Goal: Task Accomplishment & Management: Complete application form

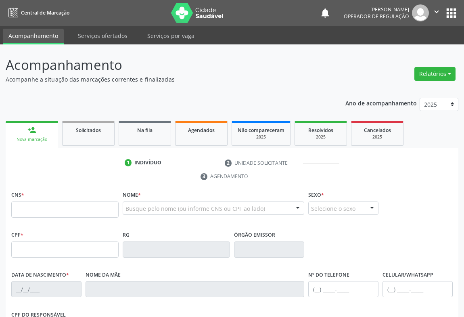
click at [22, 208] on input "text" at bounding box center [64, 209] width 107 height 16
click at [21, 212] on input "text" at bounding box center [64, 209] width 107 height 16
type input "707 4070 2881 7774"
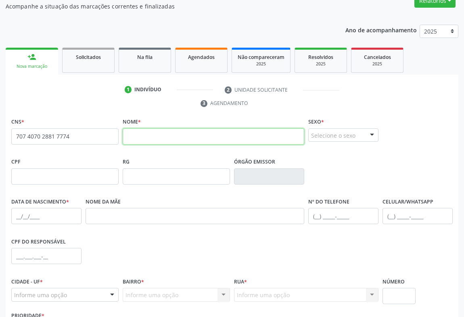
click at [174, 131] on input "text" at bounding box center [214, 136] width 182 height 16
type input "BRAS ERMINA RODRIGUES"
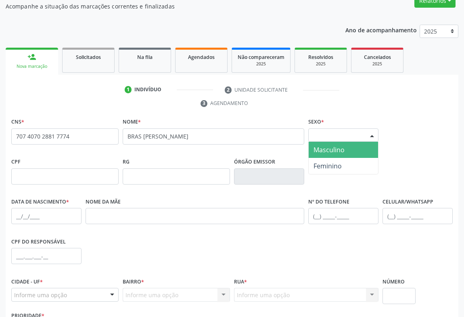
click at [341, 135] on div "Selecione o sexo" at bounding box center [343, 135] width 70 height 14
click at [333, 153] on span "Masculino" at bounding box center [329, 149] width 31 height 9
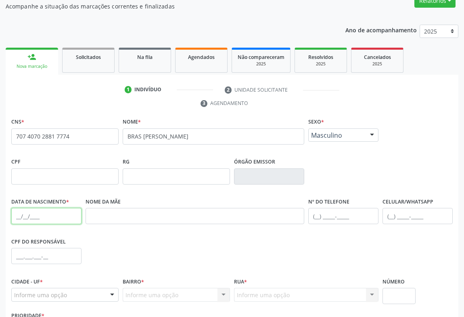
click at [46, 213] on input "text" at bounding box center [46, 216] width 70 height 16
type input "03/02/1974"
click at [326, 212] on input "text" at bounding box center [343, 216] width 70 height 16
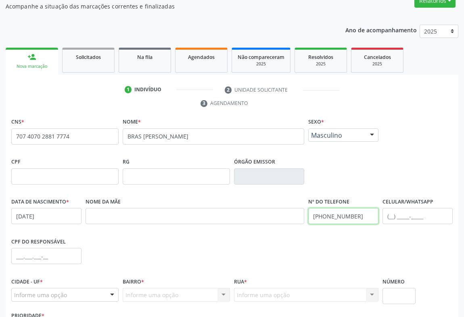
scroll to position [134, 0]
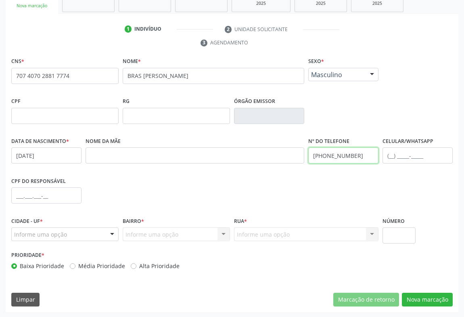
type input "(74) 99914-6492"
click at [105, 238] on div "Informe uma opção Campo Formoso - BA Nenhum resultado encontrado para: " " Nenh…" at bounding box center [64, 234] width 107 height 14
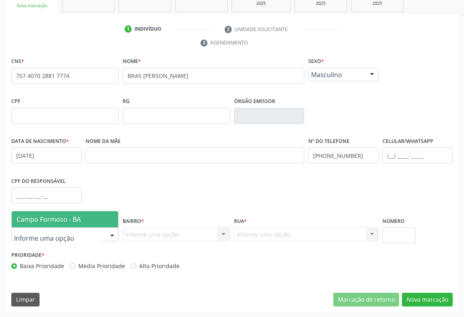
click at [94, 222] on span "Campo Formoso - BA" at bounding box center [65, 219] width 107 height 16
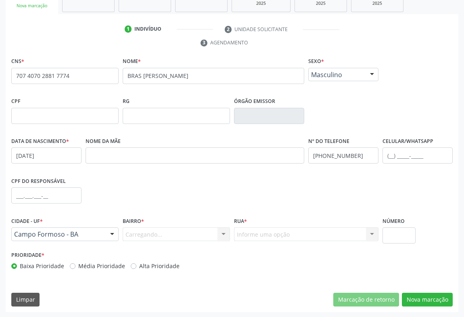
click at [195, 231] on div "Carregando... Nenhum resultado encontrado para: " " Nenhuma opção encontrada. D…" at bounding box center [176, 234] width 107 height 14
click at [216, 232] on div "Informe uma opção CENTRO BAIRRO SÃO FRANCISCO zona rural TRES BARRAS Vila Perna…" at bounding box center [176, 234] width 107 height 14
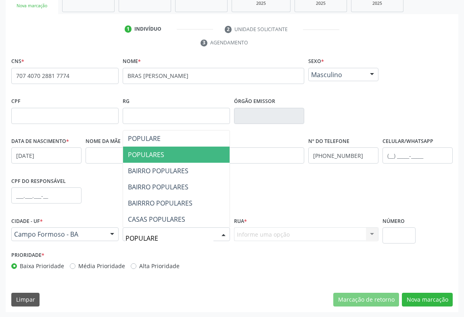
type input "POPULARES"
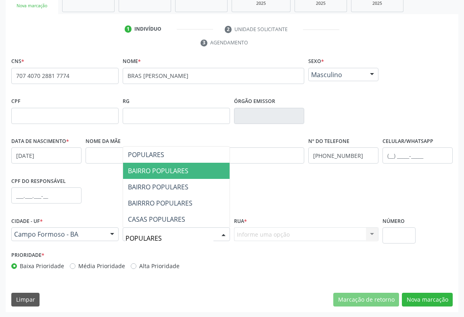
click at [174, 170] on span "BAIRRO POPULARES" at bounding box center [158, 170] width 61 height 9
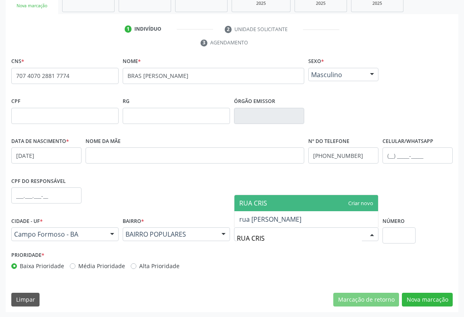
type input "RUA CRIST"
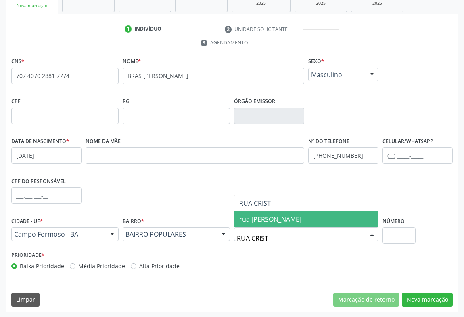
click at [264, 221] on span "rua cristina ramos" at bounding box center [270, 219] width 62 height 9
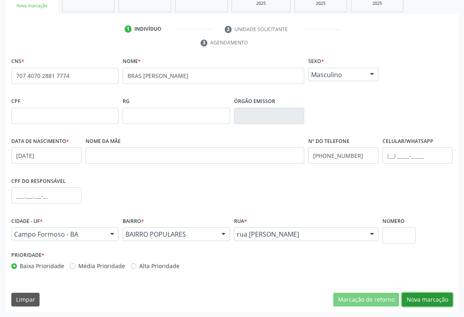
click at [430, 295] on button "Nova marcação" at bounding box center [427, 300] width 51 height 14
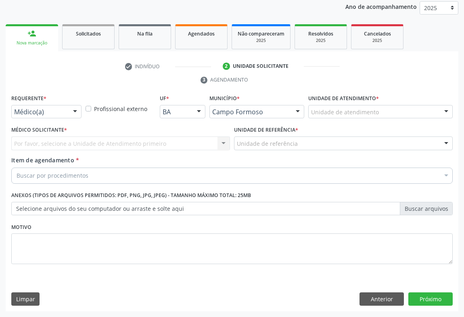
scroll to position [96, 0]
click at [66, 114] on div "Médico(a)" at bounding box center [46, 112] width 70 height 14
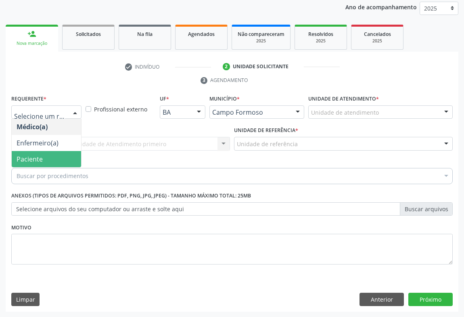
click at [37, 160] on span "Paciente" at bounding box center [30, 159] width 26 height 9
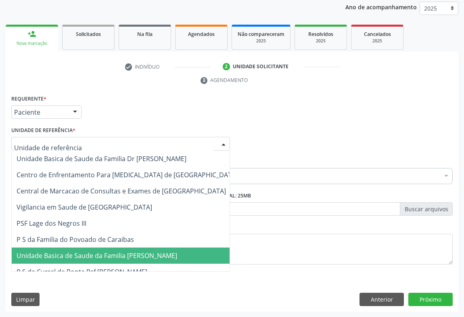
click at [69, 255] on span "Unidade Basica de Saude da Familia [PERSON_NAME]" at bounding box center [97, 255] width 161 height 9
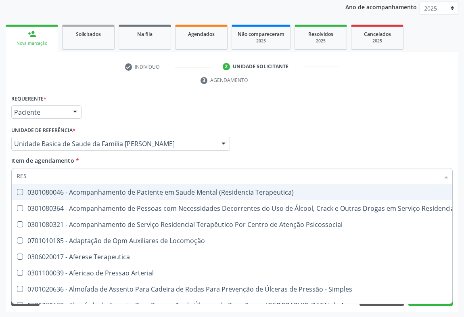
type input "RESSONANCIA"
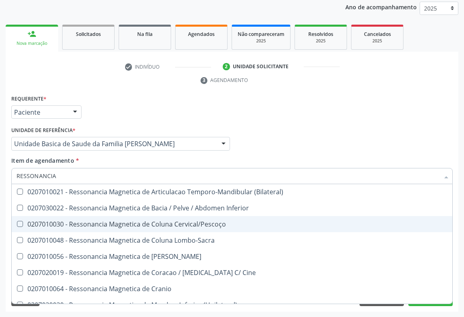
scroll to position [12, 0]
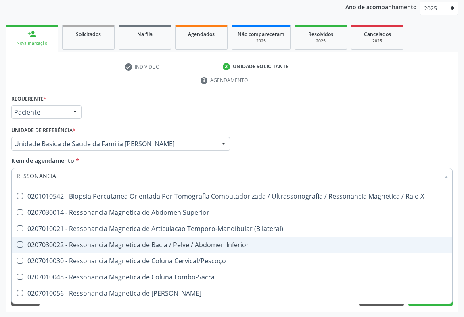
click at [187, 243] on div "0207030022 - Ressonancia Magnetica de Bacia / Pelve / Abdomen Inferior" at bounding box center [232, 244] width 431 height 6
checkbox Inferior "true"
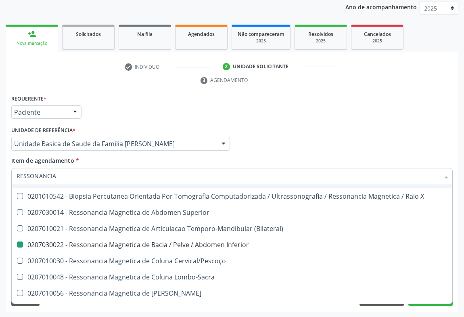
click at [263, 145] on div "Médico Solicitante Por favor, selecione a Unidade de Atendimento primeiro Nenhu…" at bounding box center [232, 139] width 446 height 31
checkbox X "true"
checkbox Inferior "false"
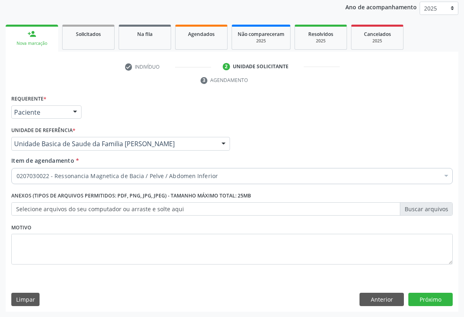
scroll to position [0, 0]
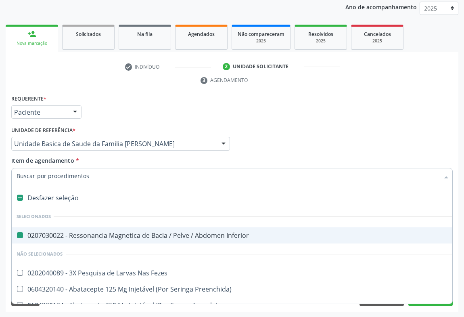
type input "U"
checkbox Inferior "false"
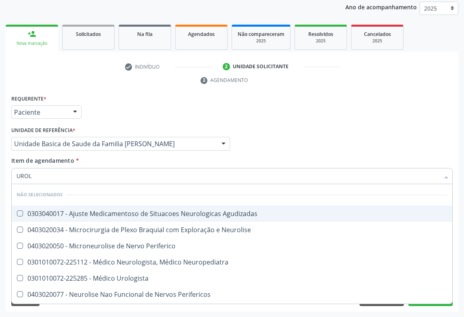
type input "UROLO"
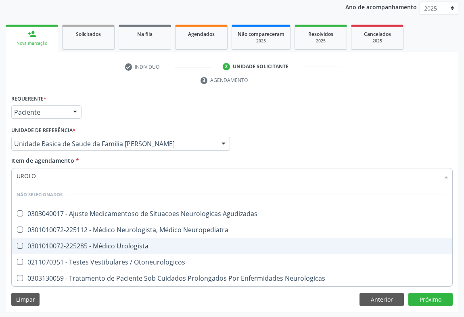
click at [90, 243] on div "0301010072-225285 - Médico Urologista" at bounding box center [232, 246] width 431 height 6
checkbox Urologista "true"
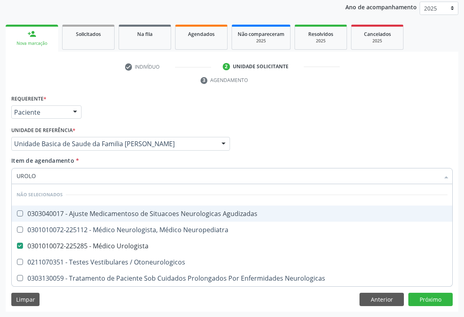
type input "UROLO"
click at [92, 161] on div "Item de agendamento * UROLO Desfazer seleção Não selecionados 0303040017 - Ajus…" at bounding box center [232, 168] width 442 height 25
checkbox Agudizadas "true"
checkbox Neuropediatra "true"
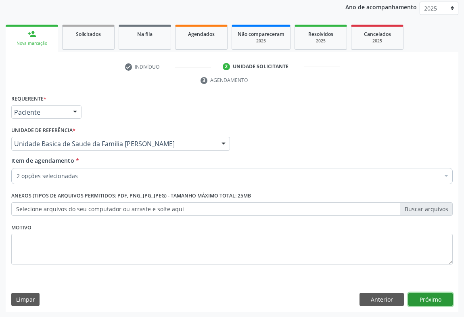
click at [437, 297] on button "Próximo" at bounding box center [431, 300] width 44 height 14
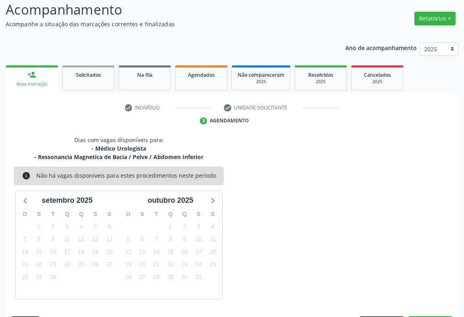
scroll to position [79, 0]
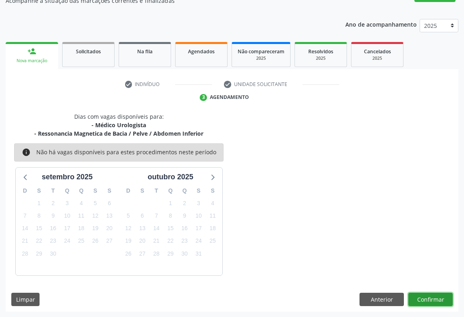
click at [434, 299] on button "Confirmar" at bounding box center [431, 300] width 44 height 14
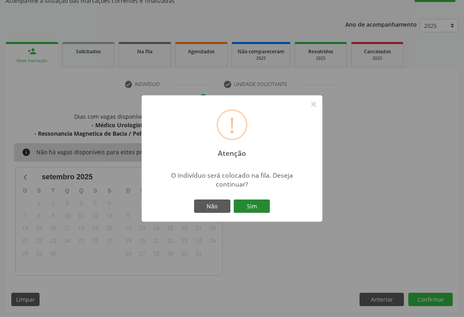
click at [251, 210] on button "Sim" at bounding box center [252, 206] width 36 height 14
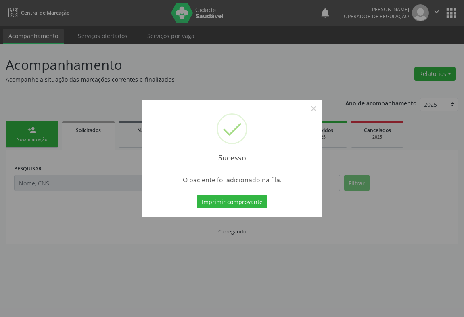
scroll to position [0, 0]
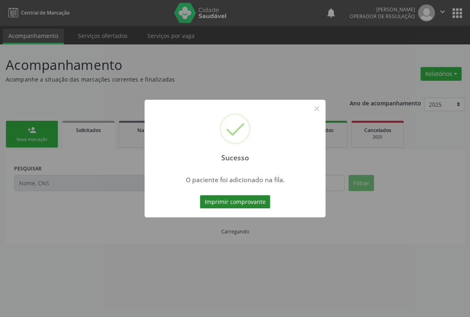
click at [248, 205] on button "Imprimir comprovante" at bounding box center [235, 202] width 70 height 14
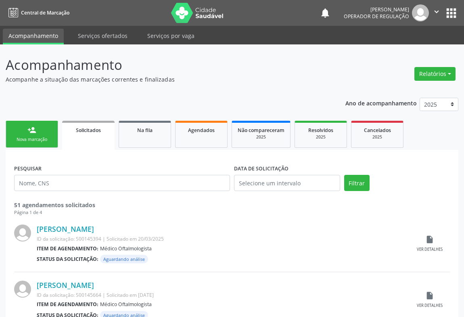
click at [38, 138] on div "Nova marcação" at bounding box center [32, 139] width 40 height 6
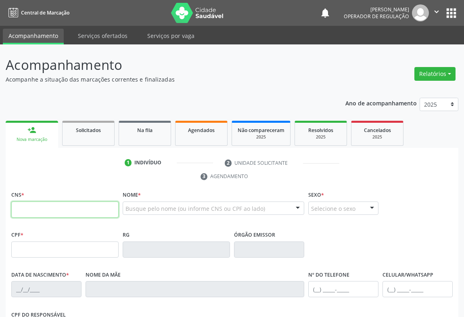
click at [27, 212] on input "text" at bounding box center [64, 209] width 107 height 16
type input "700 8034 5958 8982"
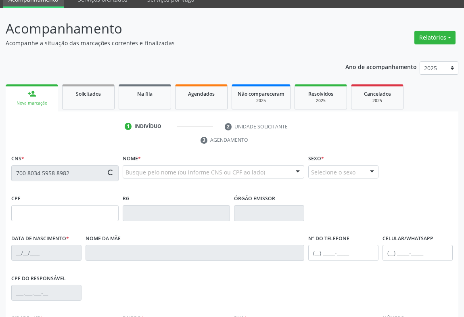
scroll to position [134, 0]
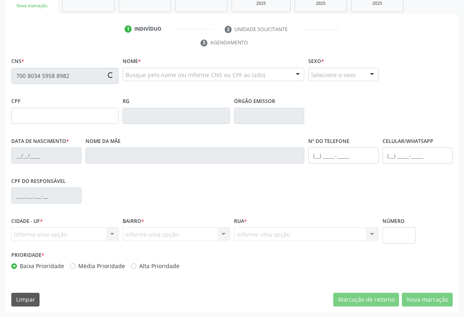
type input "617.810.455-34"
type input "0691948232"
type input "18/02/1951"
type input "(74) 9659-1388"
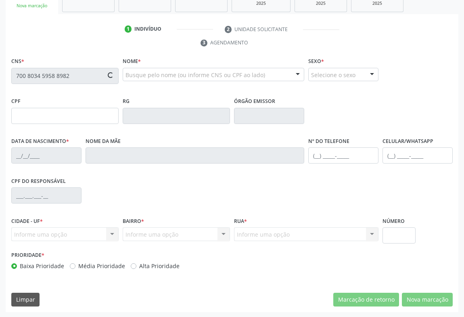
type input "617.810.455-34"
type input "54"
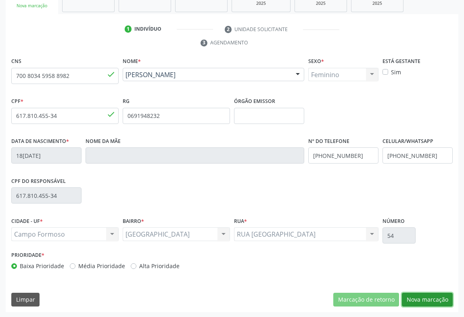
click at [436, 297] on button "Nova marcação" at bounding box center [427, 300] width 51 height 14
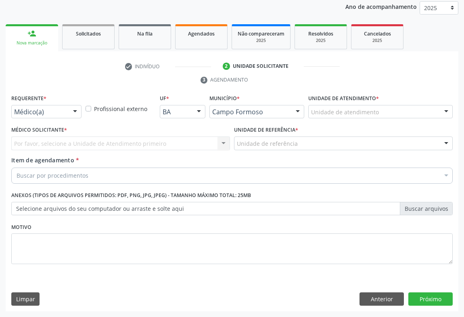
scroll to position [96, 0]
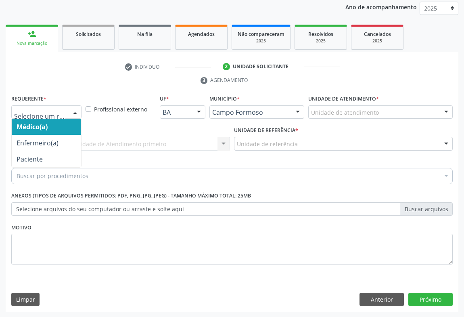
click at [73, 113] on div at bounding box center [75, 113] width 12 height 14
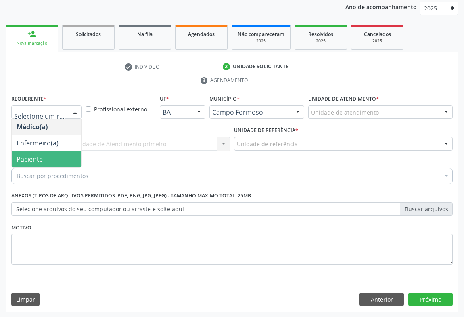
click at [61, 157] on span "Paciente" at bounding box center [46, 159] width 69 height 16
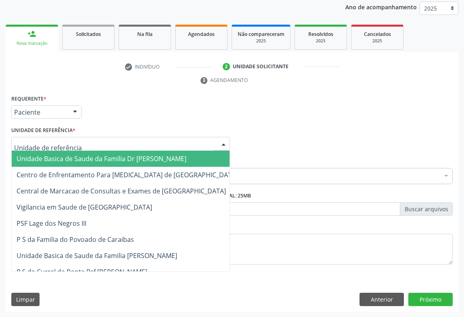
click at [92, 144] on div at bounding box center [120, 144] width 219 height 14
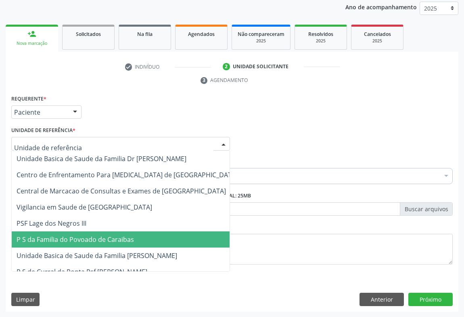
click at [94, 238] on span "P S da Familia do Povoado de Caraibas" at bounding box center [75, 239] width 117 height 9
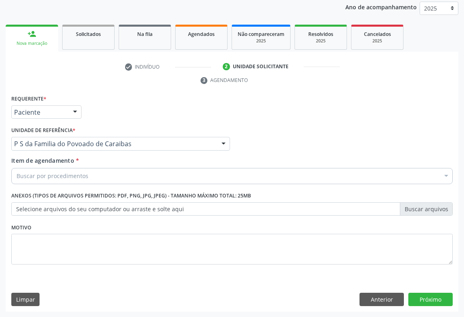
click at [94, 179] on div "Buscar por procedimentos" at bounding box center [232, 176] width 442 height 16
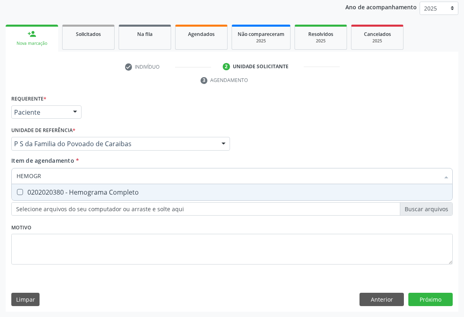
type input "HEMOGRA"
click at [95, 193] on div "0202020380 - Hemograma Completo" at bounding box center [232, 192] width 431 height 6
checkbox Completo "true"
click at [138, 133] on div "Unidade de referência * P S da Familia do Povoado de Caraibas Unidade Basica de…" at bounding box center [120, 137] width 219 height 26
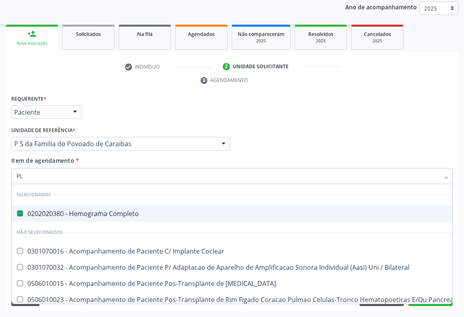
type input "PLA"
checkbox Completo "false"
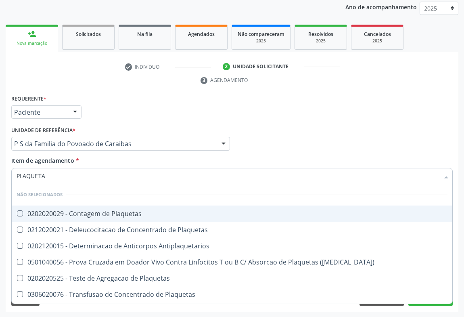
type input "PLAQUETAS"
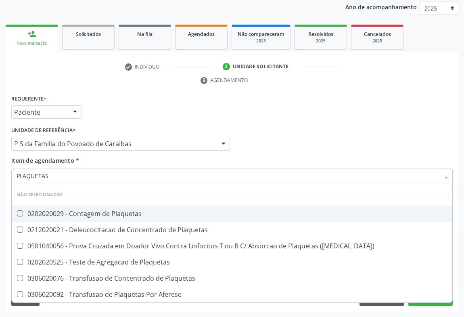
click at [72, 216] on div "0202020029 - Contagem de Plaquetas" at bounding box center [232, 213] width 431 height 6
checkbox Plaquetas "true"
type input "PLAQUETAS"
click at [142, 122] on div "Requerente * Paciente Médico(a) Enfermeiro(a) Paciente Nenhum resultado encontr…" at bounding box center [232, 108] width 446 height 31
checkbox Plaquetas "true"
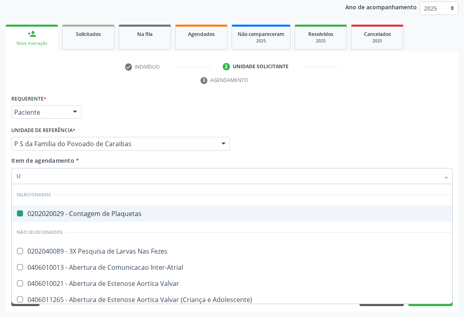
type input "UR"
checkbox Plaquetas "false"
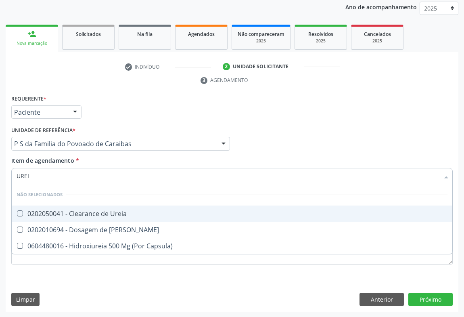
type input "UREIA"
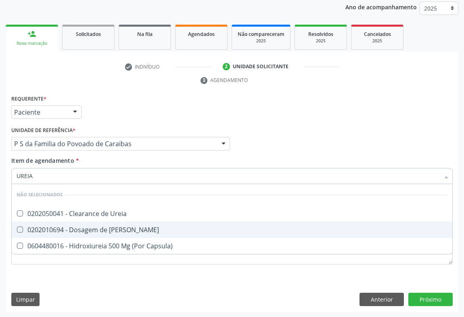
click at [96, 230] on div "0202010694 - Dosagem de [PERSON_NAME]" at bounding box center [232, 229] width 431 height 6
checkbox Ureia "true"
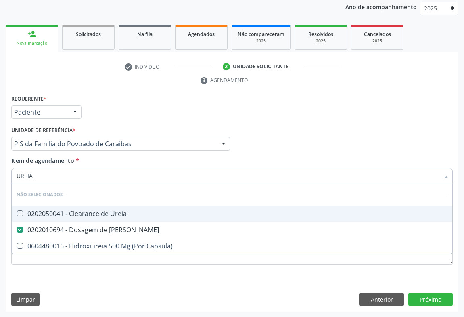
click at [146, 132] on div "Unidade de referência * P S da Familia do Povoado de Caraibas Unidade Basica de…" at bounding box center [120, 137] width 219 height 26
checkbox Ureia "true"
checkbox Capsula\) "true"
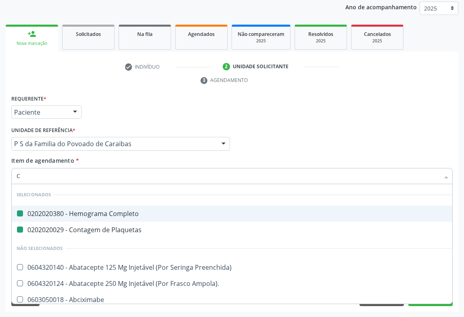
type input "CR"
checkbox Completo "false"
checkbox Plaquetas "false"
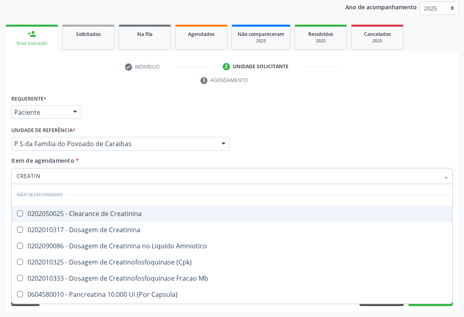
type input "CREATINI"
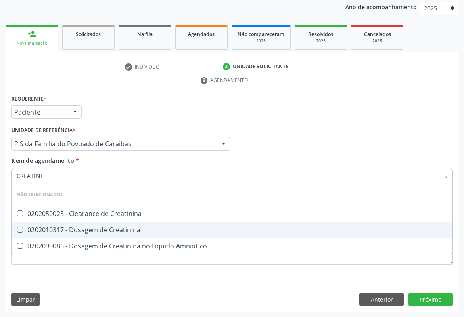
click at [95, 228] on div "0202010317 - Dosagem de Creatinina" at bounding box center [232, 229] width 431 height 6
checkbox Creatinina "true"
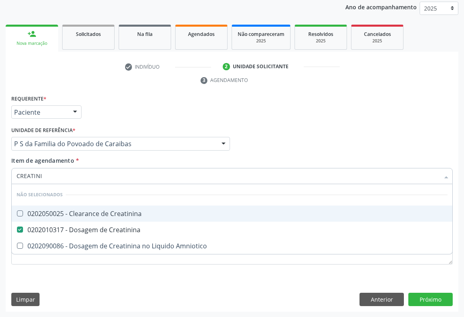
type input "CREATINI"
click at [154, 107] on div "Requerente * Paciente Médico(a) Enfermeiro(a) Paciente Nenhum resultado encontr…" at bounding box center [232, 108] width 446 height 31
checkbox Creatinina "true"
checkbox Amniotico "true"
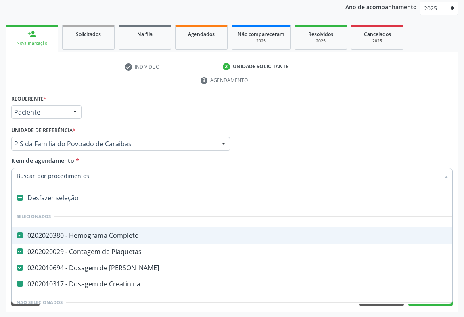
type input "P"
checkbox Creatinina "false"
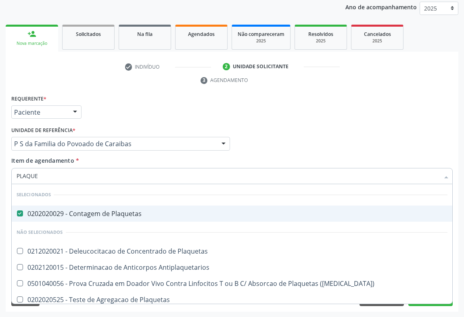
type input "PLAQUET"
click at [111, 105] on div "Requerente * Paciente Médico(a) Enfermeiro(a) Paciente Nenhum resultado encontr…" at bounding box center [232, 108] width 446 height 31
checkbox Antiplaquetarios "true"
checkbox Plaquetas "true"
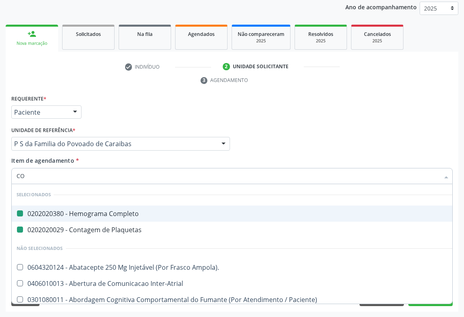
type input "COA"
checkbox Completo "false"
checkbox Plaquetas "false"
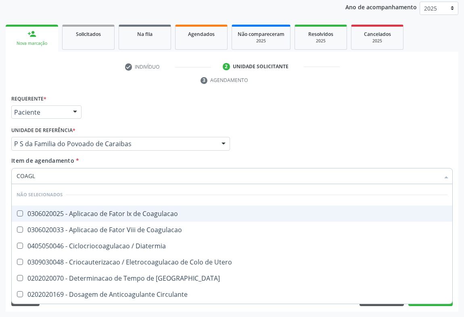
type input "COAG"
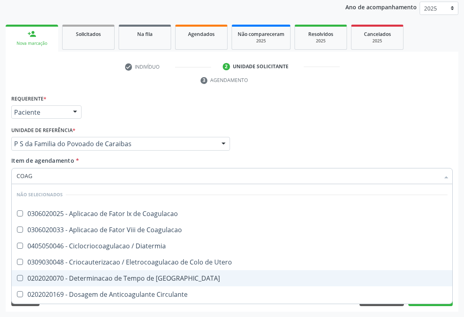
drag, startPoint x: 111, startPoint y: 276, endPoint x: 86, endPoint y: 237, distance: 46.7
click at [111, 276] on div "0202020070 - Determinacao de Tempo de [GEOGRAPHIC_DATA]" at bounding box center [232, 278] width 431 height 6
checkbox Coagulacao "true"
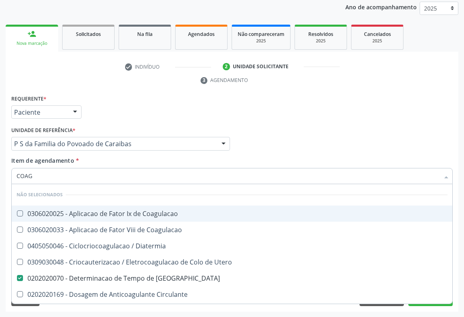
type input "COAG"
click at [106, 113] on div "Requerente * Paciente Médico(a) Enfermeiro(a) Paciente Nenhum resultado encontr…" at bounding box center [232, 108] width 446 height 31
checkbox Coagulacao "true"
checkbox Diatermia "true"
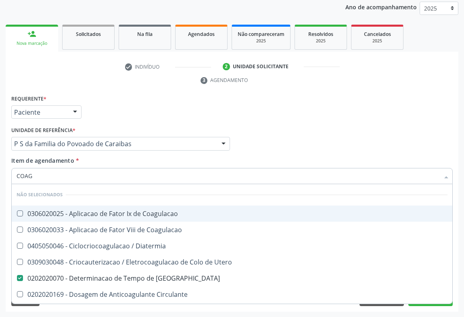
checkbox Utero "true"
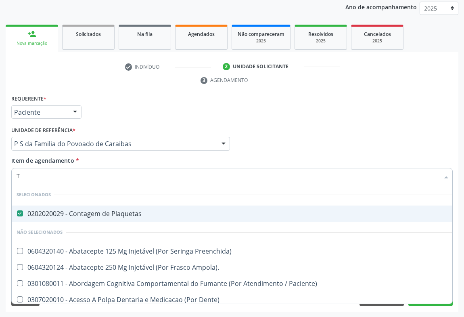
type input "TA"
checkbox Preenchida\) "false"
checkbox Ampola\)\ "false"
type input "TAP"
checkbox Plaquetas "false"
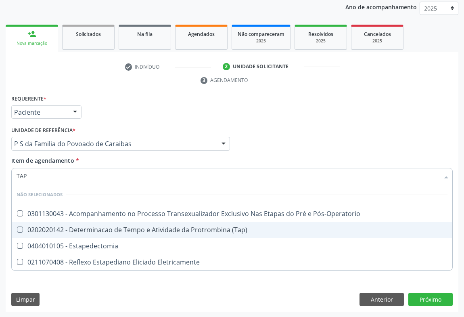
click at [108, 231] on div "0202020142 - Determinacao de Tempo e Atividade da Protrombina (Tap)" at bounding box center [232, 229] width 431 height 6
checkbox \(Tap\) "true"
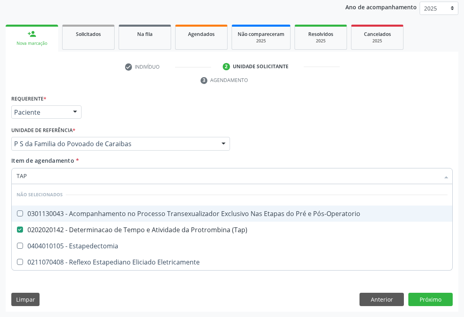
click at [124, 111] on div "Requerente * Paciente Médico(a) Enfermeiro(a) Paciente Nenhum resultado encontr…" at bounding box center [232, 108] width 446 height 31
checkbox Pós-Operatorio "true"
checkbox Estapedectomia "true"
checkbox Eletricamente "true"
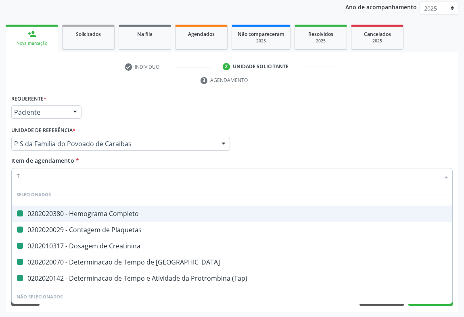
type input "TT"
checkbox Completo "false"
checkbox Creatinina "false"
checkbox Coagulacao "false"
checkbox Plaquetas "false"
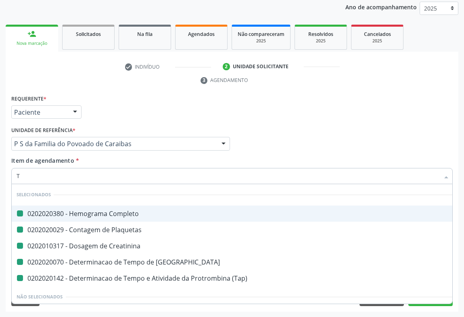
checkbox \(Tap\) "false"
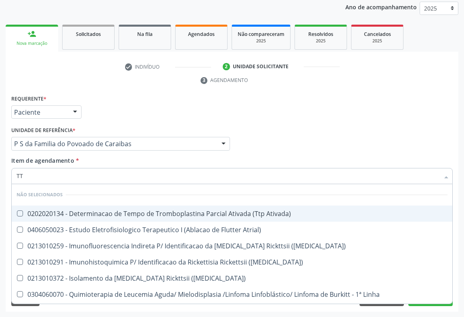
type input "TTP"
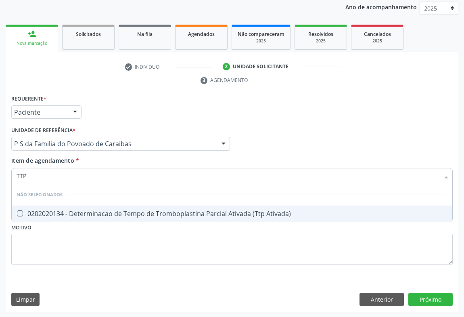
click at [41, 213] on div "0202020134 - Determinacao de Tempo de Tromboplastina Parcial Ativada (Ttp Ativa…" at bounding box center [232, 213] width 431 height 6
checkbox Ativada\) "true"
click at [117, 114] on div "Requerente * Paciente Médico(a) Enfermeiro(a) Paciente Nenhum resultado encontr…" at bounding box center [232, 108] width 446 height 31
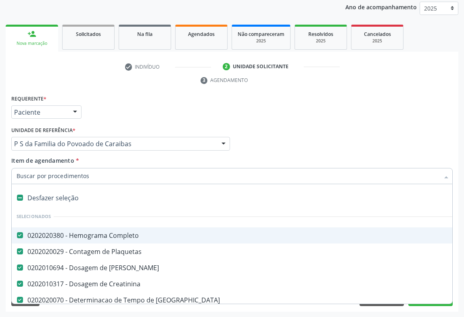
type input "G"
checkbox Ativada\) "false"
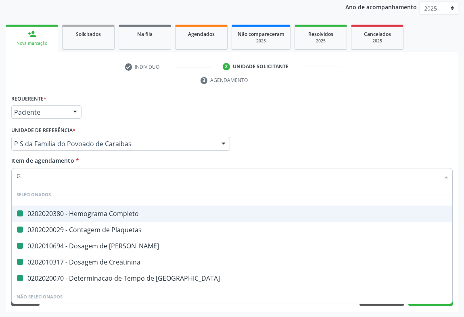
type input "GL"
checkbox Completo "false"
checkbox Plaquetas "false"
checkbox Ureia "false"
checkbox Creatinina "false"
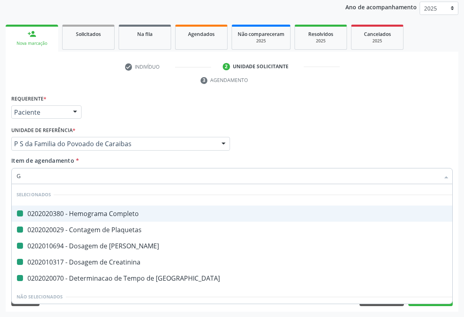
checkbox Coagulacao "false"
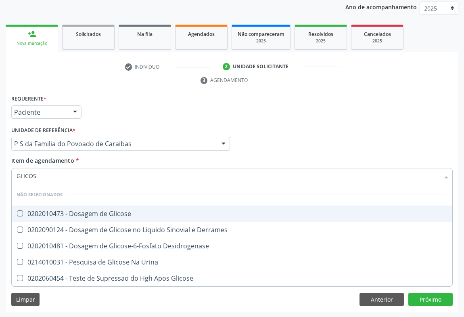
type input "GLICOSE"
click at [59, 214] on div "0202010473 - Dosagem de Glicose" at bounding box center [232, 213] width 431 height 6
checkbox Glicose "true"
click at [123, 90] on div "check Indivíduo 2 Unidade solicitante 3 Agendamento CNS 700 8034 5958 8982 done…" at bounding box center [232, 185] width 453 height 251
checkbox Derrames "true"
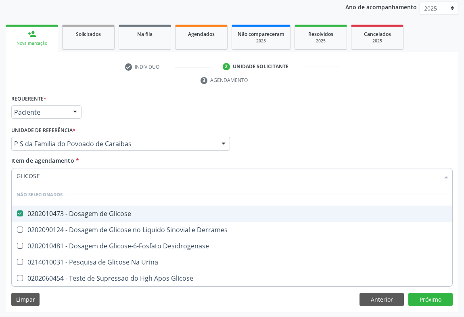
checkbox Desidrogenase "true"
checkbox Urina "true"
checkbox Glicose "true"
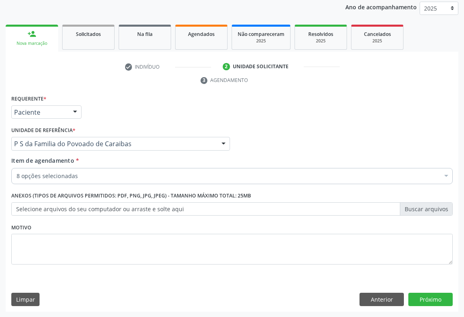
click at [57, 168] on div "8 opções selecionadas" at bounding box center [232, 176] width 442 height 16
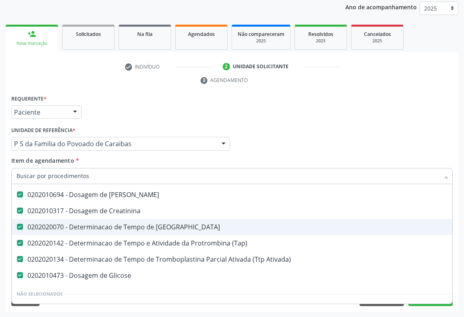
scroll to position [110, 0]
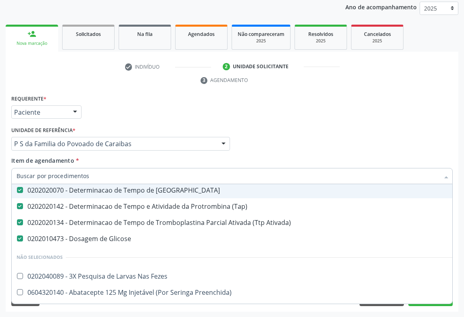
click at [448, 126] on div "Médico Solicitante Por favor, selecione a Unidade de Atendimento primeiro Nenhu…" at bounding box center [232, 139] width 446 height 31
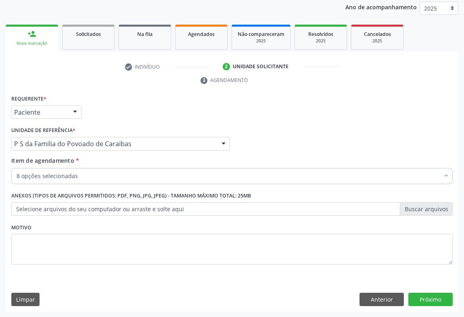
scroll to position [0, 0]
click at [428, 299] on button "Próximo" at bounding box center [431, 300] width 44 height 14
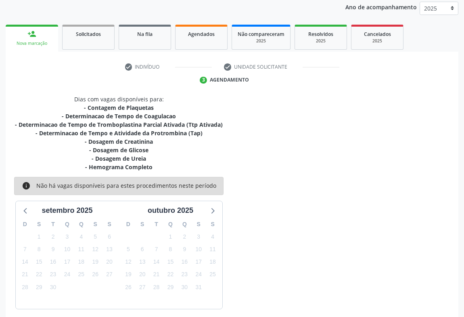
scroll to position [130, 0]
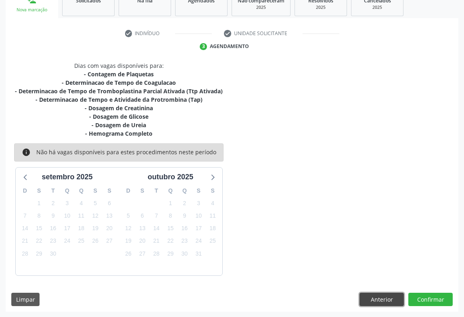
click at [387, 297] on button "Anterior" at bounding box center [382, 300] width 44 height 14
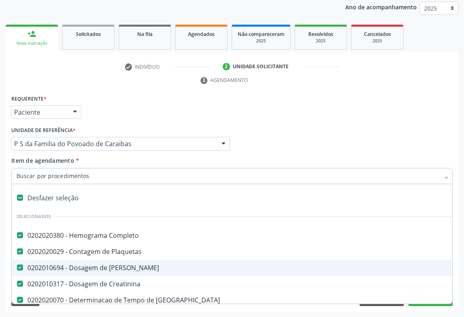
scroll to position [36, 0]
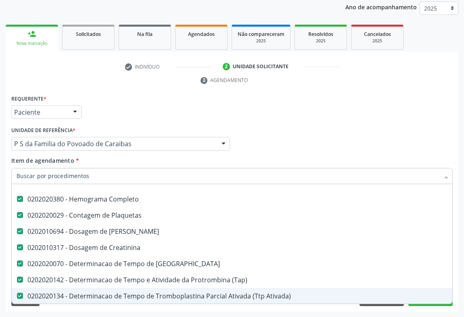
click at [199, 293] on div "0202020134 - Determinacao de Tempo de Tromboplastina Parcial Ativada (Ttp Ativa…" at bounding box center [331, 296] width 629 height 6
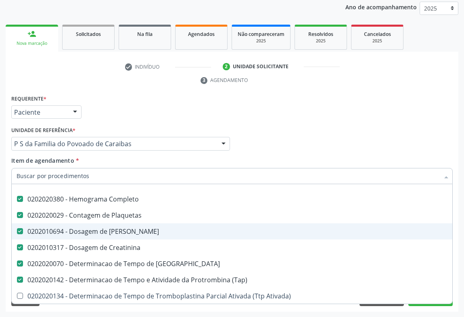
click at [311, 133] on div "Médico Solicitante Por favor, selecione a Unidade de Atendimento primeiro Nenhu…" at bounding box center [232, 139] width 446 height 31
checkbox Ativada\) "true"
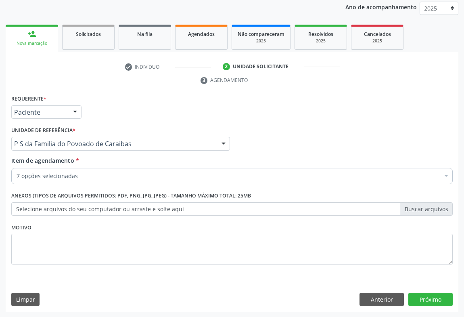
scroll to position [0, 0]
click at [427, 295] on button "Próximo" at bounding box center [431, 300] width 44 height 14
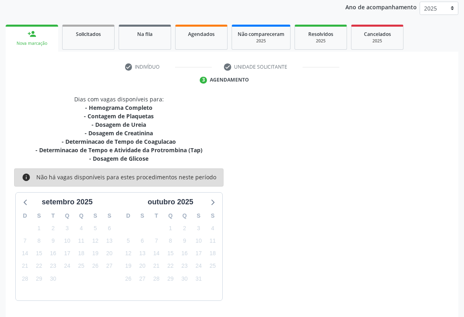
scroll to position [121, 0]
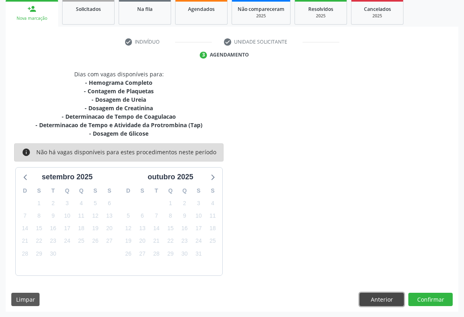
click at [385, 298] on button "Anterior" at bounding box center [382, 300] width 44 height 14
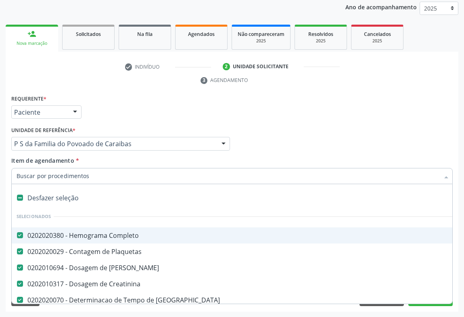
scroll to position [73, 0]
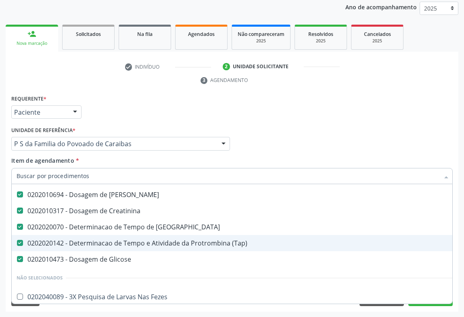
click at [179, 243] on div "0202020142 - Determinacao de Tempo e Atividade da Protrombina (Tap)" at bounding box center [331, 243] width 629 height 6
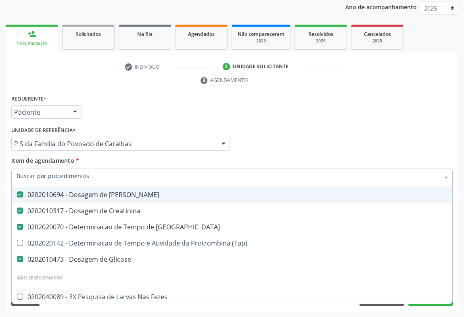
click at [138, 132] on div "Unidade de referência * P S da Familia do Povoado de Caraibas Unidade Basica de…" at bounding box center [120, 137] width 219 height 26
checkbox \(Tap\) "true"
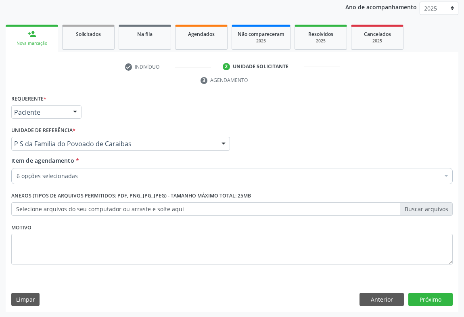
scroll to position [0, 0]
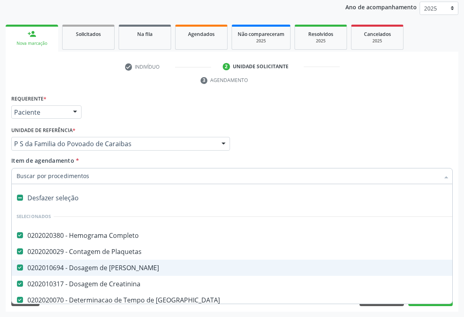
type input "T"
checkbox Glicose "false"
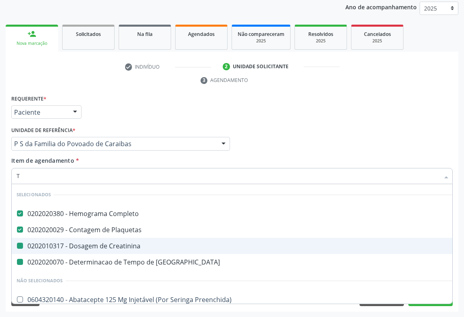
type input "TA"
checkbox Creatinina "false"
checkbox Coagulacao "false"
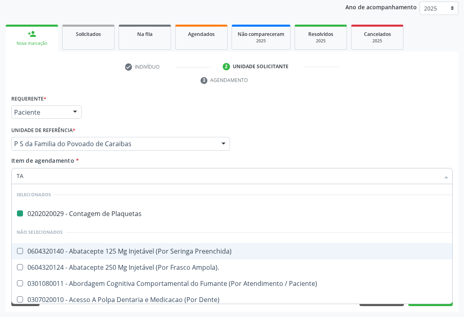
type input "TAP"
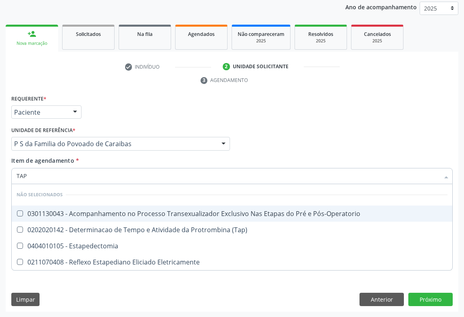
click at [313, 137] on div "Médico Solicitante Por favor, selecione a Unidade de Atendimento primeiro Nenhu…" at bounding box center [232, 139] width 446 height 31
checkbox Pós-Operatorio "true"
checkbox Estapedectomia "true"
checkbox Eletricamente "true"
checkbox \(Tap\) "true"
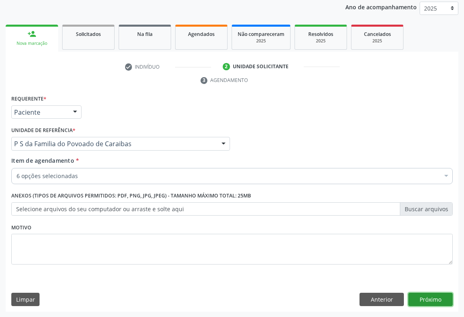
click at [430, 299] on button "Próximo" at bounding box center [431, 300] width 44 height 14
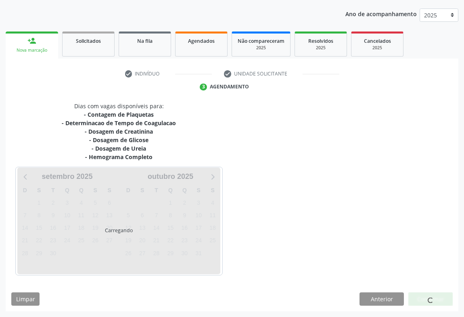
scroll to position [89, 0]
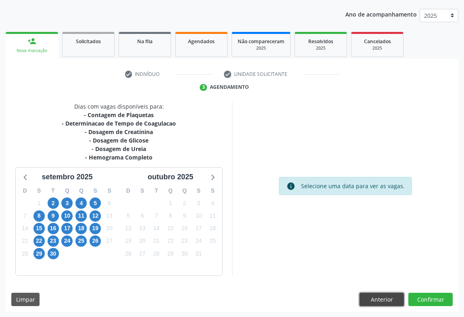
click at [380, 301] on button "Anterior" at bounding box center [382, 300] width 44 height 14
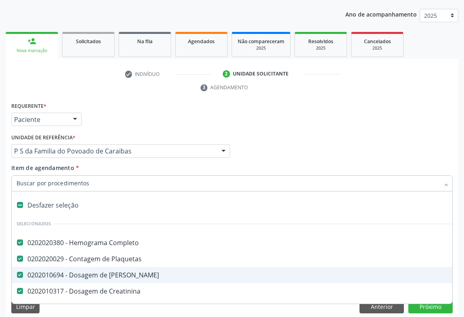
type input "T"
checkbox Glicose "false"
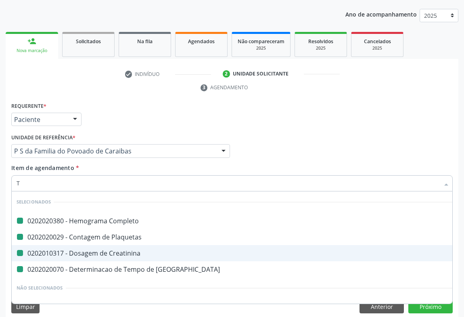
type input "TT"
checkbox Completo "false"
checkbox Creatinina "false"
checkbox Coagulacao "false"
checkbox Plaquetas "false"
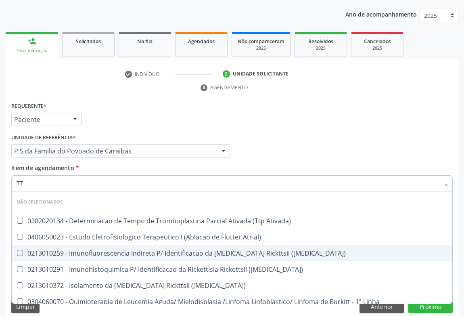
type input "TTP"
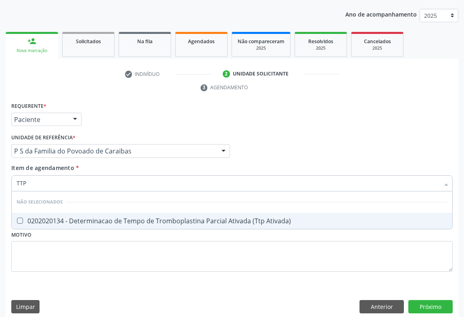
click at [113, 223] on div "0202020134 - Determinacao de Tempo de Tromboplastina Parcial Ativada (Ttp Ativa…" at bounding box center [232, 221] width 431 height 6
checkbox Ativada\) "true"
click at [420, 306] on button "Próximo" at bounding box center [431, 307] width 44 height 14
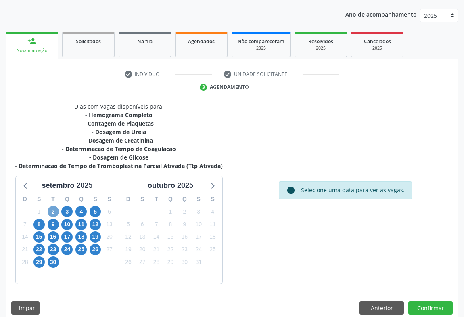
click at [56, 210] on span "2" at bounding box center [53, 211] width 11 height 11
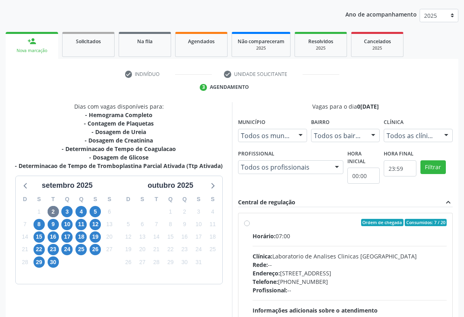
click at [293, 287] on div "Profissional: --" at bounding box center [350, 290] width 194 height 8
click at [250, 226] on input "Ordem de chegada Consumidos: 7 / 20 Horário: 07:00 Clínica: Laboratorio de Anal…" at bounding box center [247, 222] width 6 height 7
radio input "true"
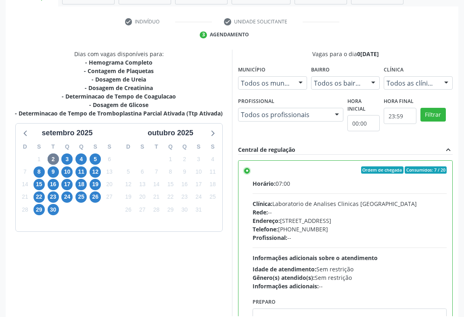
scroll to position [182, 0]
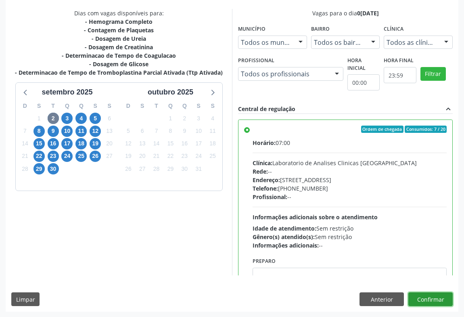
click at [420, 295] on button "Confirmar" at bounding box center [431, 299] width 44 height 14
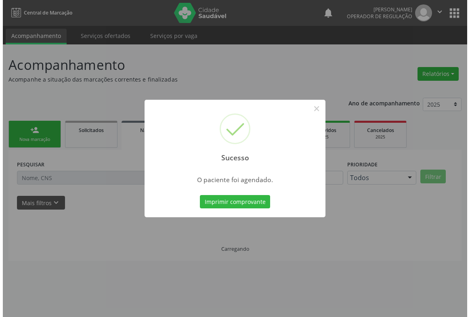
scroll to position [0, 0]
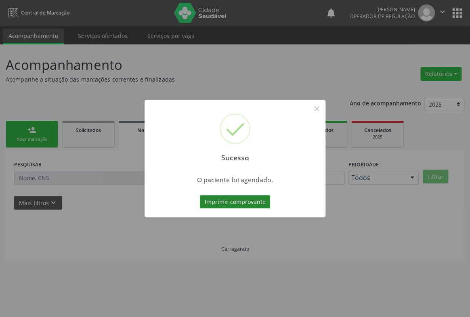
click at [258, 202] on button "Imprimir comprovante" at bounding box center [235, 202] width 70 height 14
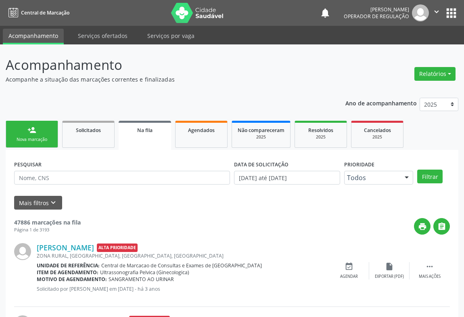
click at [256, 73] on p "Acompanhamento" at bounding box center [164, 65] width 317 height 20
click at [31, 142] on div "Nova marcação" at bounding box center [32, 139] width 40 height 6
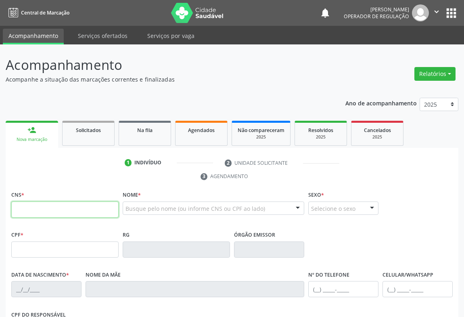
click at [36, 213] on input "text" at bounding box center [64, 209] width 107 height 16
type input "708 4082 0700 2367"
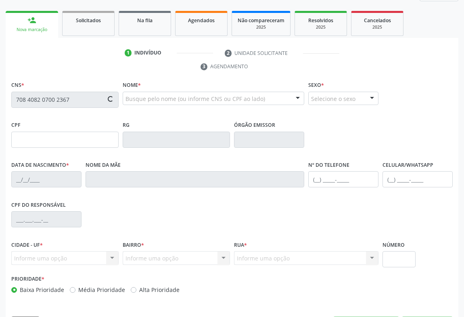
type input "1626799040"
type input "05/03/1995"
type input "(74) 98812-9278"
type input "075.242.375-45"
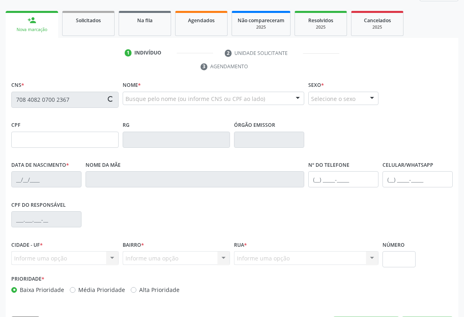
type input "S/N"
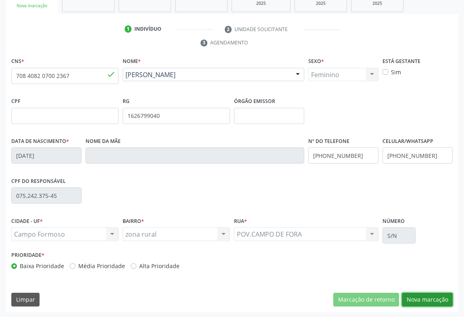
click at [423, 293] on button "Nova marcação" at bounding box center [427, 300] width 51 height 14
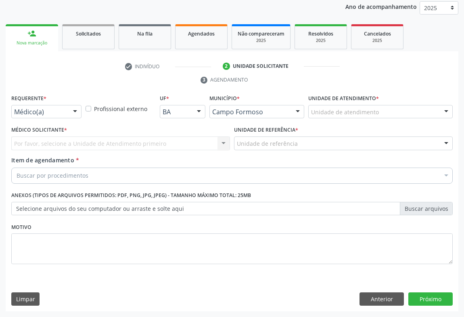
scroll to position [96, 0]
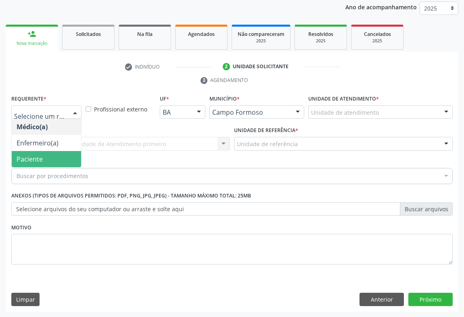
click at [31, 159] on span "Paciente" at bounding box center [30, 159] width 26 height 9
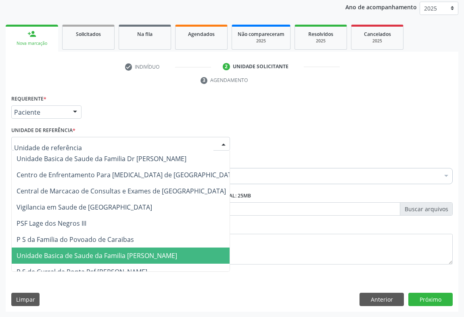
click at [86, 251] on span "Unidade Basica de Saude da Familia [PERSON_NAME]" at bounding box center [97, 255] width 161 height 9
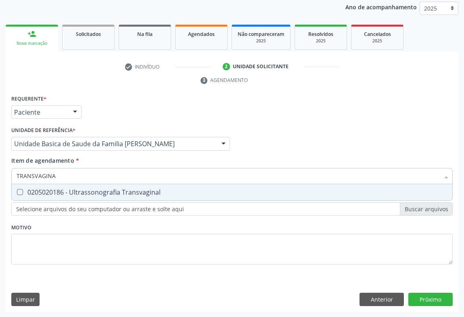
type input "TRANSVAGINAL"
click at [78, 191] on div "0205020186 - Ultrassonografia Transvaginal" at bounding box center [232, 192] width 431 height 6
checkbox Transvaginal "true"
click at [434, 299] on div "Requerente * Paciente Médico(a) Enfermeiro(a) Paciente Nenhum resultado encontr…" at bounding box center [232, 202] width 453 height 219
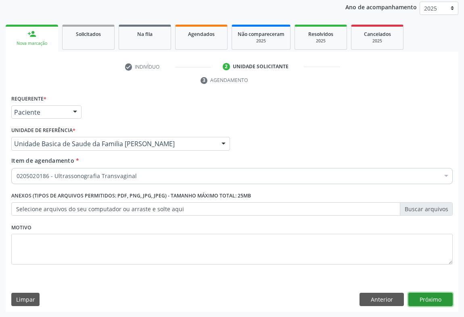
click at [437, 301] on button "Próximo" at bounding box center [431, 300] width 44 height 14
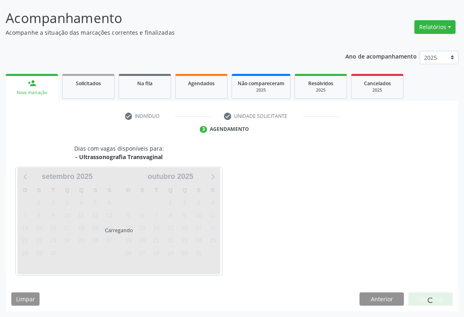
scroll to position [46, 0]
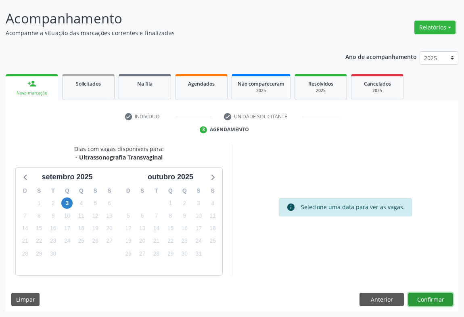
click at [427, 302] on button "Confirmar" at bounding box center [431, 300] width 44 height 14
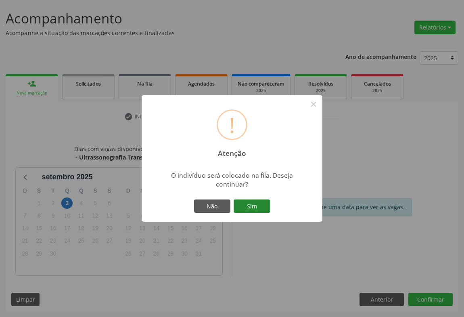
click at [251, 201] on button "Sim" at bounding box center [252, 206] width 36 height 14
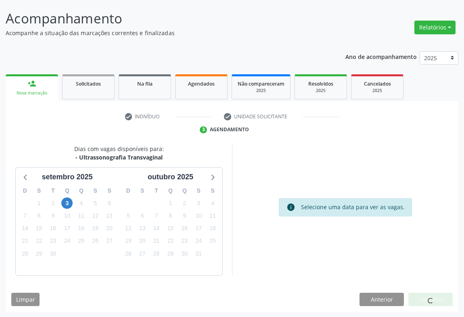
scroll to position [0, 0]
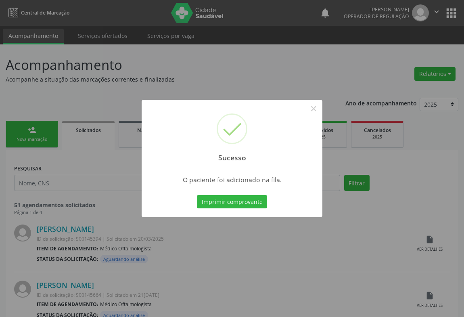
click at [251, 201] on button "Imprimir comprovante" at bounding box center [232, 202] width 70 height 14
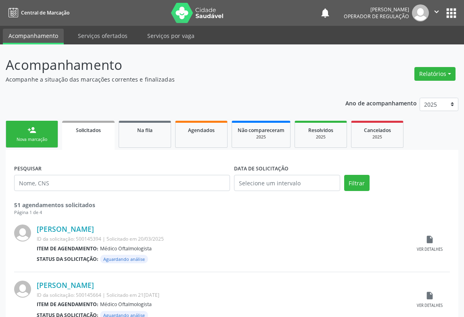
click at [36, 138] on div "Nova marcação" at bounding box center [32, 139] width 40 height 6
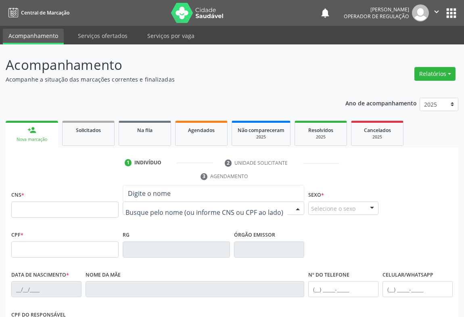
type input "R"
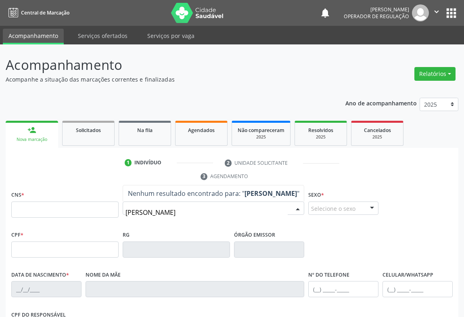
type input "MICHELE RE"
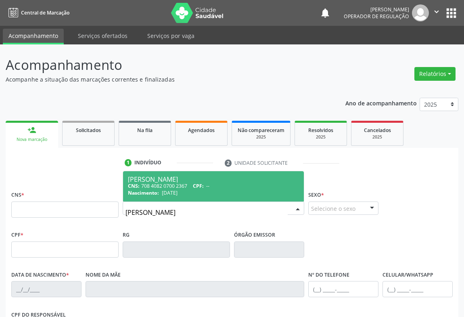
click at [184, 184] on div "CNS: 708 4082 0700 2367 CPF: --" at bounding box center [213, 185] width 171 height 7
type input "708 4082 0700 2367"
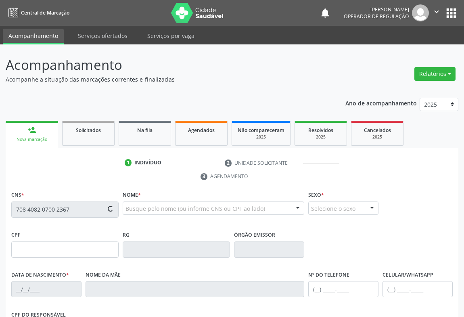
type input "1626799040"
type input "05/03/1995"
type input "(74) 98812-9278"
type input "075.242.375-45"
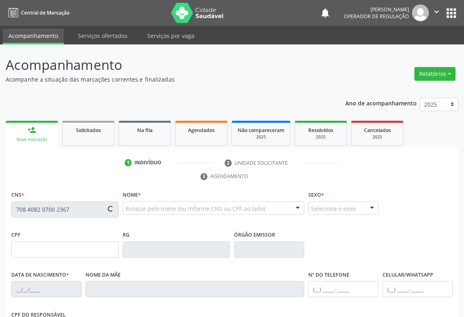
type input "S/N"
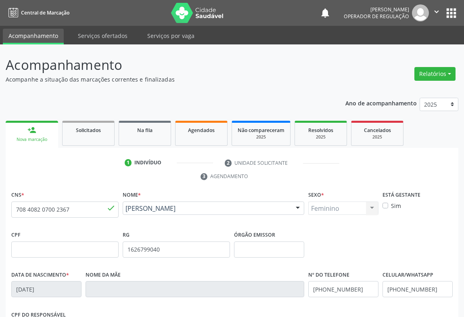
scroll to position [134, 0]
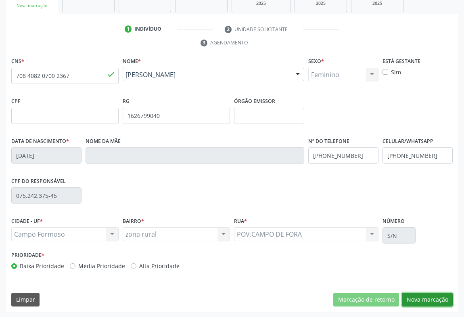
click at [418, 297] on button "Nova marcação" at bounding box center [427, 300] width 51 height 14
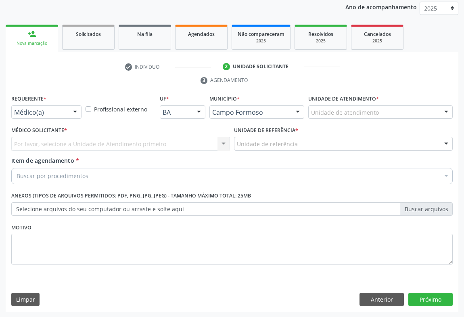
click at [69, 111] on div at bounding box center [75, 113] width 12 height 14
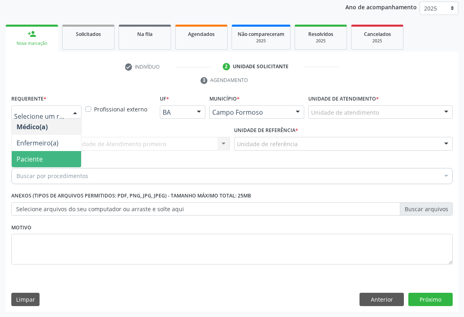
click at [32, 158] on span "Paciente" at bounding box center [30, 159] width 26 height 9
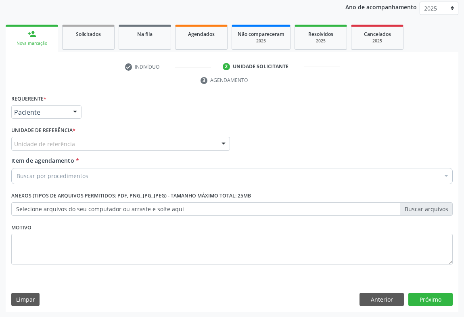
click at [114, 146] on div "Unidade de referência" at bounding box center [120, 144] width 219 height 14
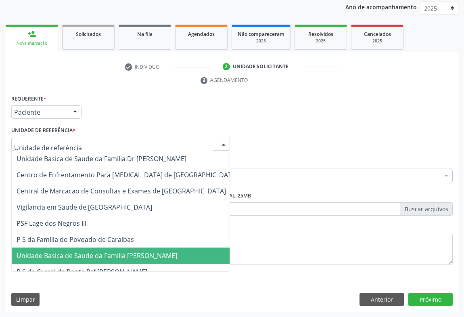
click at [113, 251] on span "Unidade Basica de Saude da Familia [PERSON_NAME]" at bounding box center [97, 255] width 161 height 9
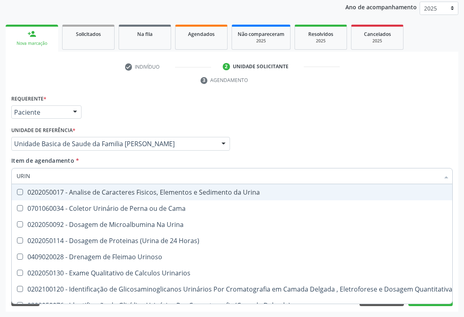
type input "URINA"
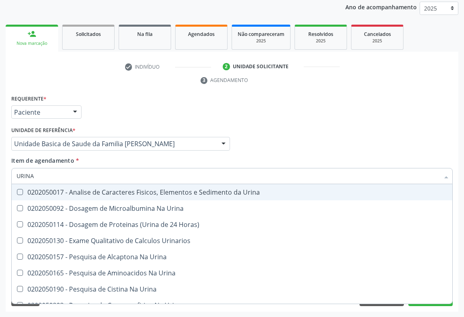
click at [88, 190] on div "0202050017 - Analise de Caracteres Fisicos, Elementos e Sedimento da Urina" at bounding box center [232, 192] width 431 height 6
checkbox Urina "true"
type input "URINA"
click at [115, 101] on div "Requerente * Paciente Médico(a) Enfermeiro(a) Paciente Nenhum resultado encontr…" at bounding box center [232, 108] width 446 height 31
checkbox Urina "true"
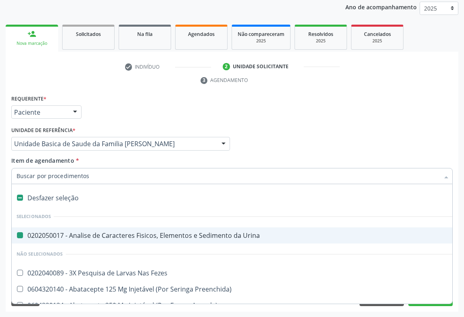
type input "H"
checkbox Urina "false"
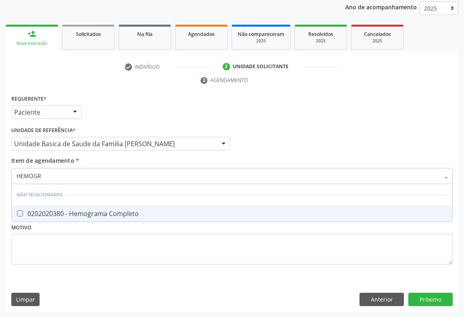
type input "HEMOGRA"
click at [73, 212] on div "0202020380 - Hemograma Completo" at bounding box center [232, 213] width 431 height 6
checkbox Completo "true"
click at [109, 101] on div "Requerente * Paciente Médico(a) Enfermeiro(a) Paciente Nenhum resultado encontr…" at bounding box center [232, 108] width 446 height 31
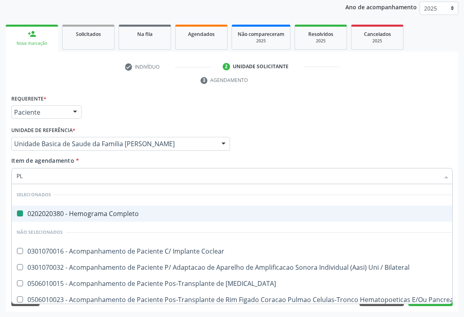
type input "PLA"
checkbox Completo "false"
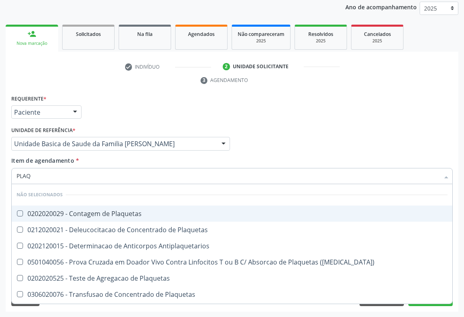
type input "PLAQU"
click at [75, 216] on div "0202020029 - Contagem de Plaquetas" at bounding box center [232, 213] width 431 height 6
checkbox Plaquetas "true"
click at [133, 90] on div "check Indivíduo 2 Unidade solicitante 3 Agendamento CNS * 708 4082 0700 2367 do…" at bounding box center [232, 185] width 453 height 251
checkbox Antiplaquetarios "true"
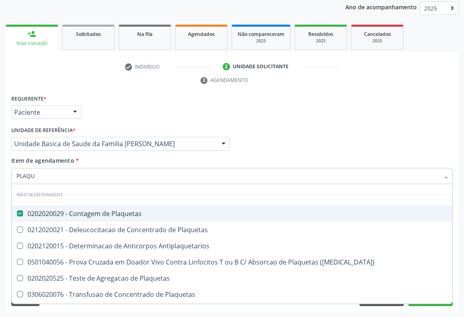
checkbox Plaquetas "true"
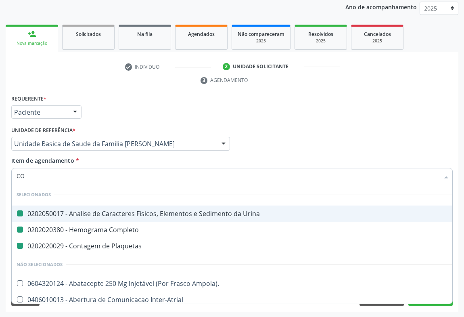
type input "coles"
checkbox Urina "false"
checkbox Plaquetas "false"
checkbox Completo "false"
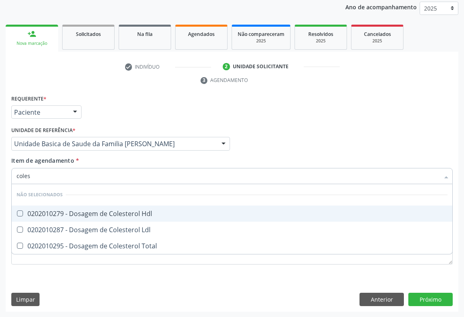
drag, startPoint x: 69, startPoint y: 213, endPoint x: 63, endPoint y: 226, distance: 14.6
click at [68, 213] on div "0202010279 - Dosagem de Colesterol Hdl" at bounding box center [232, 213] width 431 height 6
checkbox Hdl "true"
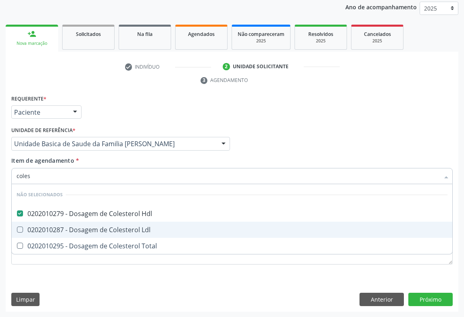
drag, startPoint x: 63, startPoint y: 227, endPoint x: 63, endPoint y: 246, distance: 18.6
click at [63, 228] on div "0202010287 - Dosagem de Colesterol Ldl" at bounding box center [232, 229] width 431 height 6
checkbox Ldl "true"
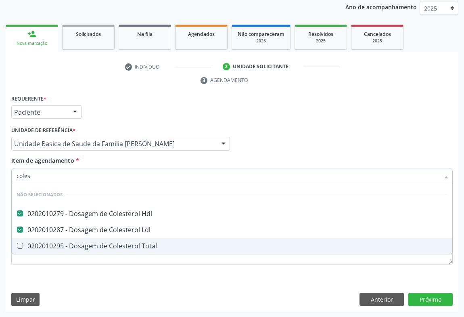
click at [63, 246] on div "0202010295 - Dosagem de Colesterol Total" at bounding box center [232, 246] width 431 height 6
checkbox Total "true"
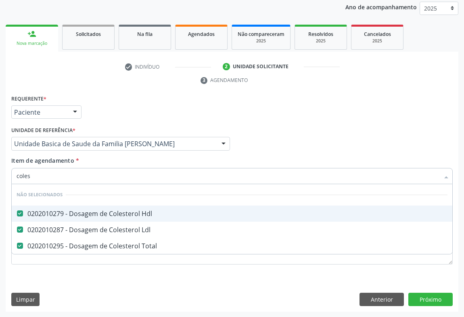
drag, startPoint x: 116, startPoint y: 81, endPoint x: 92, endPoint y: 163, distance: 85.8
click at [117, 81] on ul "check Indivíduo 2 Unidade solicitante 3 Agendamento" at bounding box center [232, 73] width 453 height 27
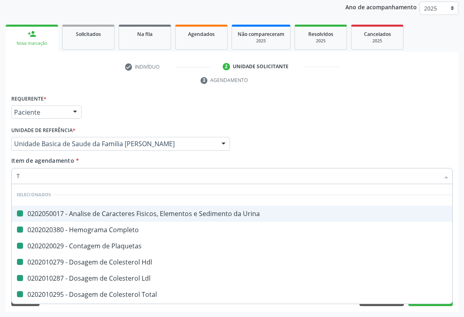
type input "TR"
checkbox Urina "false"
checkbox Plaquetas "false"
checkbox Completo "false"
checkbox Hdl "false"
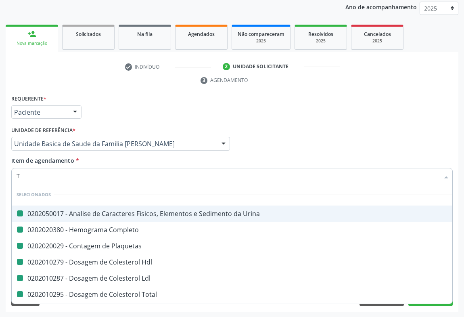
checkbox Ldl "false"
checkbox Total "false"
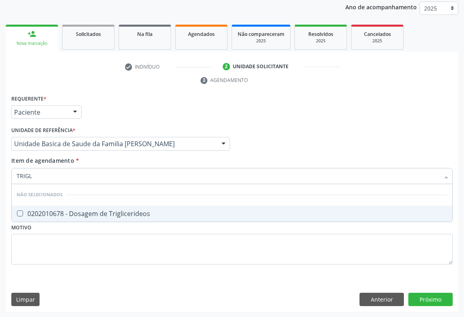
type input "TRIGLI"
click at [75, 213] on div "0202010678 - Dosagem de Triglicerideos" at bounding box center [232, 213] width 431 height 6
checkbox Triglicerideos "true"
click at [100, 113] on div "Requerente * Paciente Médico(a) Enfermeiro(a) Paciente Nenhum resultado encontr…" at bounding box center [232, 108] width 446 height 31
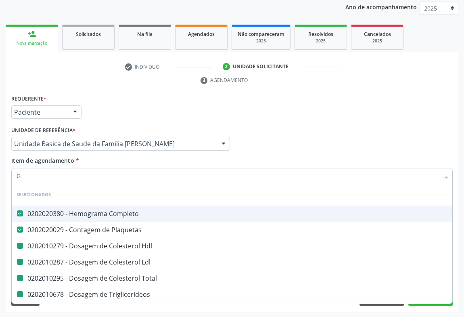
type input "GL"
checkbox Hdl "false"
checkbox Ldl "false"
checkbox Total "false"
checkbox Triglicerideos "false"
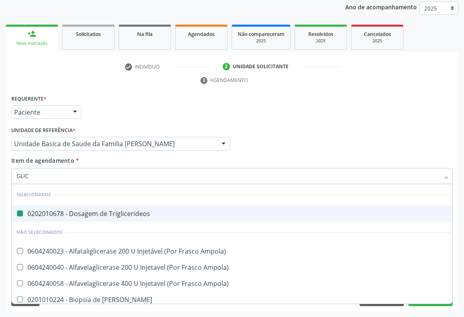
type input "GLICO"
checkbox Triglicerideos "false"
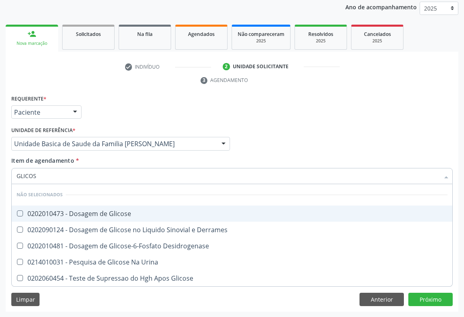
type input "GLICOSE"
click at [66, 212] on div "0202010473 - Dosagem de Glicose" at bounding box center [232, 213] width 431 height 6
checkbox Glicose "true"
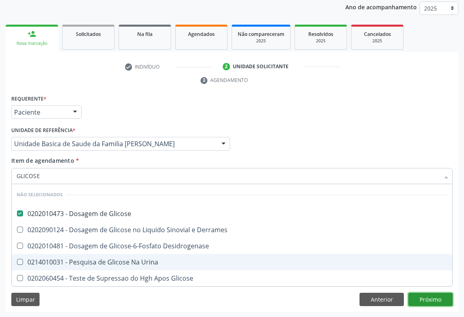
click at [430, 299] on div "Requerente * Paciente Médico(a) Enfermeiro(a) Paciente Nenhum resultado encontr…" at bounding box center [232, 202] width 453 height 219
checkbox Desidrogenase "true"
checkbox Urina "true"
checkbox Glicose "true"
checkbox Derrames "true"
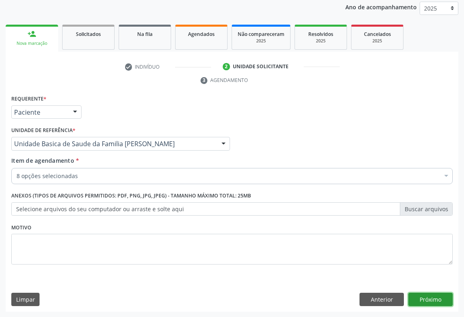
click at [427, 298] on button "Próximo" at bounding box center [431, 300] width 44 height 14
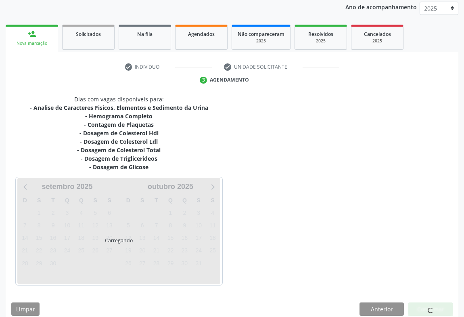
scroll to position [106, 0]
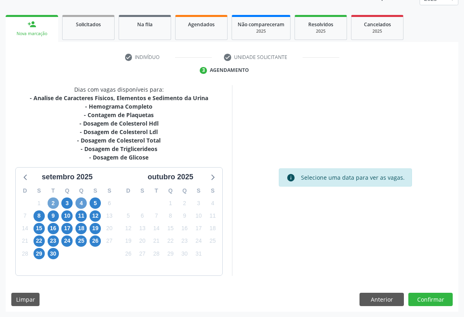
drag, startPoint x: 52, startPoint y: 202, endPoint x: 80, endPoint y: 202, distance: 27.0
click at [52, 202] on span "2" at bounding box center [53, 202] width 11 height 11
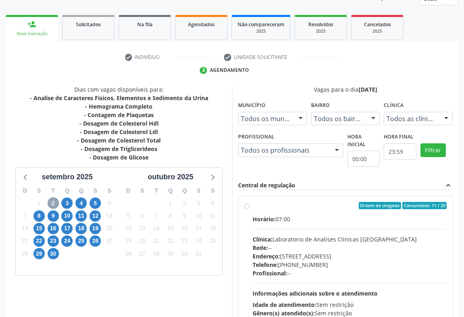
scroll to position [168, 0]
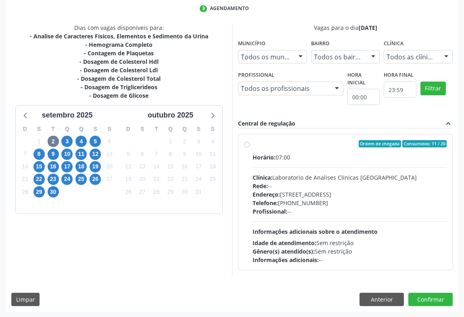
click at [306, 194] on div "Endereço: [STREET_ADDRESS]" at bounding box center [350, 194] width 194 height 8
click at [250, 147] on input "Ordem de chegada Consumidos: 11 / 20 Horário: 07:00 Clínica: Laboratorio de Ana…" at bounding box center [247, 143] width 6 height 7
radio input "true"
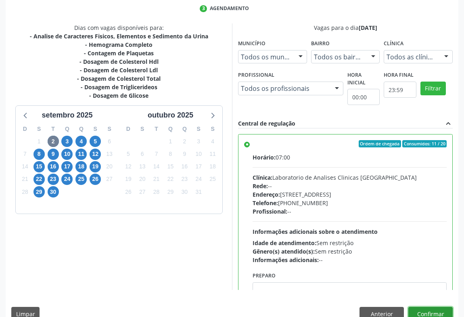
click at [415, 310] on button "Confirmar" at bounding box center [431, 314] width 44 height 14
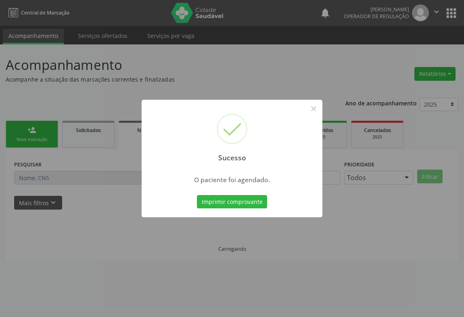
scroll to position [0, 0]
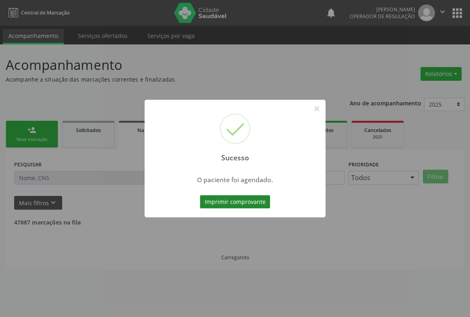
click at [226, 201] on button "Imprimir comprovante" at bounding box center [235, 202] width 70 height 14
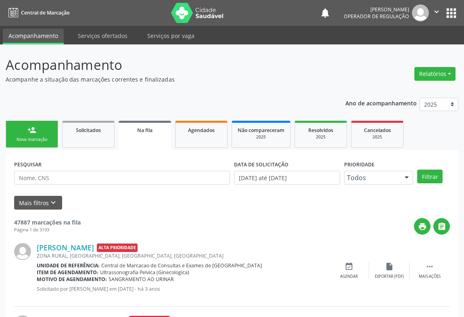
click at [245, 71] on p "Acompanhamento" at bounding box center [164, 65] width 317 height 20
click at [42, 136] on div "Nova marcação" at bounding box center [32, 139] width 40 height 6
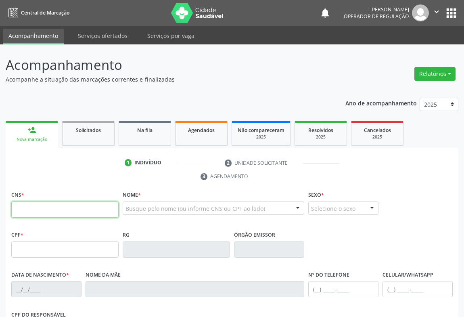
click at [50, 211] on input "text" at bounding box center [64, 209] width 107 height 16
type input "707 7026 5810 1010"
type input "[DATE]"
type input "[PHONE_NUMBER]"
type input "S/N"
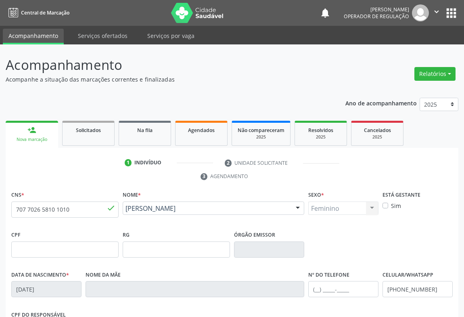
scroll to position [134, 0]
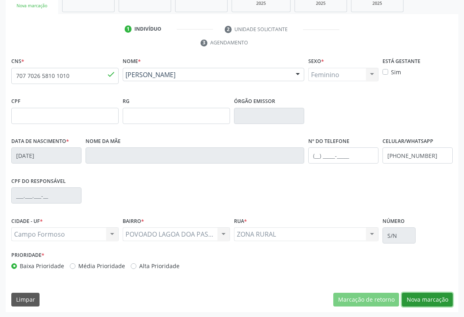
click at [436, 295] on button "Nova marcação" at bounding box center [427, 300] width 51 height 14
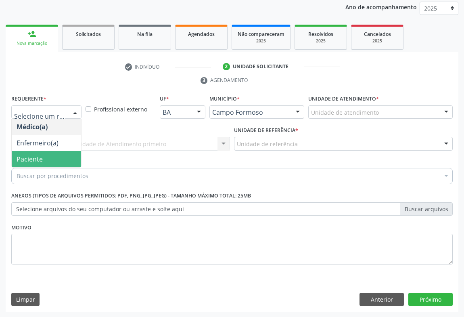
click at [32, 159] on span "Paciente" at bounding box center [30, 159] width 26 height 9
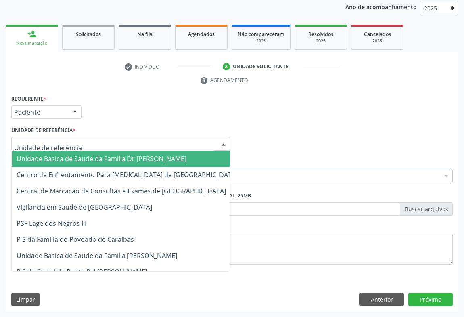
click at [88, 140] on div at bounding box center [120, 144] width 219 height 14
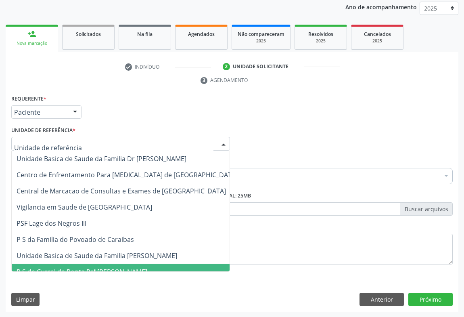
click at [111, 269] on span "P S de Curral da Ponta Psf [PERSON_NAME]" at bounding box center [82, 271] width 131 height 9
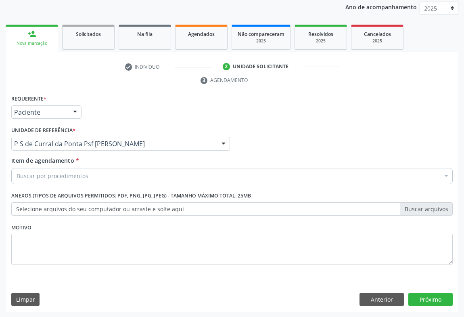
click at [101, 174] on div "Buscar por procedimentos" at bounding box center [232, 176] width 442 height 16
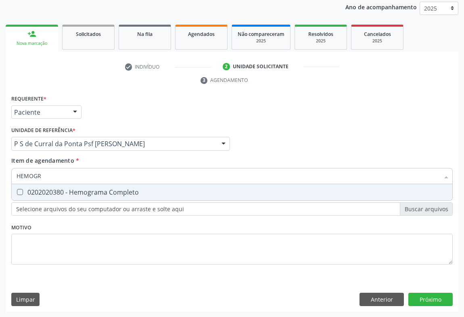
type input "HEMOGRA"
click at [111, 193] on div "0202020380 - Hemograma Completo" at bounding box center [232, 192] width 431 height 6
checkbox Completo "true"
type input "HEMOGRA"
click at [137, 122] on div "Requerente * Paciente Médico(a) Enfermeiro(a) Paciente Nenhum resultado encontr…" at bounding box center [232, 108] width 446 height 31
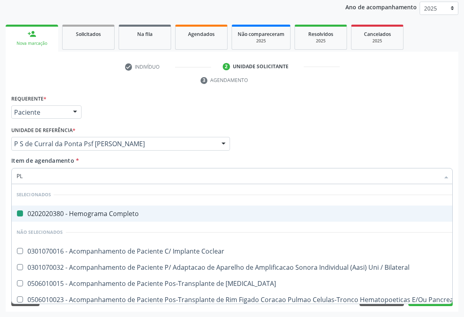
type input "PLA"
checkbox Completo "false"
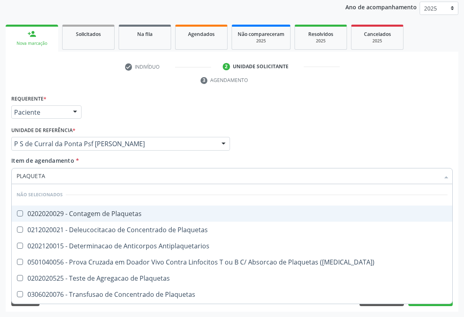
type input "PLAQUETAS"
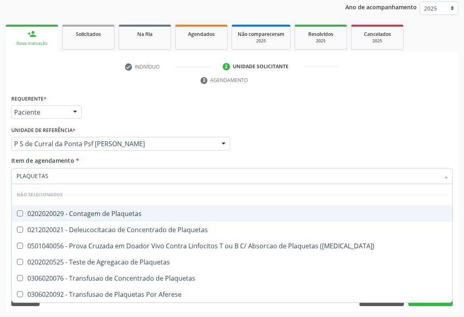
click at [36, 210] on div "0202020029 - Contagem de Plaquetas" at bounding box center [232, 213] width 431 height 6
checkbox Plaquetas "true"
type input "PLAQUETAS"
click at [124, 90] on div "check Indivíduo 2 Unidade solicitante 3 Agendamento CNS * 707 7026 5810 [GEOGRA…" at bounding box center [232, 185] width 453 height 251
checkbox Plaquetas "true"
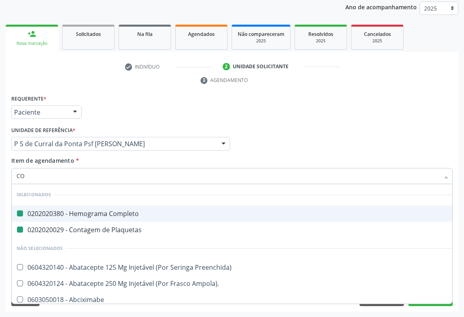
type input "COL"
checkbox Completo "false"
checkbox Plaquetas "false"
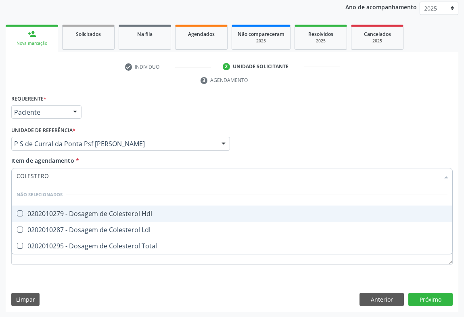
type input "COLESTEROL"
click at [116, 212] on div "0202010279 - Dosagem de Colesterol Hdl" at bounding box center [232, 213] width 431 height 6
checkbox Hdl "true"
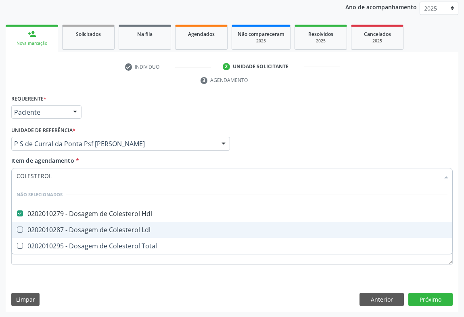
click at [106, 231] on div "0202010287 - Dosagem de Colesterol Ldl" at bounding box center [232, 229] width 431 height 6
checkbox Ldl "true"
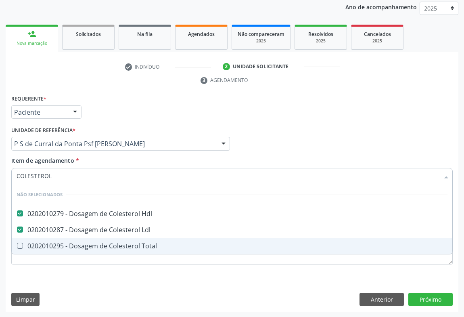
click at [102, 243] on div "0202010295 - Dosagem de Colesterol Total" at bounding box center [232, 246] width 431 height 6
checkbox Total "true"
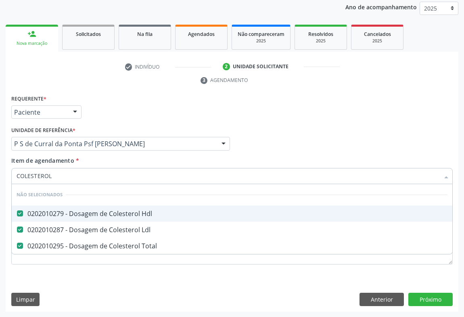
type input "COLESTEROL"
click at [160, 115] on div "Requerente * Paciente Médico(a) Enfermeiro(a) Paciente Nenhum resultado encontr…" at bounding box center [232, 108] width 446 height 31
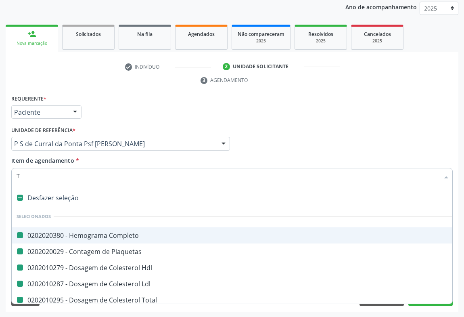
type input "TR"
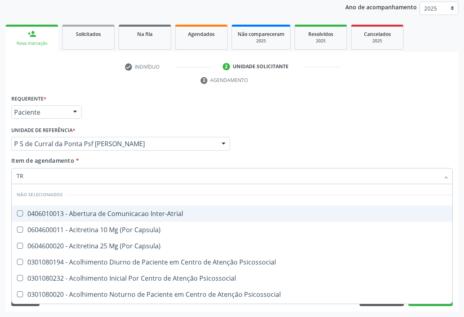
checkbox Inter-Atrial "false"
checkbox Capsula\) "false"
checkbox Psicossocial "false"
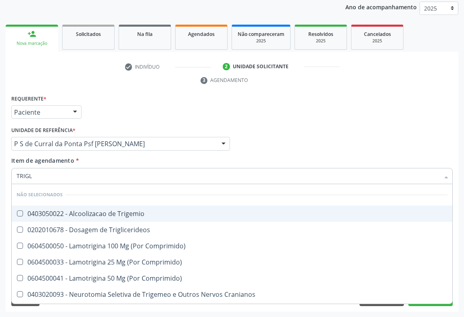
type input "TRIGLI"
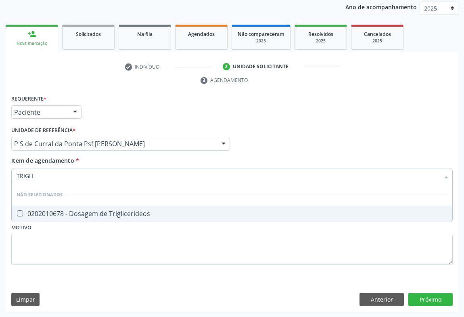
click at [69, 213] on div "0202010678 - Dosagem de Triglicerideos" at bounding box center [232, 213] width 431 height 6
checkbox Triglicerideos "true"
click at [105, 113] on div "Requerente * Paciente Médico(a) Enfermeiro(a) Paciente Nenhum resultado encontr…" at bounding box center [232, 108] width 446 height 31
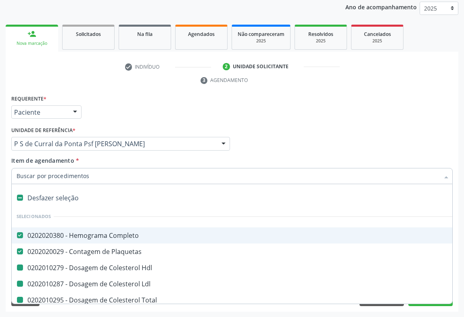
type input "U"
checkbox Hdl "false"
checkbox Ldl "false"
checkbox Total "false"
checkbox Triglicerideos "false"
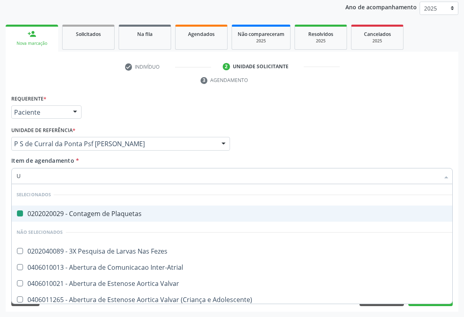
type input "UR"
checkbox Plaquetas "false"
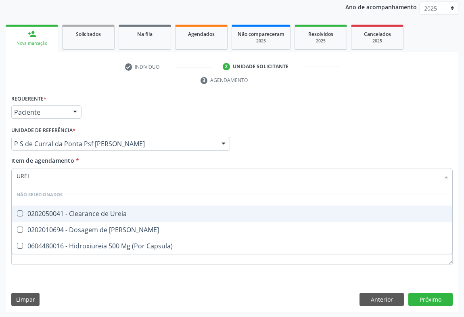
type input "UREIA"
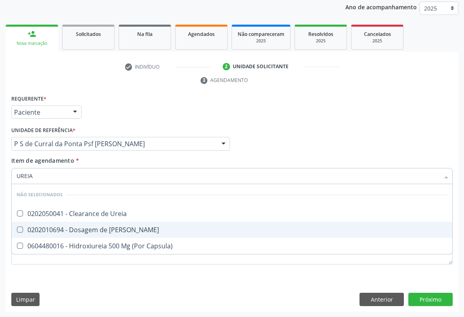
click at [77, 227] on div "0202010694 - Dosagem de [PERSON_NAME]" at bounding box center [232, 229] width 431 height 6
checkbox Ureia "true"
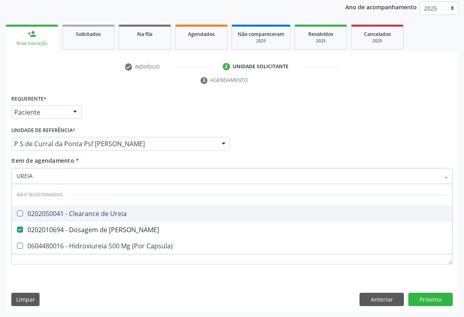
click at [113, 110] on div "Requerente * Paciente Médico(a) Enfermeiro(a) Paciente Nenhum resultado encontr…" at bounding box center [232, 108] width 446 height 31
checkbox Ureia "true"
checkbox Capsula\) "true"
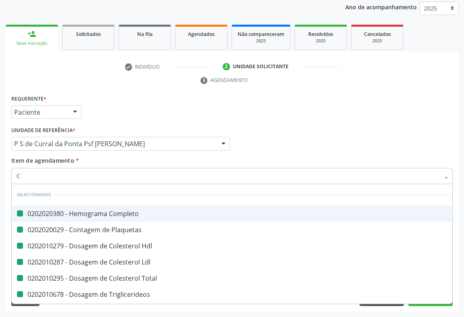
type input "CR"
checkbox Completo "false"
checkbox Hdl "false"
checkbox Plaquetas "false"
checkbox Ldl "false"
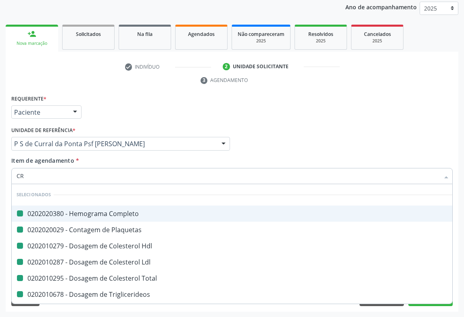
checkbox Total "false"
checkbox Triglicerideos "false"
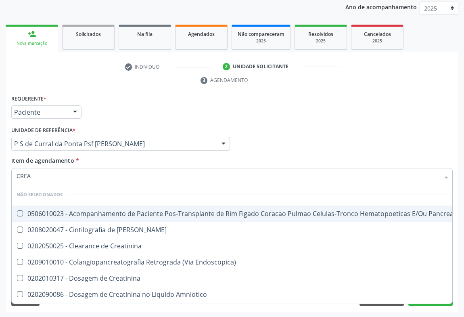
type input "CREAT"
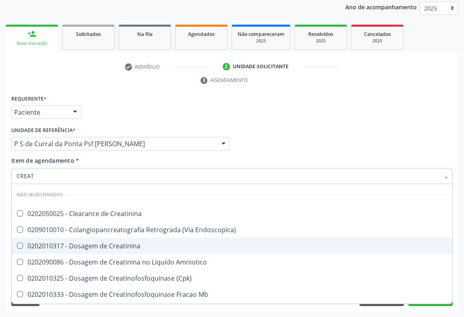
click at [90, 246] on div "0202010317 - Dosagem de Creatinina" at bounding box center [232, 246] width 431 height 6
checkbox Creatinina "true"
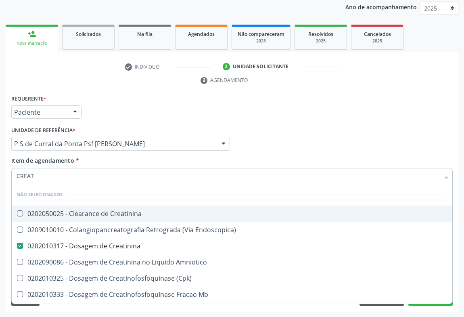
click at [126, 101] on div "Requerente * Paciente Médico(a) Enfermeiro(a) Paciente Nenhum resultado encontr…" at bounding box center [232, 108] width 446 height 31
checkbox Creatinina "true"
checkbox Endoscopica\) "true"
checkbox Amniotico "true"
checkbox \(Cpk\) "true"
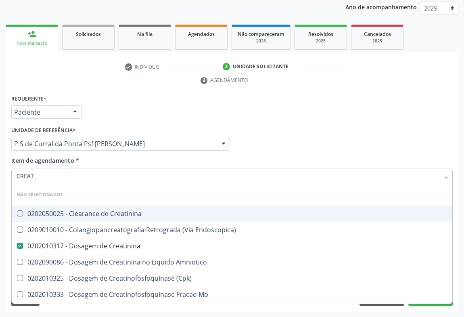
checkbox Mb "true"
checkbox Parcial "true"
checkbox Oncologia "true"
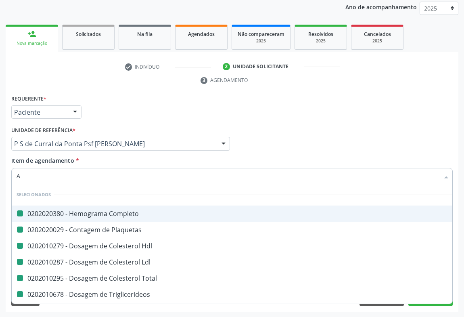
type input "AI"
checkbox Completo "false"
checkbox Hdl "false"
checkbox Plaquetas "false"
checkbox Ldl "false"
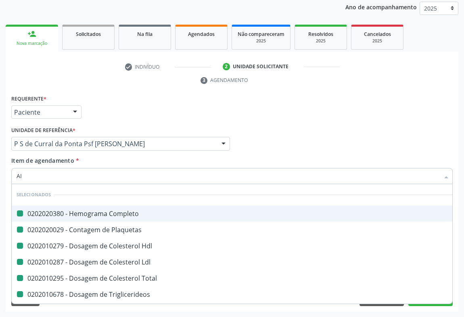
checkbox Total "false"
checkbox Triglicerideos "false"
checkbox Creatinina "false"
checkbox Ureia "false"
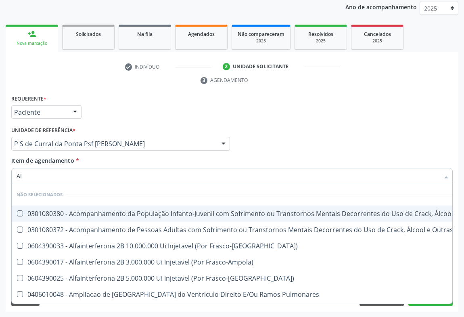
type input "A"
checkbox \(Uai\)\ "true"
checkbox \(Uaa\)\ "true"
checkbox Frasco-Ampola\) "true"
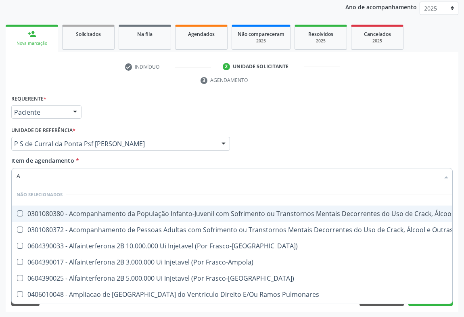
checkbox Frasco-Ampola\) "true"
checkbox Pulmonares "true"
checkbox Esquerdo "true"
checkbox Pesados "true"
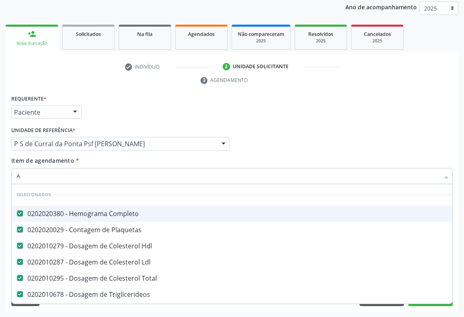
type input "AC"
checkbox Completo "false"
checkbox Plaquetas "false"
checkbox Hdl "false"
checkbox Ldl "false"
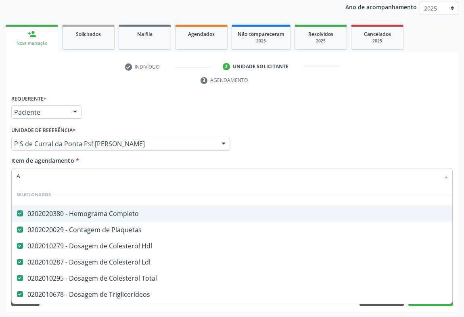
checkbox Total "false"
checkbox Triglicerideos "false"
checkbox Ureia "false"
checkbox Creatinina "false"
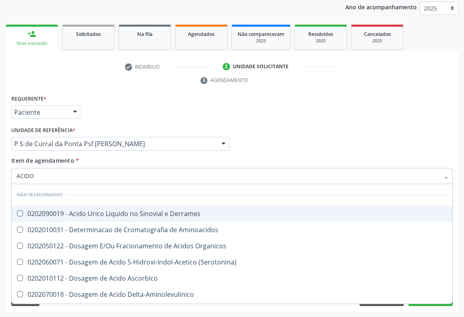
type input "ACIDO U"
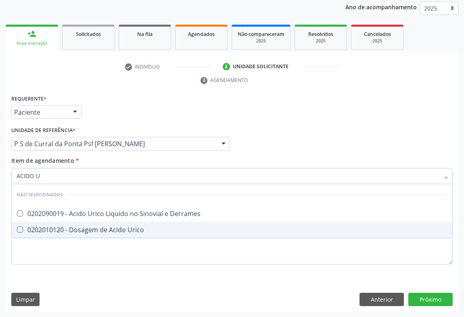
click at [55, 232] on div "0202010120 - Dosagem de Acido Urico" at bounding box center [232, 229] width 431 height 6
checkbox Urico "true"
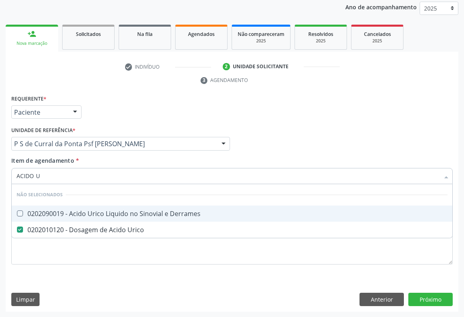
click at [121, 104] on div "Requerente * Paciente Médico(a) Enfermeiro(a) Paciente Nenhum resultado encontr…" at bounding box center [232, 108] width 446 height 31
checkbox Derrames "true"
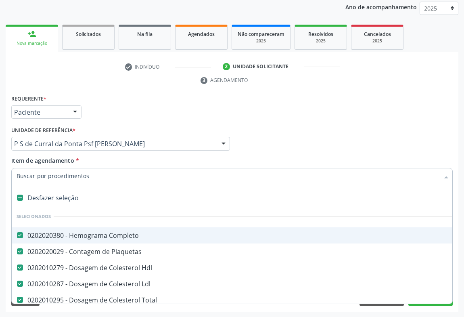
type input "T"
checkbox Urico "false"
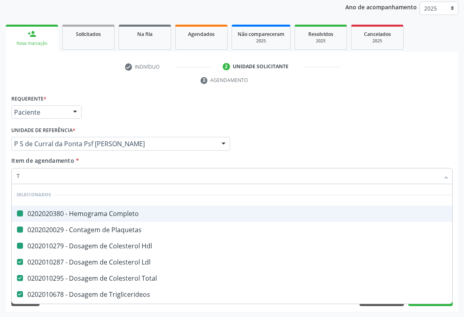
type input "TG"
checkbox Completo "false"
checkbox Plaquetas "false"
checkbox Hdl "false"
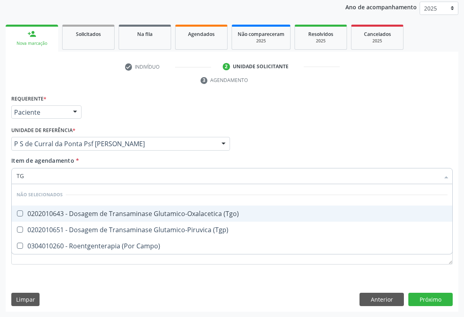
click at [63, 214] on div "0202010643 - Dosagem de Transaminase Glutamico-Oxalacetica (Tgo)" at bounding box center [232, 213] width 431 height 6
checkbox \(Tgo\) "true"
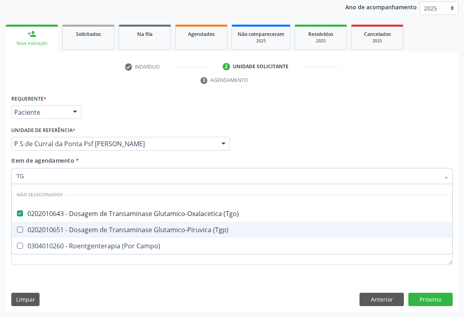
click at [64, 224] on span "0202010651 - Dosagem de Transaminase Glutamico-Piruvica (Tgp)" at bounding box center [232, 230] width 441 height 16
checkbox \(Tgp\) "true"
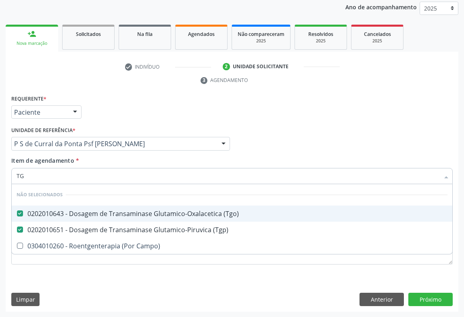
click at [129, 112] on div "Requerente * Paciente Médico(a) Enfermeiro(a) Paciente Nenhum resultado encontr…" at bounding box center [232, 108] width 446 height 31
checkbox Campo\) "true"
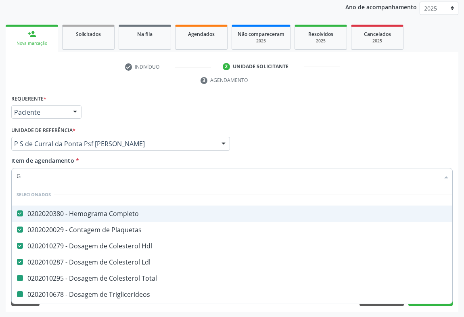
type input "GL"
checkbox Total "false"
checkbox Triglicerideos "false"
checkbox Ureia "false"
checkbox Creatinina "false"
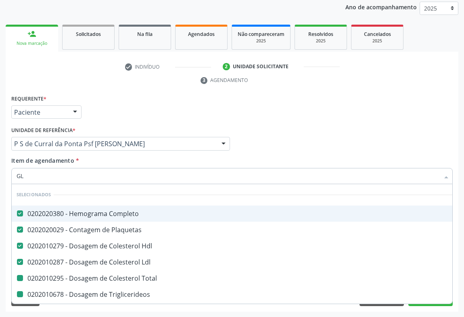
checkbox Urico "false"
checkbox \(Tgo\) "false"
checkbox \(Tgp\) "false"
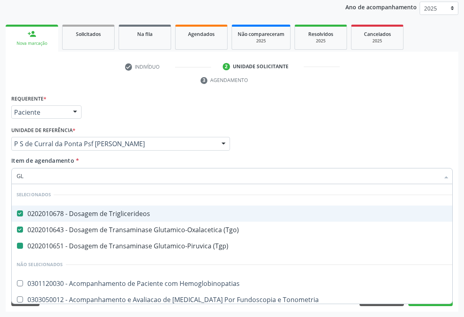
type input "GLI"
checkbox \(Tgp\) "false"
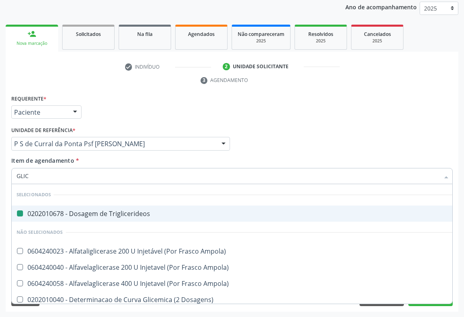
type input "GLICO"
checkbox Triglicerideos "false"
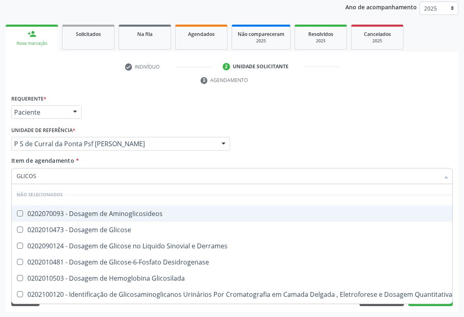
type input "GLICOSE"
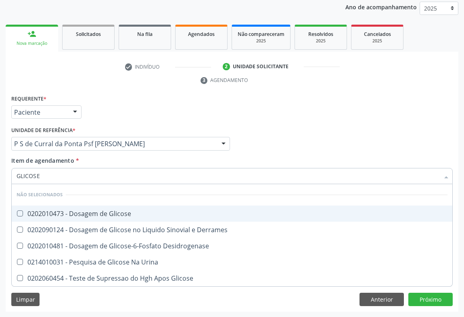
click at [57, 211] on div "0202010473 - Dosagem de Glicose" at bounding box center [232, 213] width 431 height 6
checkbox Glicose "true"
click at [120, 117] on div "Requerente * Paciente Médico(a) Enfermeiro(a) Paciente Nenhum resultado encontr…" at bounding box center [232, 108] width 446 height 31
checkbox Desidrogenase "true"
checkbox Glicose "true"
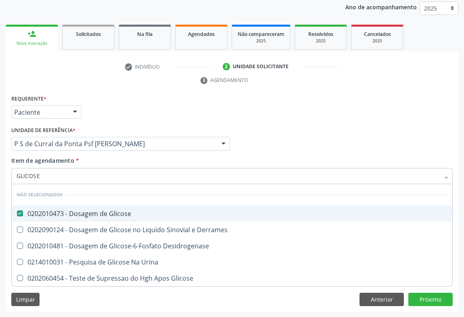
checkbox Urina "true"
checkbox Derrames "true"
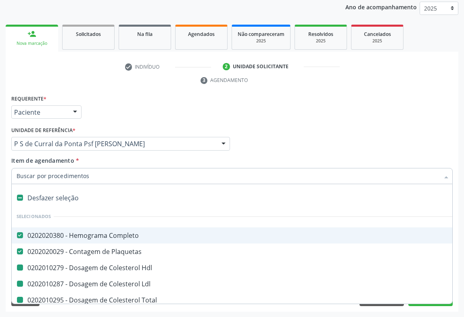
type input "V"
checkbox Hdl "false"
checkbox Total "false"
checkbox Ldl "false"
checkbox Triglicerideos "false"
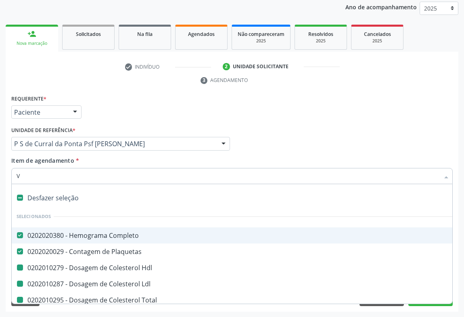
checkbox Ureia "false"
checkbox Creatinina "false"
checkbox Urico "false"
checkbox \(Tgo\) "false"
checkbox \(Tgp\) "false"
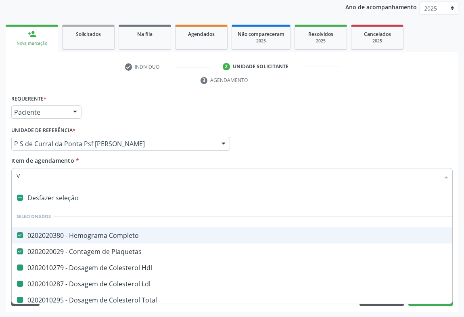
checkbox Glicose "false"
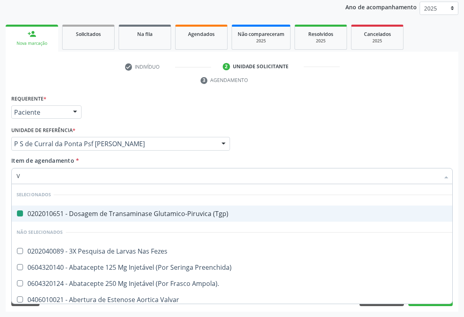
type input "VH"
checkbox \(Tgp\) "false"
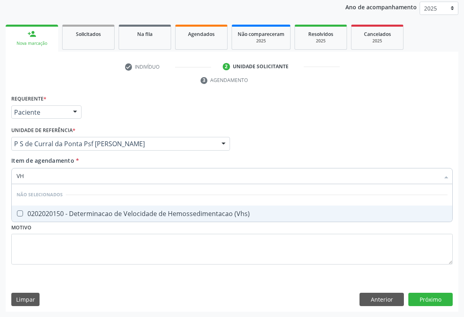
type input "VHS"
click at [71, 214] on div "0202020150 - Determinacao de Velocidade de Hemossedimentacao (Vhs)" at bounding box center [232, 213] width 431 height 6
checkbox \(Vhs\) "true"
click at [145, 120] on div "Requerente * Paciente Médico(a) Enfermeiro(a) Paciente Nenhum resultado encontr…" at bounding box center [232, 108] width 446 height 31
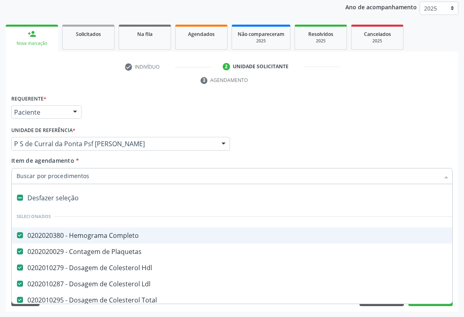
type input "R"
checkbox \(Vhs\) "false"
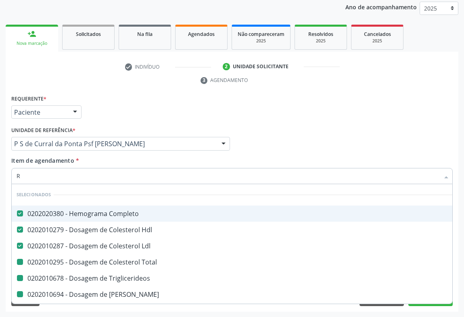
type input "RE"
checkbox Total "false"
checkbox Triglicerideos "false"
checkbox Ureia "false"
checkbox Creatinina "false"
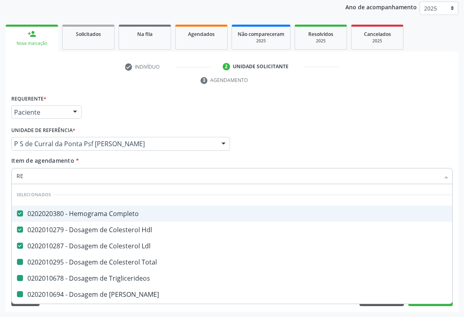
checkbox Urico "false"
checkbox \(Tgo\) "false"
checkbox \(Tgp\) "false"
checkbox \(Vhs\) "false"
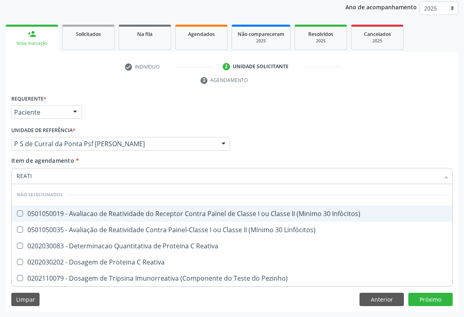
type input "REATIV"
checkbox Infòcitos\) "false"
type input "REATIVA"
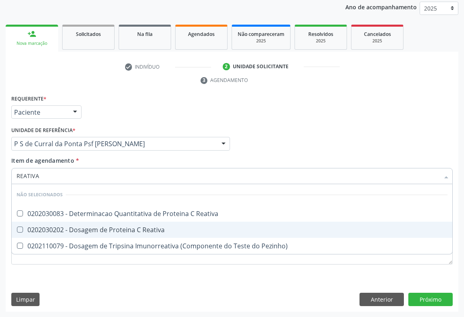
click at [41, 228] on div "0202030202 - Dosagem de Proteina C Reativa" at bounding box center [232, 229] width 431 height 6
checkbox Reativa "true"
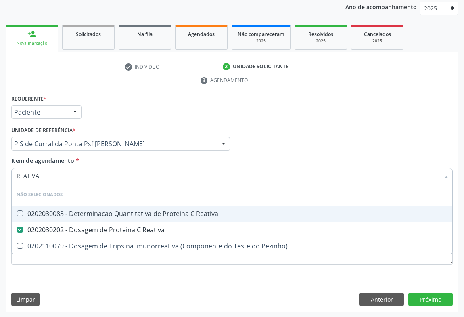
click at [120, 108] on div "Requerente * Paciente Médico(a) Enfermeiro(a) Paciente Nenhum resultado encontr…" at bounding box center [232, 108] width 446 height 31
checkbox Reativa "true"
checkbox Pezinho\) "true"
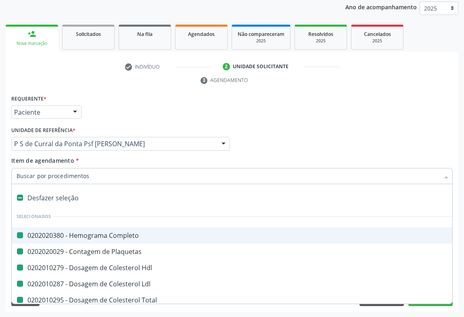
type input "F"
checkbox Completo "false"
checkbox Hdl "false"
checkbox Plaquetas "false"
checkbox Ldl "false"
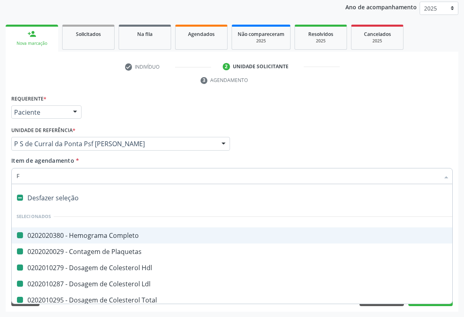
checkbox Total "false"
checkbox Triglicerideos "false"
checkbox Ureia "false"
checkbox Creatinina "false"
checkbox Urico "false"
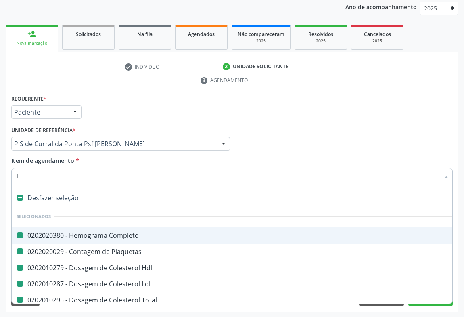
checkbox \(Tgo\) "false"
checkbox \(Tgp\) "false"
checkbox Glicose "false"
checkbox \(Vhs\) "false"
checkbox Reativa "false"
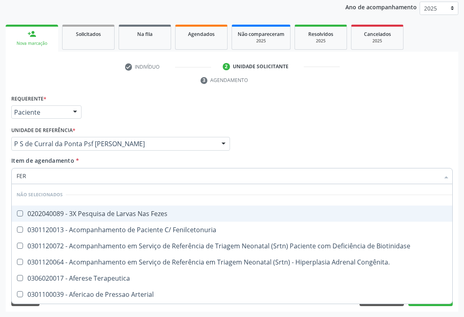
type input "FERR"
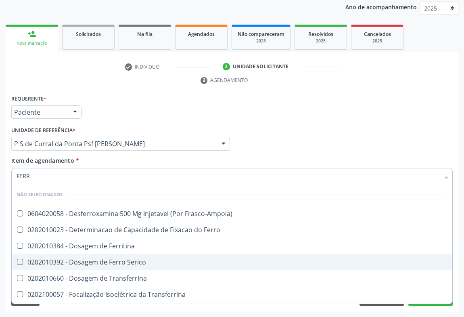
click at [57, 260] on div "0202010392 - Dosagem de Ferro Serico" at bounding box center [232, 262] width 431 height 6
checkbox Serico "true"
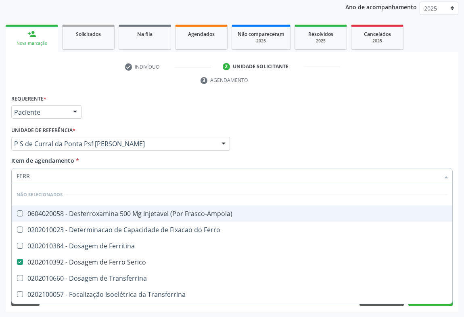
click at [121, 101] on div "Requerente * Paciente Médico(a) Enfermeiro(a) Paciente Nenhum resultado encontr…" at bounding box center [232, 108] width 446 height 31
checkbox Frasco-Ampola\) "true"
checkbox Ferritina "true"
checkbox Ferro "true"
checkbox Transferrina "true"
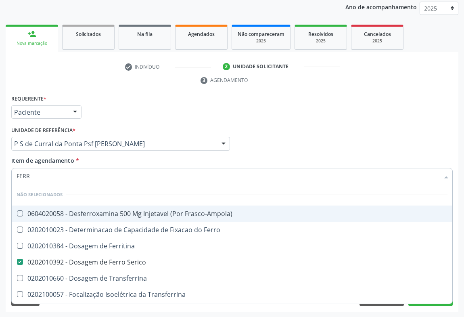
checkbox Transferrina "true"
checkbox Ml\) "true"
checkbox \(Nefroplastia\) "true"
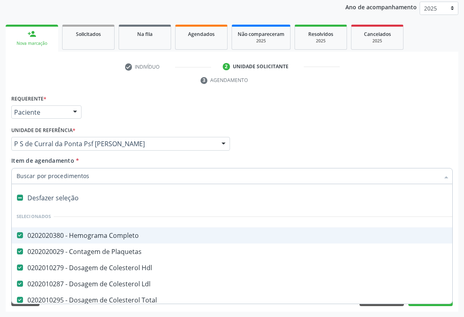
type input "U"
checkbox Ureia "false"
checkbox Creatinina "false"
checkbox Urico "false"
checkbox \(Tgo\) "false"
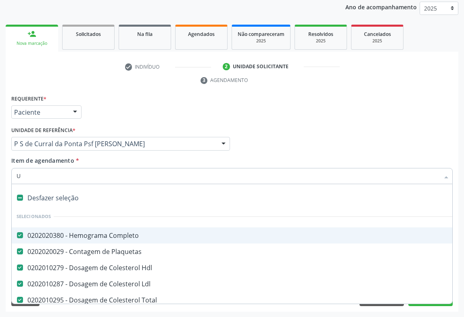
checkbox \(Tgp\) "false"
checkbox Glicose "false"
checkbox \(Vhs\) "false"
checkbox Reativa "false"
checkbox Serico "false"
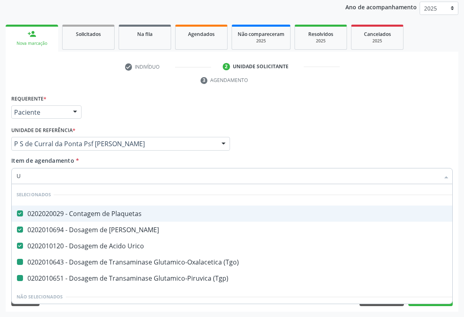
type input "UR"
checkbox \(Tgo\) "false"
checkbox \(Tgp\) "false"
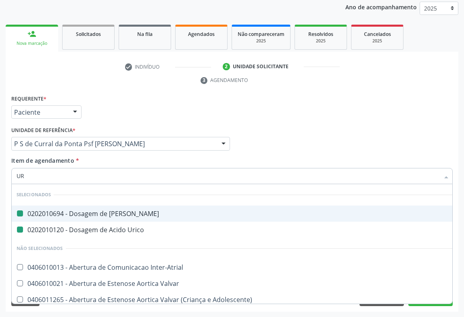
type input "URN"
checkbox Ureia "false"
checkbox Urico "false"
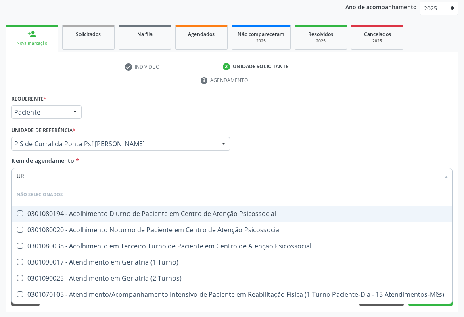
type input "U"
checkbox Psicossocial "true"
checkbox Turno\) "true"
checkbox Turnos\) "true"
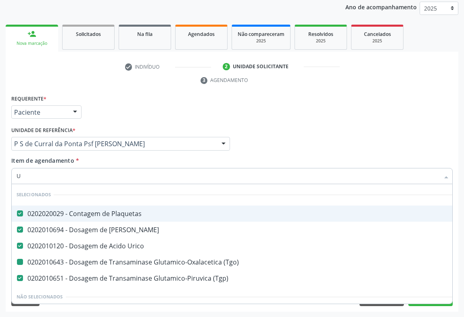
type input "UR"
checkbox \(Tgo\) "false"
checkbox \(Tgp\) "false"
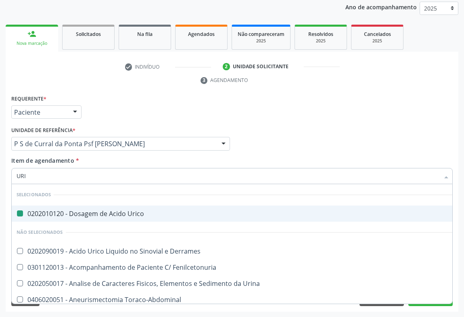
type input "URIN"
checkbox Urico "false"
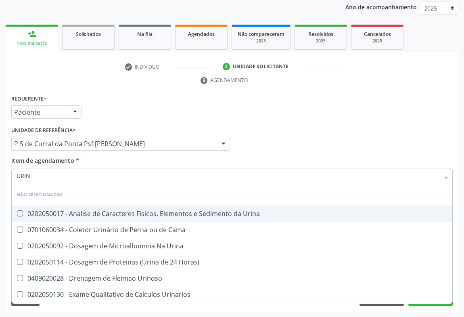
type input "URINA"
click at [69, 215] on div "0202050017 - Analise de Caracteres Fisicos, Elementos e Sedimento da Urina" at bounding box center [232, 213] width 431 height 6
checkbox Urina "true"
click at [141, 114] on div "Requerente * Paciente Médico(a) Enfermeiro(a) Paciente Nenhum resultado encontr…" at bounding box center [232, 108] width 446 height 31
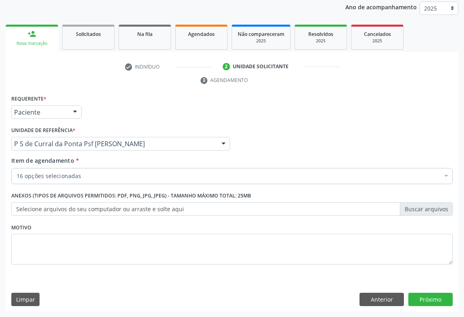
checkbox Ldl "true"
checkbox Total "true"
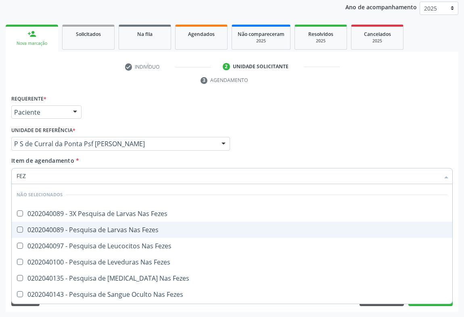
click at [58, 228] on div "0202040089 - Pesquisa de Larvas Nas Fezes" at bounding box center [232, 229] width 431 height 6
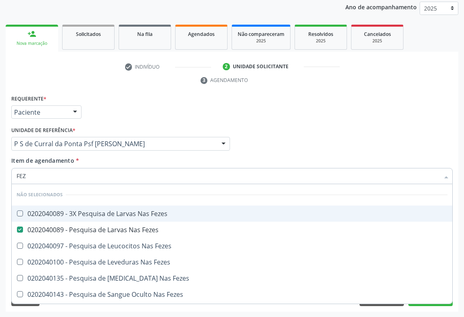
click at [414, 117] on div "Requerente * Paciente Médico(a) Enfermeiro(a) Paciente Nenhum resultado encontr…" at bounding box center [232, 108] width 446 height 31
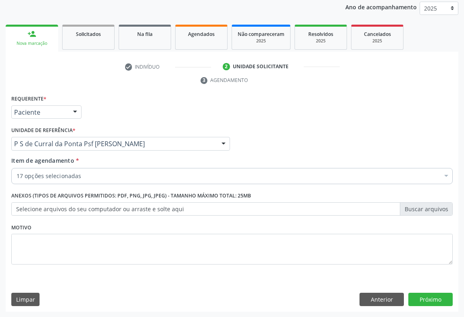
scroll to position [0, 0]
click at [419, 295] on button "Próximo" at bounding box center [431, 300] width 44 height 14
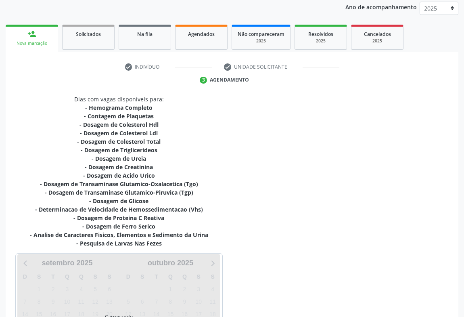
scroll to position [182, 0]
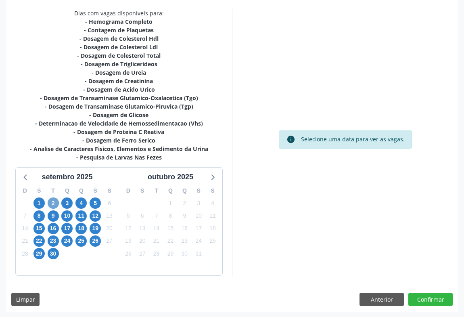
click at [54, 205] on span "2" at bounding box center [53, 202] width 11 height 11
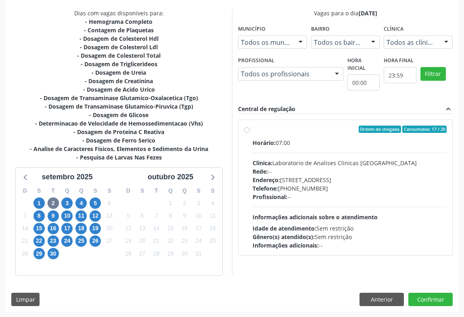
click at [325, 182] on div "Endereço: Terreo, nº 258, Centro, Campo Formoso - BA" at bounding box center [350, 180] width 194 height 8
click at [250, 133] on input "Ordem de chegada Consumidos: 17 / 20 Horário: 07:00 Clínica: Laboratorio de Ana…" at bounding box center [247, 129] width 6 height 7
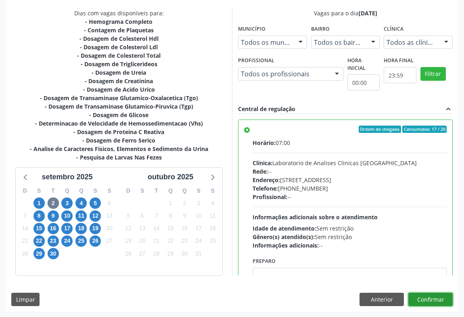
click at [430, 303] on button "Confirmar" at bounding box center [431, 300] width 44 height 14
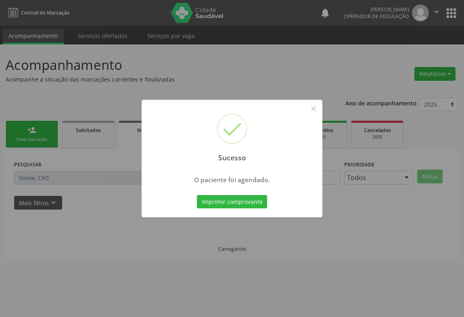
scroll to position [0, 0]
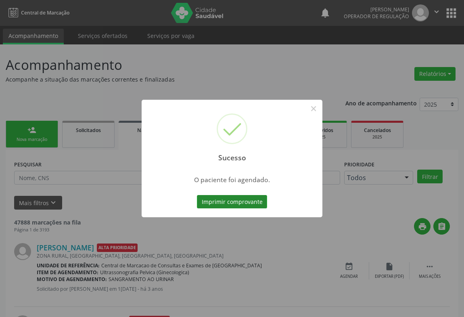
click at [247, 201] on button "Imprimir comprovante" at bounding box center [232, 202] width 70 height 14
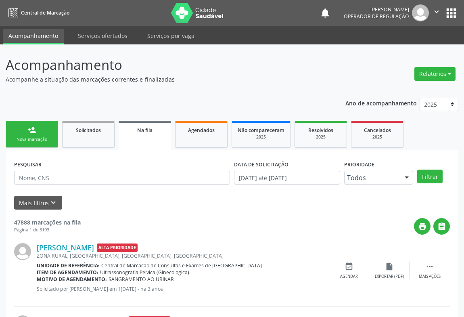
click at [36, 135] on link "person_add Nova marcação" at bounding box center [32, 134] width 52 height 27
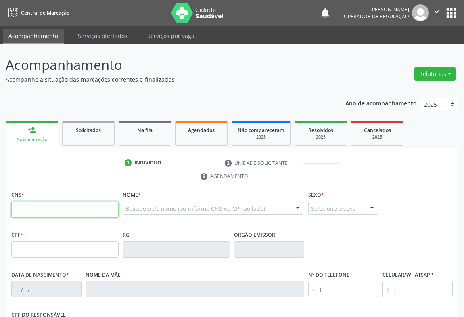
click at [50, 205] on input "text" at bounding box center [64, 209] width 107 height 16
type input "700 5009 4972 0860"
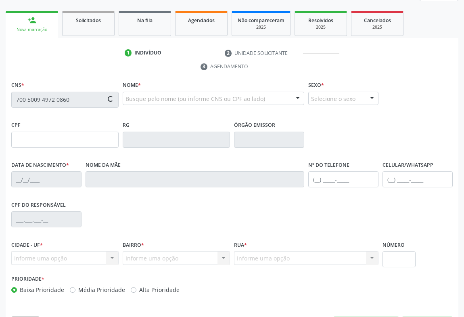
type input "1427259003"
type input "23/07/1987"
type input "(74) 98826-7547"
type input "sn"
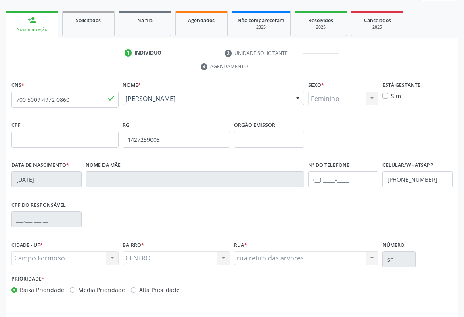
scroll to position [134, 0]
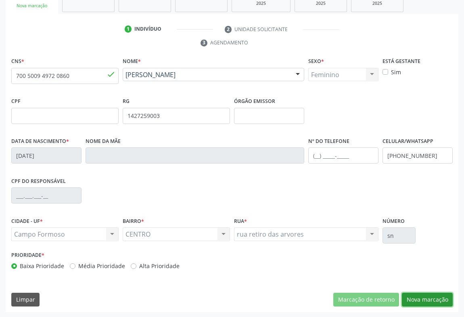
click at [428, 302] on button "Nova marcação" at bounding box center [427, 300] width 51 height 14
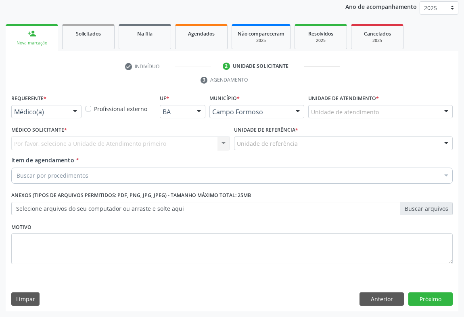
scroll to position [96, 0]
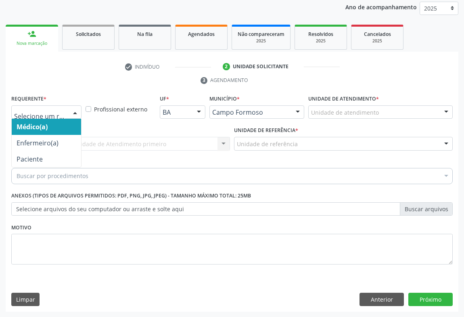
click at [69, 113] on div at bounding box center [75, 113] width 12 height 14
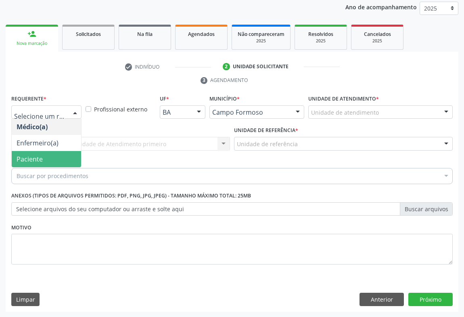
click at [44, 162] on span "Paciente" at bounding box center [46, 159] width 69 height 16
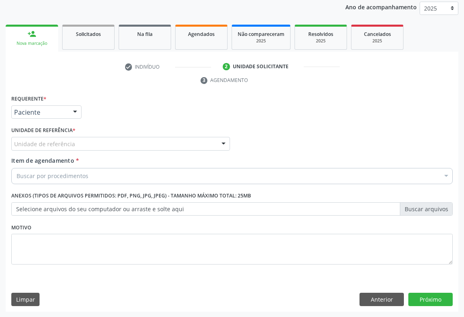
drag, startPoint x: 88, startPoint y: 142, endPoint x: 92, endPoint y: 173, distance: 30.9
click at [88, 143] on div "Unidade de referência" at bounding box center [120, 144] width 219 height 14
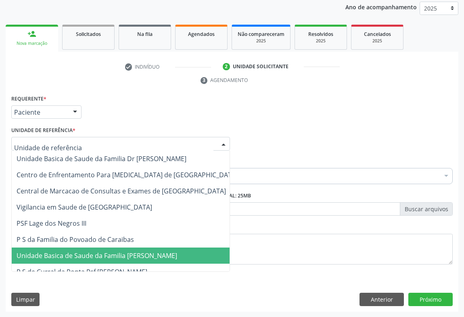
click at [98, 253] on span "Unidade Basica de Saude da Familia [PERSON_NAME]" at bounding box center [97, 255] width 161 height 9
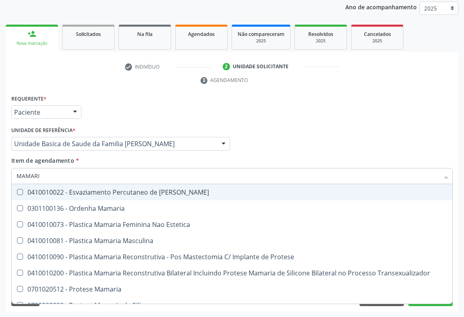
type input "MAMARIA"
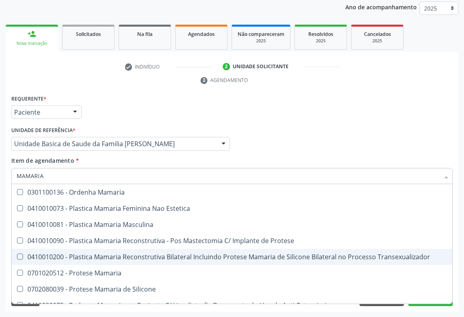
scroll to position [25, 0]
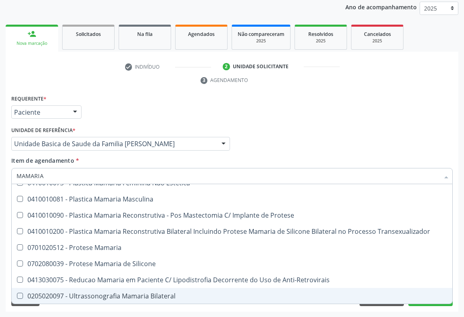
click at [161, 293] on div "0205020097 - Ultrassonografia Mamaria Bilateral" at bounding box center [232, 296] width 431 height 6
checkbox Bilateral "true"
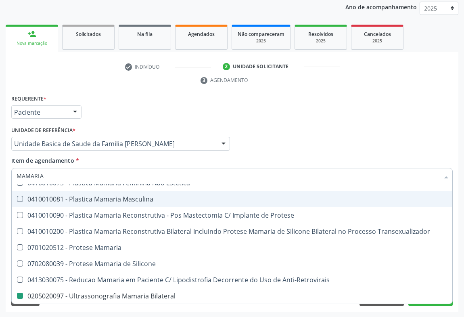
click at [147, 109] on div "Requerente * Paciente Médico(a) Enfermeiro(a) Paciente Nenhum resultado encontr…" at bounding box center [232, 108] width 446 height 31
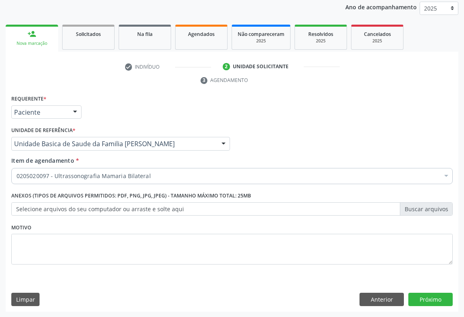
checkbox Bilateral "true"
checkbox Valvar "false"
click at [64, 166] on div "Item de agendamento * 0205020097 - Ultrassonografia Mamaria Bilateral Desfazer …" at bounding box center [232, 168] width 442 height 25
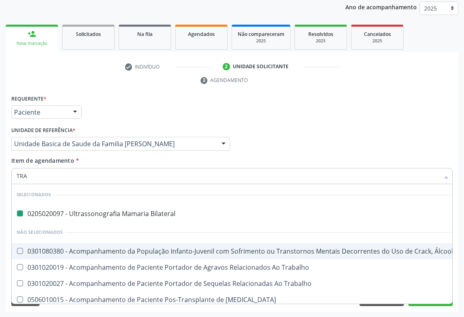
type input "TRAN"
checkbox Bilateral "false"
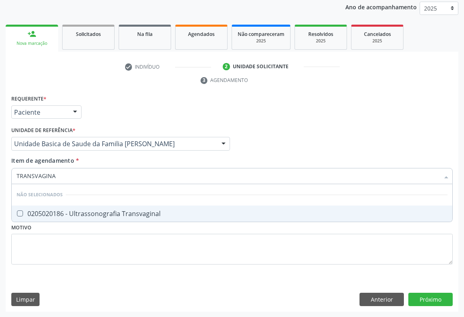
type input "TRANSVAGINAL"
click at [80, 215] on div "0205020186 - Ultrassonografia Transvaginal" at bounding box center [232, 213] width 431 height 6
checkbox Transvaginal "true"
click at [432, 299] on div "Requerente * Paciente Médico(a) Enfermeiro(a) Paciente Nenhum resultado encontr…" at bounding box center [232, 202] width 453 height 219
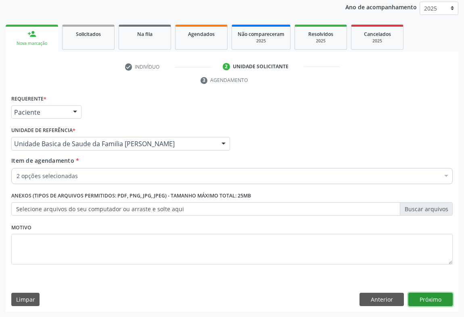
click at [420, 298] on button "Próximo" at bounding box center [431, 300] width 44 height 14
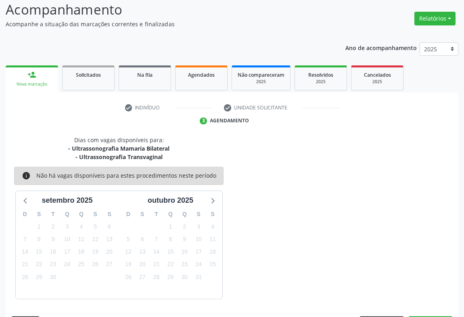
scroll to position [79, 0]
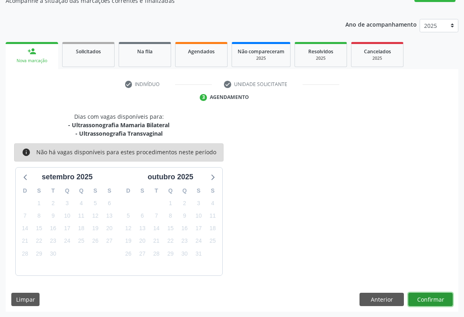
click at [421, 297] on button "Confirmar" at bounding box center [431, 300] width 44 height 14
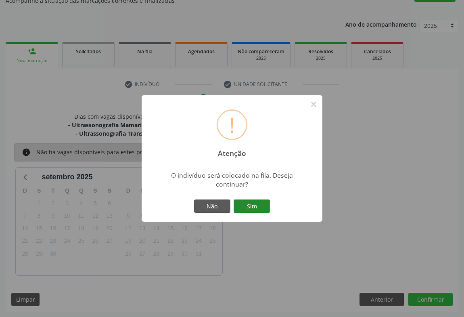
click at [252, 210] on button "Sim" at bounding box center [252, 206] width 36 height 14
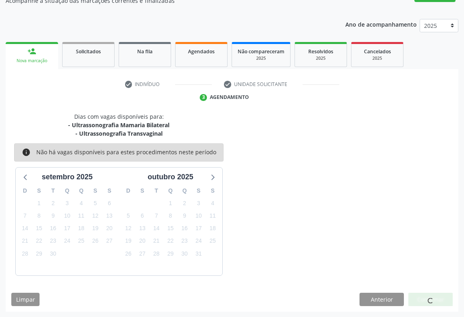
scroll to position [0, 0]
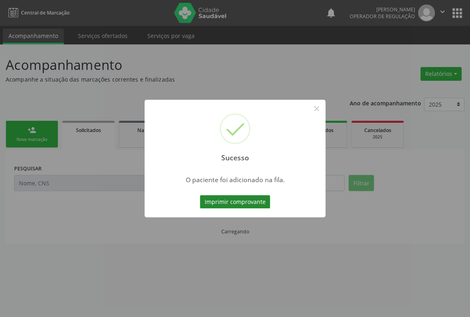
click at [239, 197] on button "Imprimir comprovante" at bounding box center [235, 202] width 70 height 14
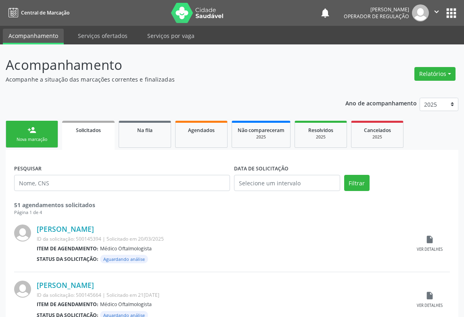
click at [34, 144] on link "person_add Nova marcação" at bounding box center [32, 134] width 52 height 27
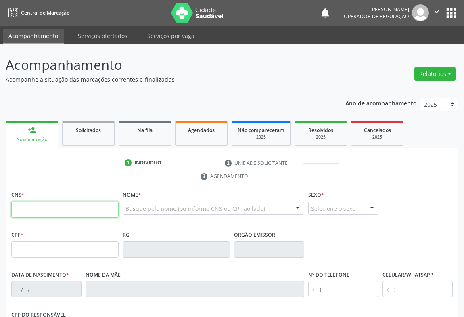
click at [38, 213] on input "text" at bounding box center [64, 209] width 107 height 16
type input "707 5022 0396 7290"
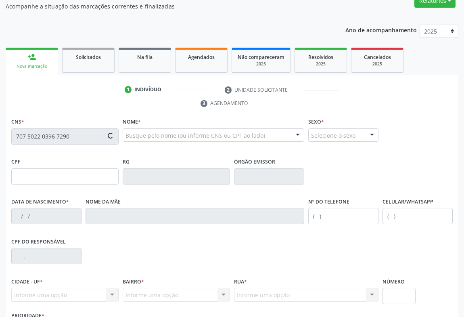
type input "002.665.945-06"
type input "0749287756"
type input "15/03/1975"
type input "(74) 99959-9345"
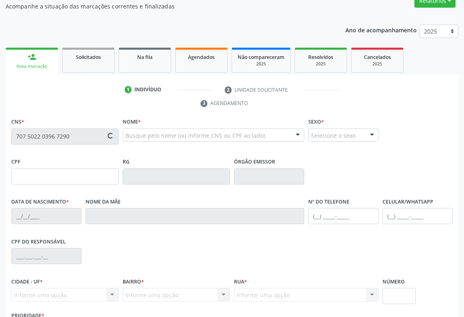
type input "002.665.945-06"
type input "SN"
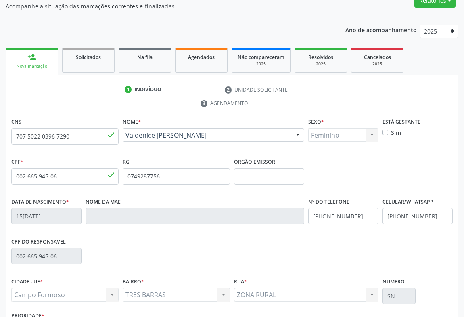
scroll to position [134, 0]
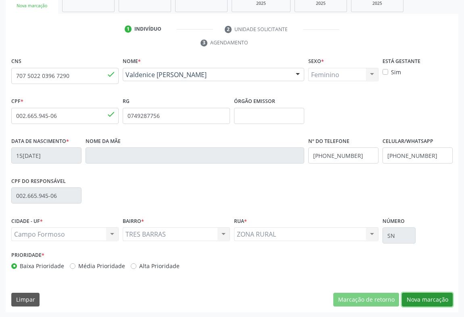
click at [426, 295] on button "Nova marcação" at bounding box center [427, 300] width 51 height 14
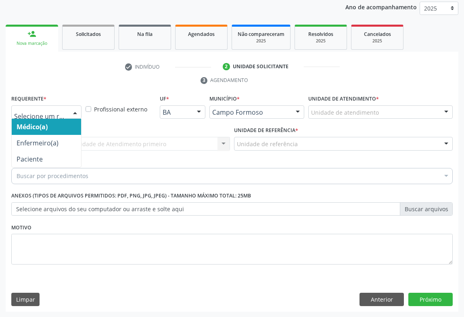
drag, startPoint x: 69, startPoint y: 109, endPoint x: 52, endPoint y: 130, distance: 27.2
click at [69, 109] on div at bounding box center [75, 113] width 12 height 14
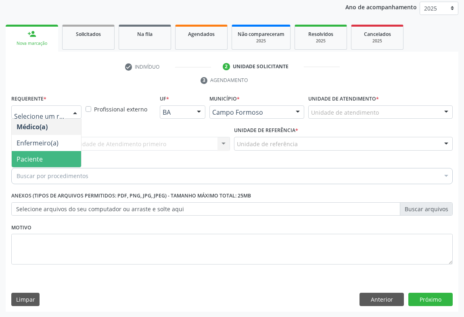
drag, startPoint x: 48, startPoint y: 157, endPoint x: 70, endPoint y: 153, distance: 22.2
click at [48, 158] on span "Paciente" at bounding box center [46, 159] width 69 height 16
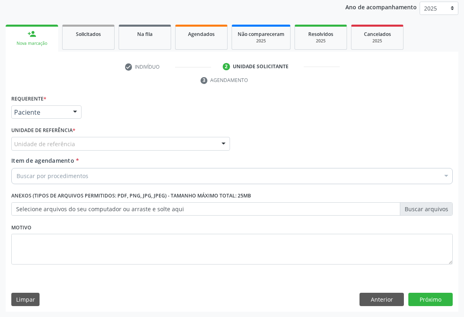
click at [97, 144] on div "Unidade de referência" at bounding box center [120, 144] width 219 height 14
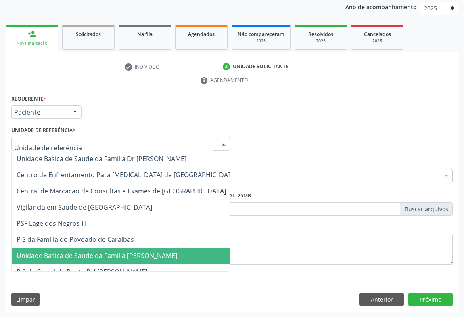
click at [115, 261] on span "Unidade Basica de Saude da Familia [PERSON_NAME]" at bounding box center [127, 255] width 231 height 16
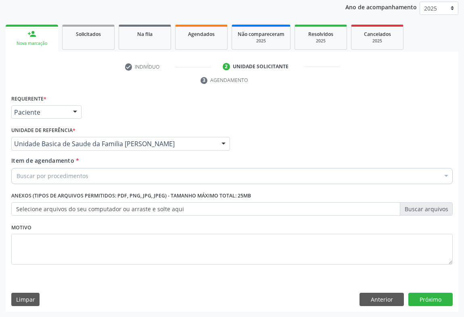
click at [108, 176] on div "Buscar por procedimentos" at bounding box center [232, 176] width 442 height 16
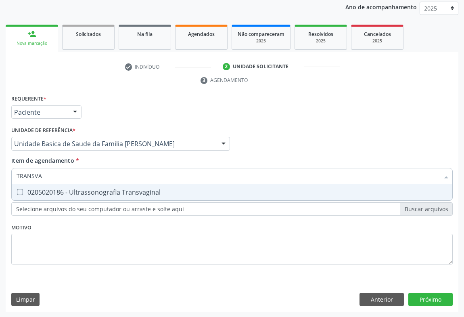
type input "TRANSVAG"
click at [107, 197] on span "0205020186 - Ultrassonografia Transvaginal" at bounding box center [232, 192] width 441 height 16
checkbox Transvaginal "true"
click at [431, 295] on div "Requerente * Paciente Médico(a) Enfermeiro(a) Paciente Nenhum resultado encontr…" at bounding box center [232, 202] width 453 height 219
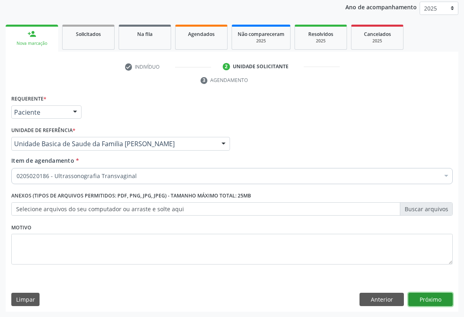
click at [434, 300] on button "Próximo" at bounding box center [431, 300] width 44 height 14
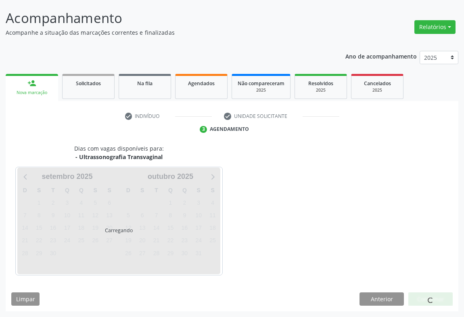
scroll to position [46, 0]
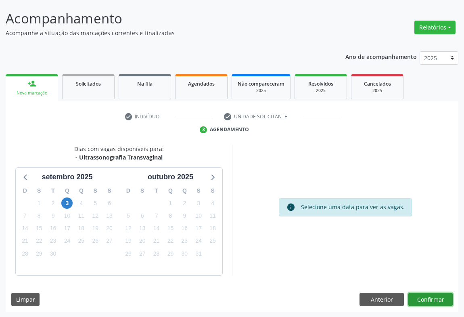
click at [423, 295] on button "Confirmar" at bounding box center [431, 300] width 44 height 14
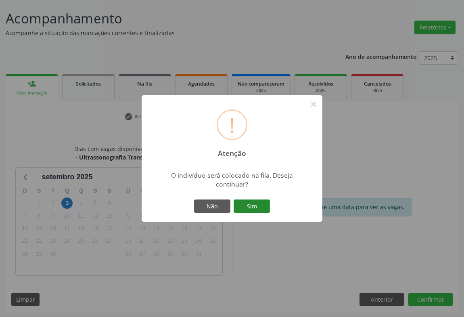
click at [259, 207] on button "Sim" at bounding box center [252, 206] width 36 height 14
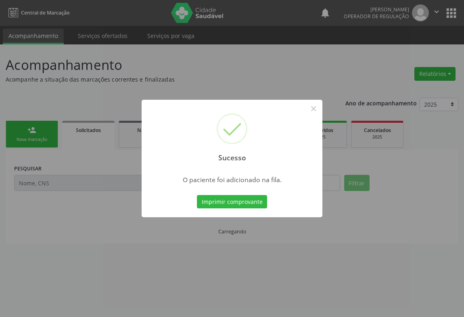
scroll to position [0, 0]
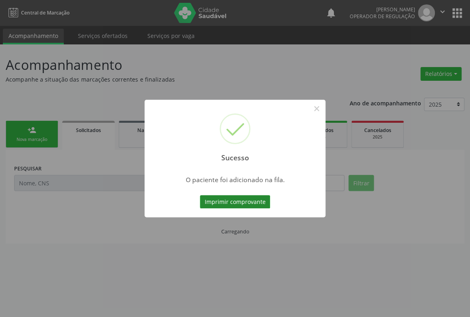
click at [253, 196] on button "Imprimir comprovante" at bounding box center [235, 202] width 70 height 14
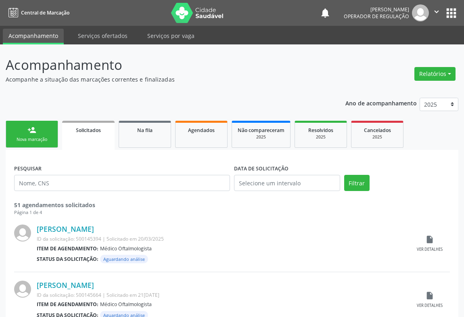
click at [40, 130] on link "person_add Nova marcação" at bounding box center [32, 134] width 52 height 27
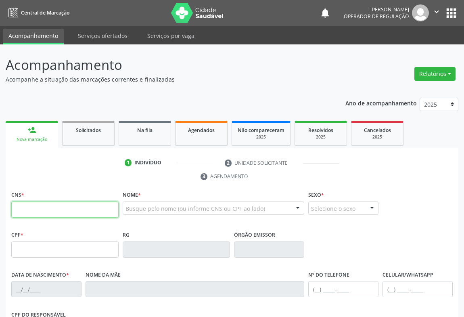
click at [37, 203] on input "text" at bounding box center [64, 209] width 107 height 16
drag, startPoint x: 85, startPoint y: 210, endPoint x: 0, endPoint y: 212, distance: 84.4
click at [0, 212] on div "Acompanhamento Acompanhe a situação das marcações correntes e finalizadas Relat…" at bounding box center [232, 247] width 464 height 407
type input "704 8010 7898 1345"
type input "03/10/1965"
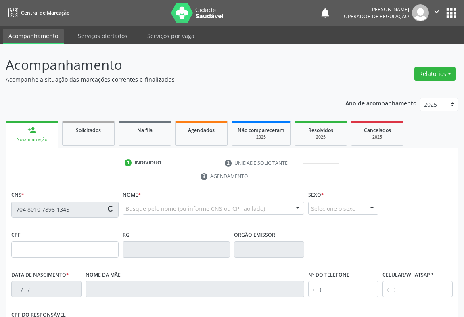
type input "(74) 98852-8064"
type input "862.459.445-62"
type input "SN"
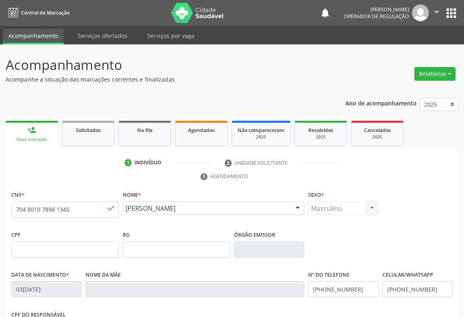
scroll to position [134, 0]
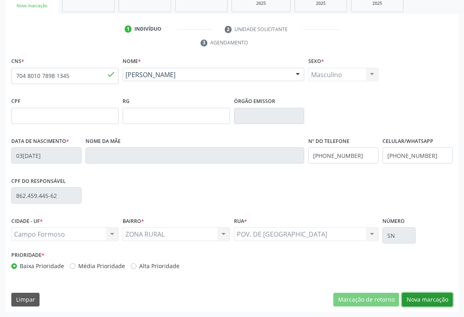
click at [428, 293] on button "Nova marcação" at bounding box center [427, 300] width 51 height 14
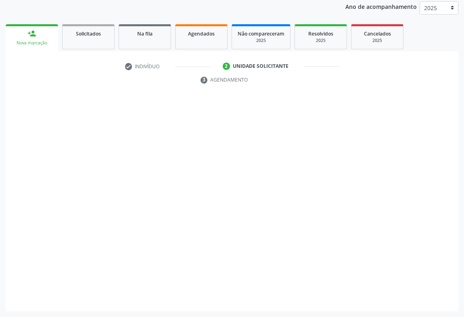
scroll to position [96, 0]
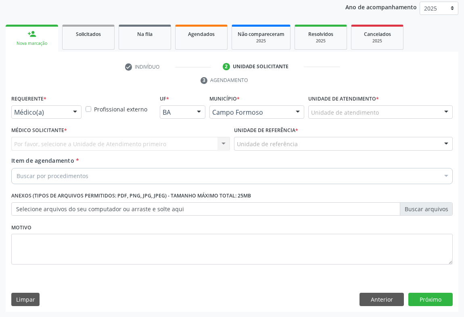
click at [74, 112] on div at bounding box center [75, 113] width 12 height 14
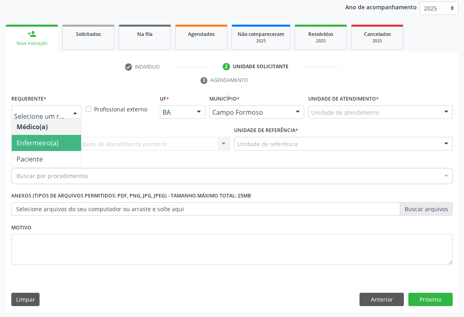
click at [27, 155] on span "Paciente" at bounding box center [30, 159] width 26 height 9
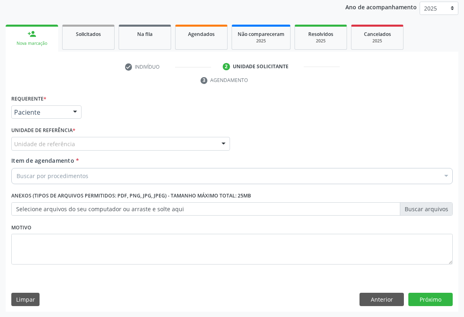
click at [96, 143] on div "Unidade de referência" at bounding box center [120, 144] width 219 height 14
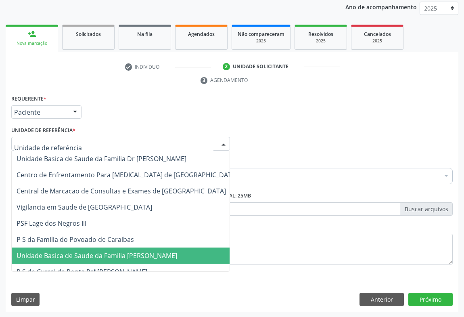
drag, startPoint x: 97, startPoint y: 252, endPoint x: 82, endPoint y: 203, distance: 51.0
click at [97, 252] on span "Unidade Basica de Saude da Familia [PERSON_NAME]" at bounding box center [97, 255] width 161 height 9
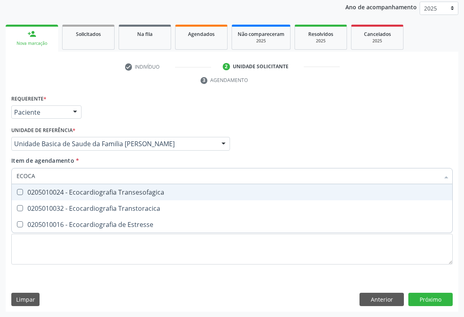
type input "ECOCAR"
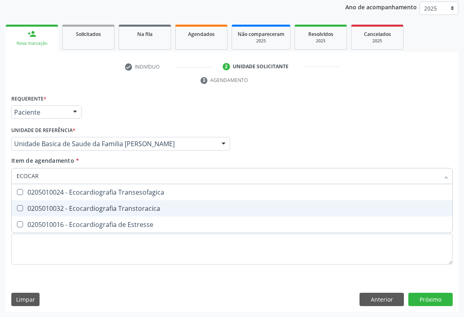
click at [132, 209] on div "0205010032 - Ecocardiografia Transtoracica" at bounding box center [232, 208] width 431 height 6
checkbox Transtoracica "true"
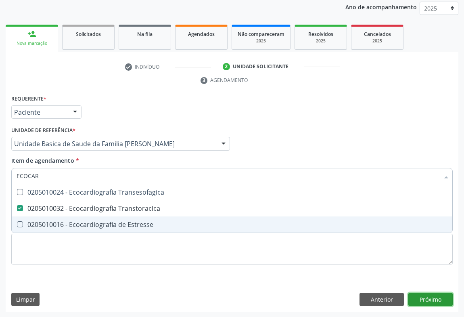
click at [428, 297] on div "Requerente * Paciente Médico(a) Enfermeiro(a) Paciente Nenhum resultado encontr…" at bounding box center [232, 202] width 453 height 219
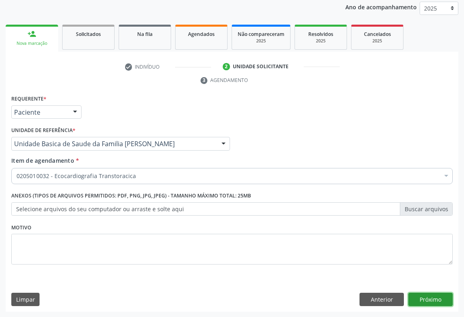
click at [428, 297] on button "Próximo" at bounding box center [431, 300] width 44 height 14
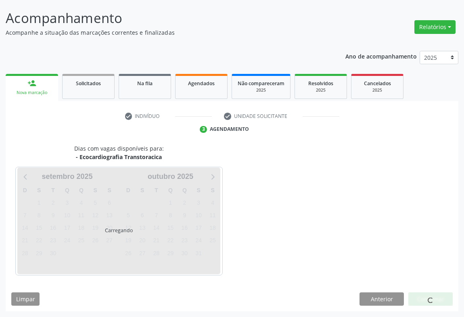
scroll to position [46, 0]
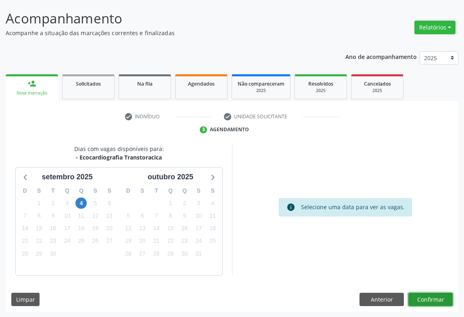
click at [436, 302] on button "Confirmar" at bounding box center [431, 300] width 44 height 14
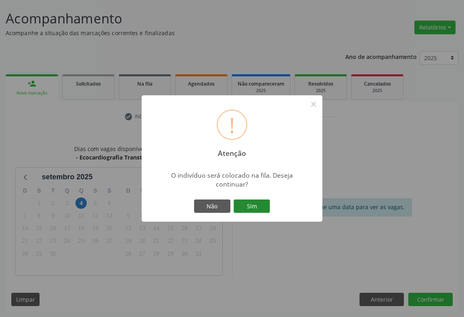
click at [254, 207] on button "Sim" at bounding box center [252, 206] width 36 height 14
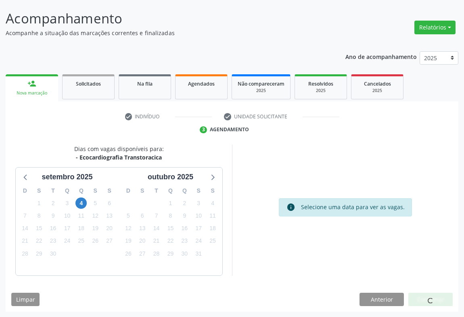
scroll to position [0, 0]
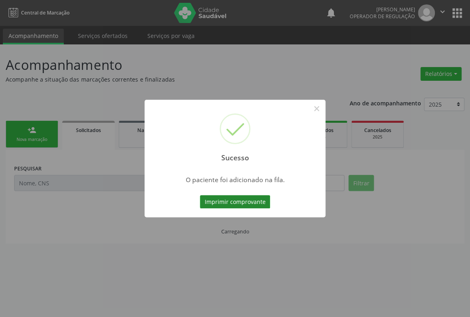
click at [255, 202] on button "Imprimir comprovante" at bounding box center [235, 202] width 70 height 14
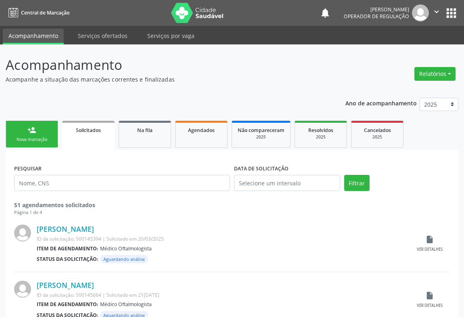
click at [39, 136] on link "person_add Nova marcação" at bounding box center [32, 134] width 52 height 27
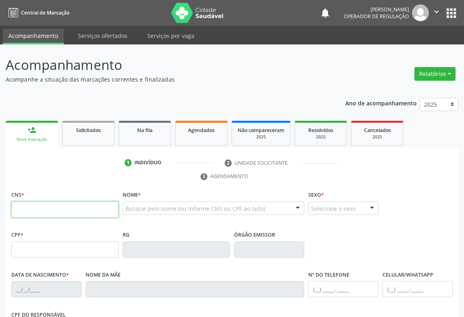
click at [38, 214] on input "text" at bounding box center [64, 209] width 107 height 16
type input "702 3071 1761 9412"
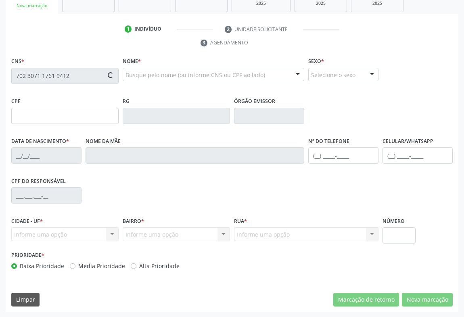
type input "06/06/2023"
type input "S/N"
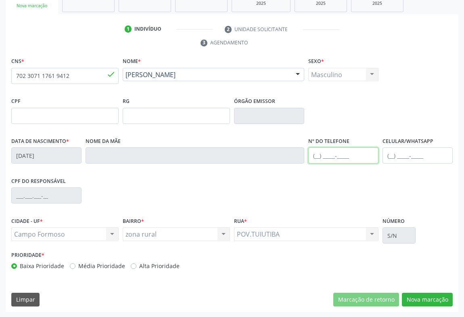
click at [346, 150] on input "text" at bounding box center [343, 155] width 70 height 16
type input "(74) 98803-7136"
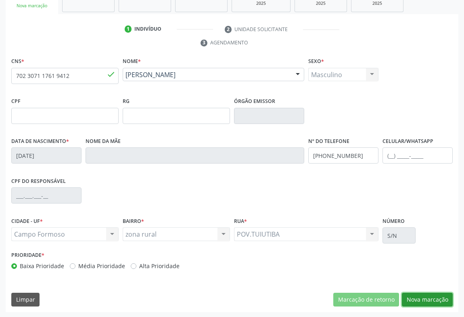
click at [430, 295] on button "Nova marcação" at bounding box center [427, 300] width 51 height 14
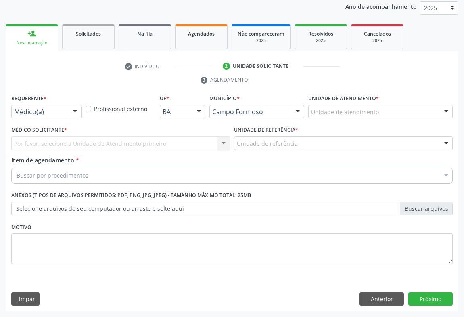
scroll to position [96, 0]
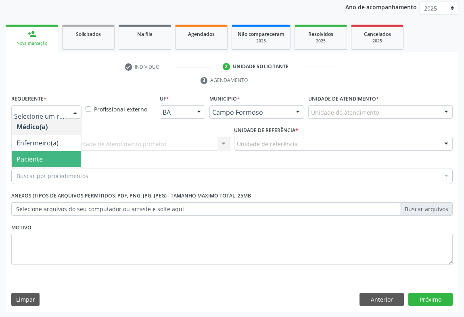
click at [49, 157] on span "Paciente" at bounding box center [46, 159] width 69 height 16
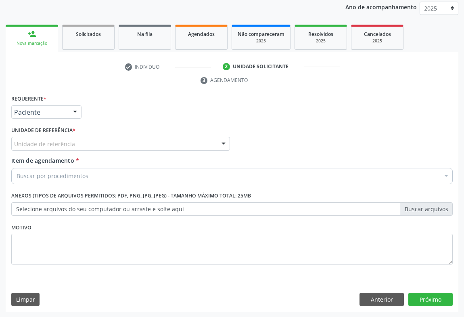
click at [100, 140] on div "Unidade de referência" at bounding box center [120, 144] width 219 height 14
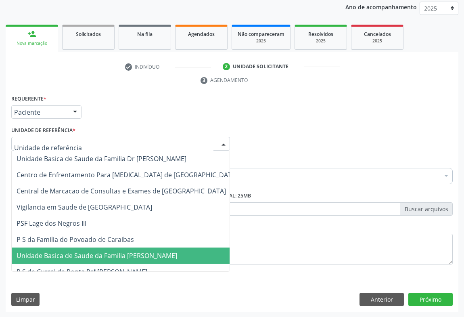
click at [113, 257] on span "Unidade Basica de Saude da Familia [PERSON_NAME]" at bounding box center [97, 255] width 161 height 9
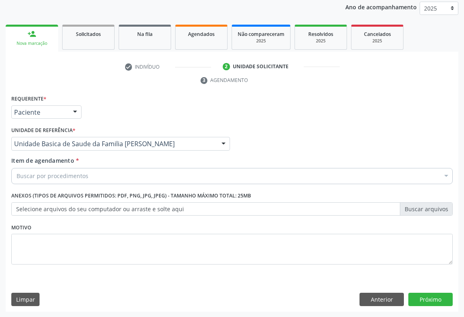
click at [90, 170] on div "Buscar por procedimentos" at bounding box center [232, 176] width 442 height 16
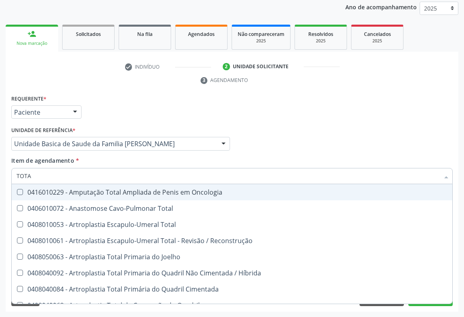
type input "TOTAL"
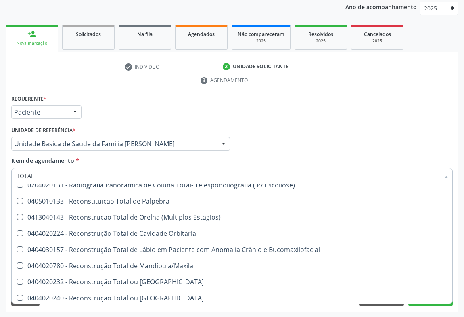
scroll to position [1317, 0]
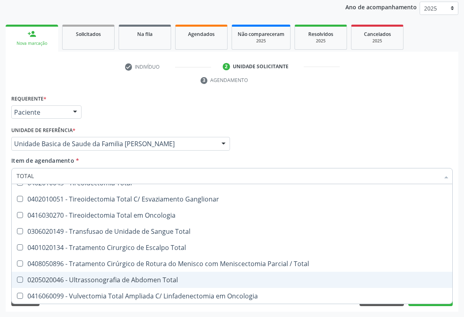
click at [144, 280] on div "0205020046 - Ultrassonografia de Abdomen Total" at bounding box center [232, 280] width 431 height 6
checkbox Total "true"
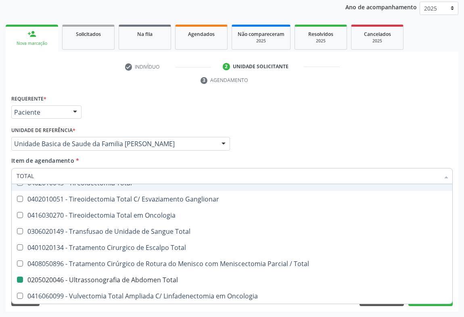
click at [418, 111] on div "Requerente * Paciente Médico(a) Enfermeiro(a) Paciente Nenhum resultado encontr…" at bounding box center [232, 108] width 446 height 31
checkbox Total "true"
checkbox Total "false"
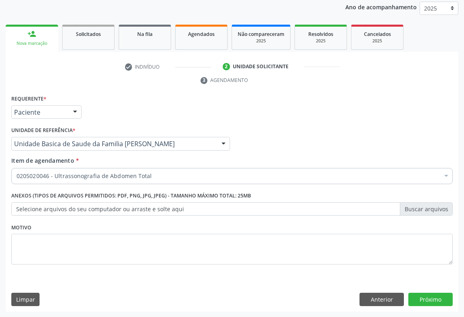
scroll to position [0, 0]
click at [425, 300] on button "Próximo" at bounding box center [431, 300] width 44 height 14
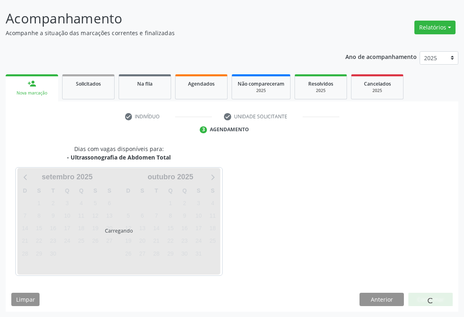
scroll to position [70, 0]
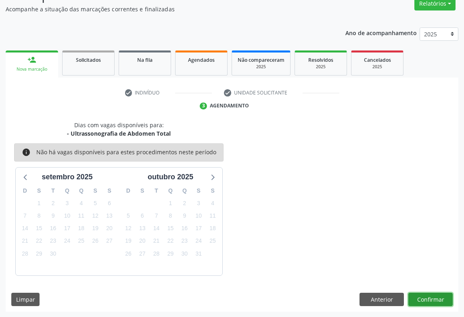
click at [423, 298] on button "Confirmar" at bounding box center [431, 300] width 44 height 14
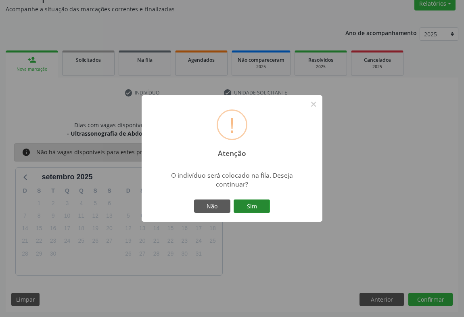
click at [257, 209] on button "Sim" at bounding box center [252, 206] width 36 height 14
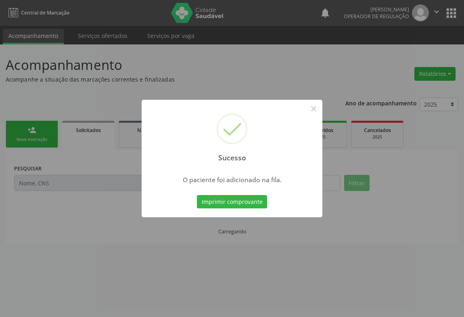
scroll to position [0, 0]
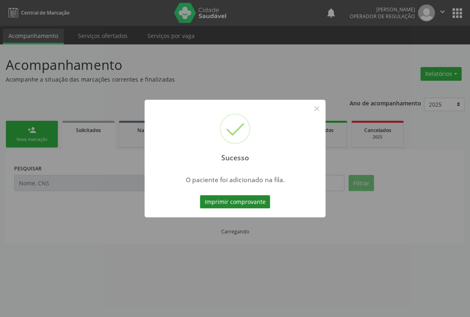
click at [260, 204] on button "Imprimir comprovante" at bounding box center [235, 202] width 70 height 14
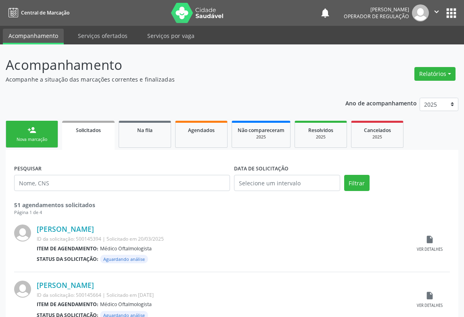
click at [37, 133] on link "person_add Nova marcação" at bounding box center [32, 134] width 52 height 27
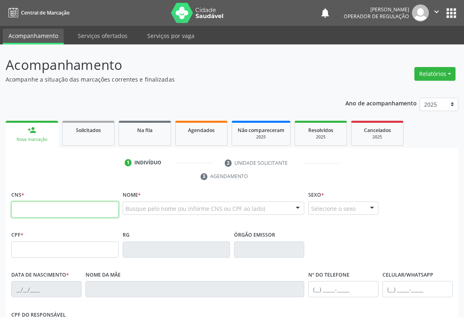
click at [41, 201] on input "text" at bounding box center [64, 209] width 107 height 16
type input "709 8040 7866 0798"
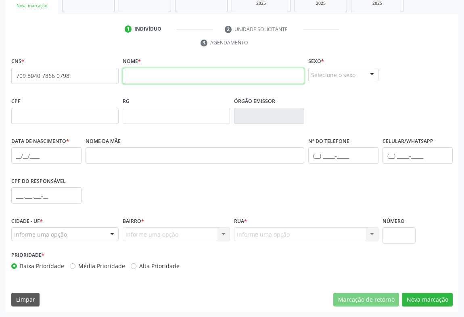
click at [165, 74] on input "text" at bounding box center [214, 76] width 182 height 16
type input "[PERSON_NAME]"
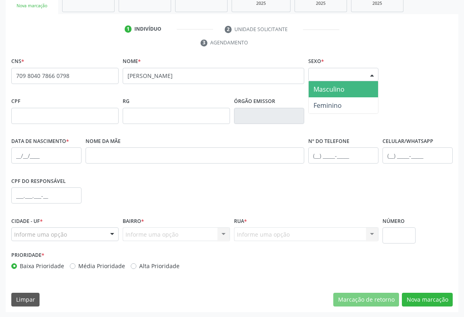
click at [368, 70] on div at bounding box center [372, 75] width 12 height 14
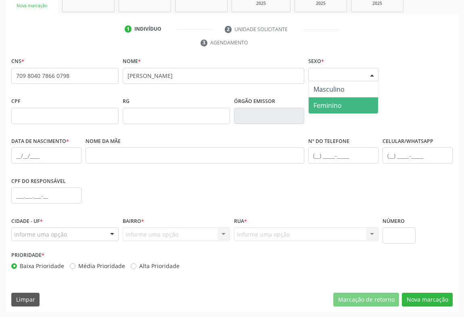
click at [340, 110] on span "Feminino" at bounding box center [343, 105] width 69 height 16
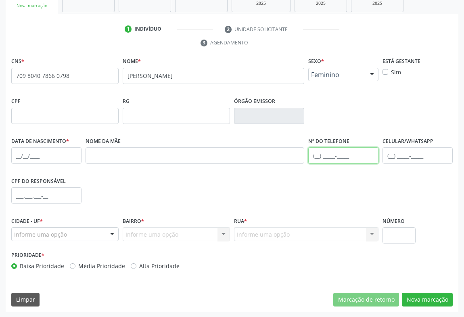
click at [335, 149] on input "text" at bounding box center [343, 155] width 70 height 16
type input "[PHONE_NUMBER]"
click at [107, 236] on div at bounding box center [112, 235] width 12 height 14
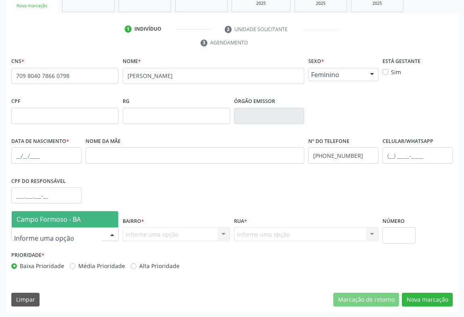
click at [111, 219] on span "Campo Formoso - BA" at bounding box center [65, 219] width 107 height 16
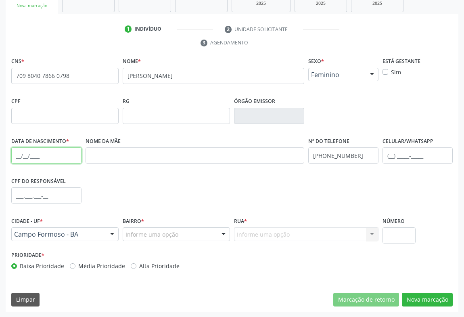
click at [51, 156] on input "text" at bounding box center [46, 155] width 70 height 16
type input "[DATE]"
click at [217, 229] on div "Informe uma opção" at bounding box center [176, 234] width 107 height 14
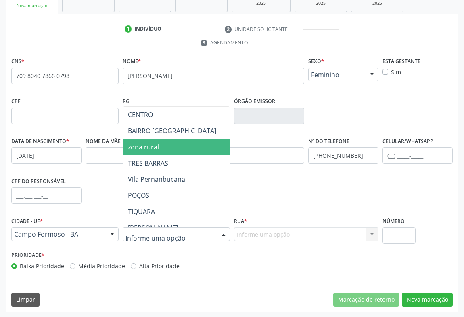
click at [158, 149] on span "zona rural" at bounding box center [143, 146] width 31 height 9
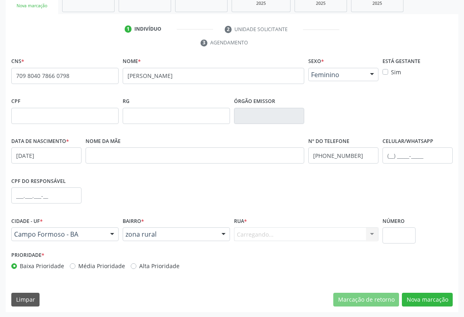
click at [245, 235] on div "Carregando... Nenhum resultado encontrado para: " " Nenhuma opção encontrada. D…" at bounding box center [306, 234] width 145 height 14
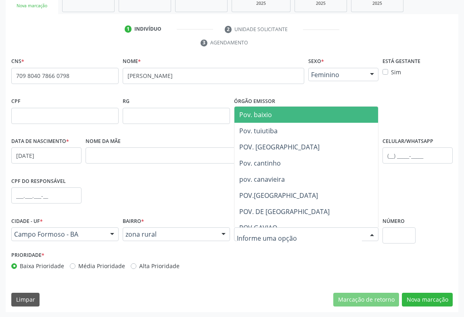
click at [259, 234] on input "text" at bounding box center [299, 238] width 125 height 16
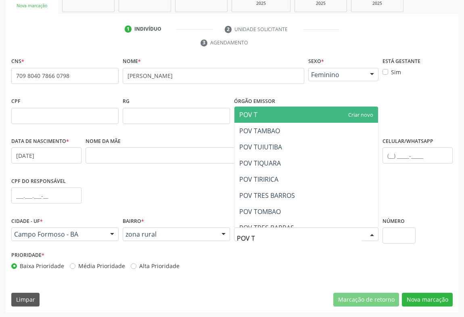
type input "POV TI"
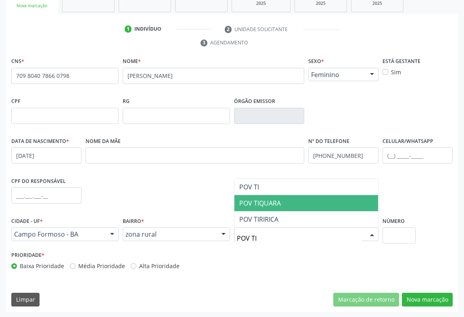
click at [273, 205] on span "POV TIQUARA" at bounding box center [260, 203] width 42 height 9
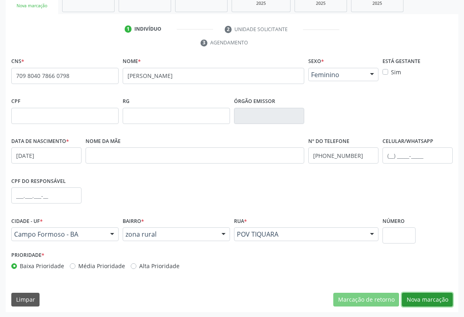
click at [427, 299] on button "Nova marcação" at bounding box center [427, 300] width 51 height 14
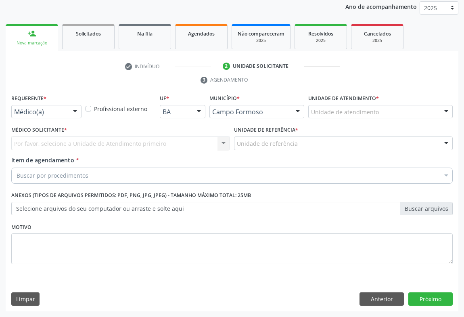
scroll to position [96, 0]
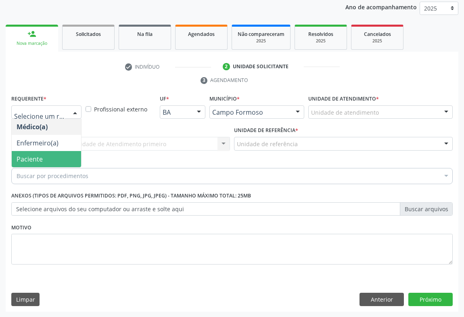
click at [25, 152] on span "Paciente" at bounding box center [46, 159] width 69 height 16
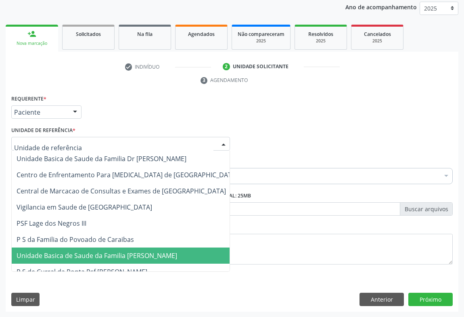
click at [90, 257] on span "Unidade Basica de Saude da Familia [PERSON_NAME]" at bounding box center [97, 255] width 161 height 9
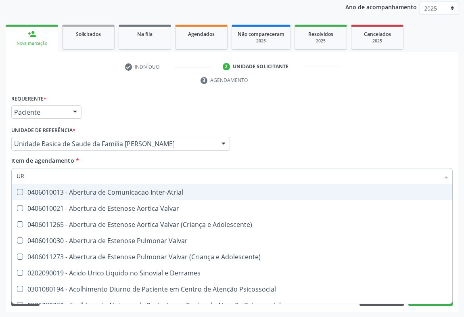
drag, startPoint x: 49, startPoint y: 172, endPoint x: 15, endPoint y: 176, distance: 33.7
click at [0, 182] on div "Acompanhamento Acompanhe a situação das marcações correntes e finalizadas Relat…" at bounding box center [232, 132] width 464 height 369
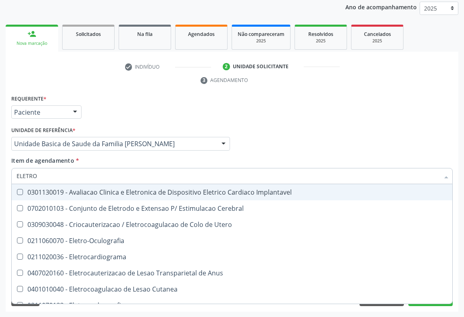
type input "ELETROC"
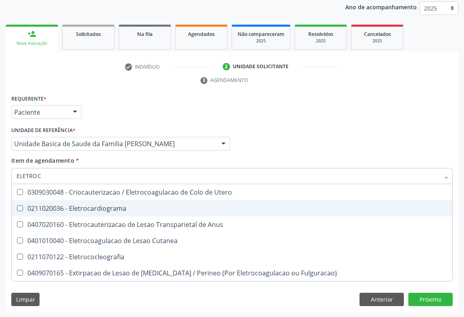
click at [90, 208] on div "0211020036 - Eletrocardiograma" at bounding box center [232, 208] width 431 height 6
checkbox Eletrocardiograma "true"
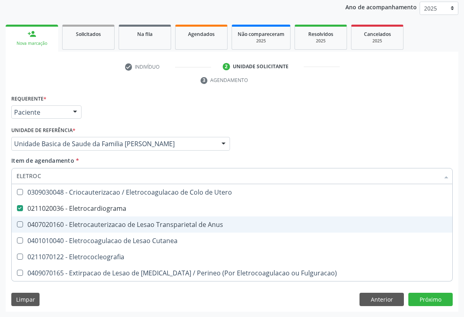
click at [348, 117] on div "Requerente * Paciente Médico(a) Enfermeiro(a) Paciente Nenhum resultado encontr…" at bounding box center [232, 108] width 446 height 31
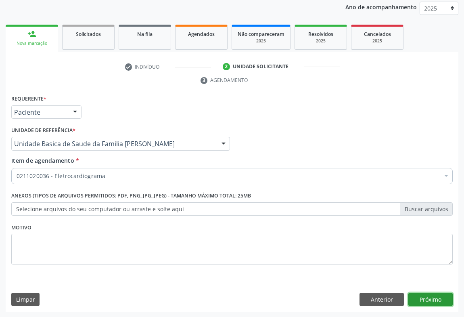
click at [429, 296] on button "Próximo" at bounding box center [431, 300] width 44 height 14
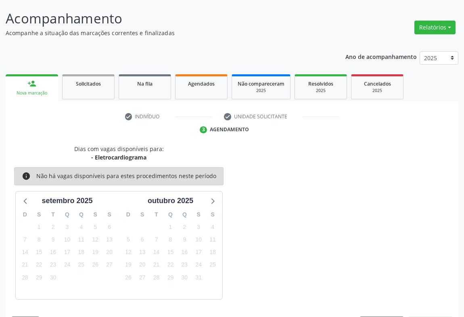
scroll to position [70, 0]
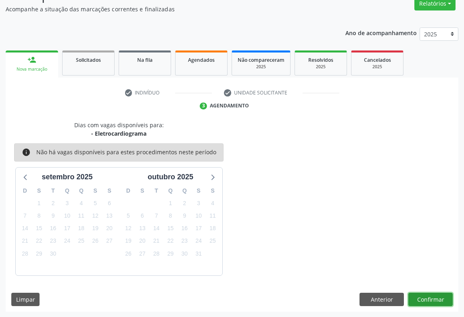
click at [428, 296] on button "Confirmar" at bounding box center [431, 300] width 44 height 14
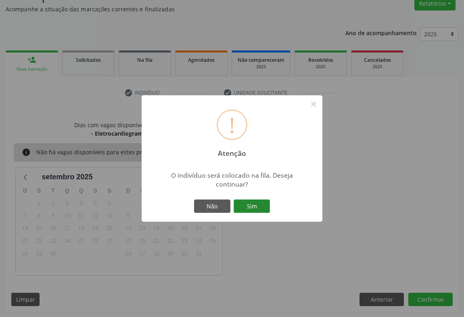
click at [258, 209] on button "Sim" at bounding box center [252, 206] width 36 height 14
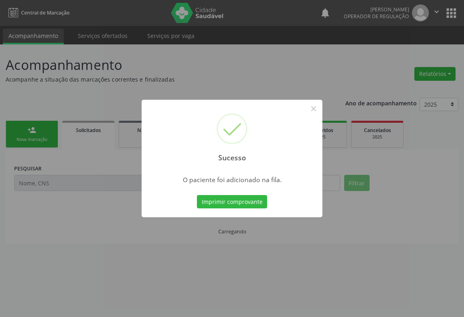
scroll to position [0, 0]
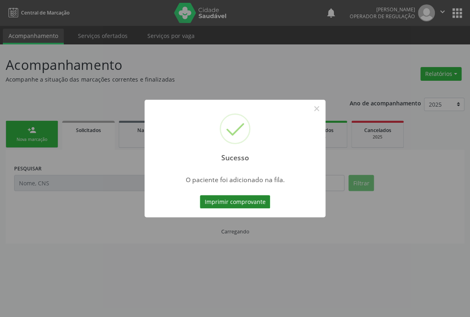
click at [258, 202] on button "Imprimir comprovante" at bounding box center [235, 202] width 70 height 14
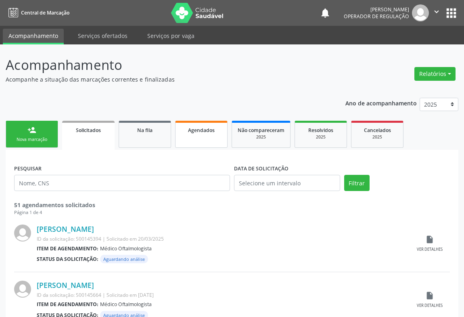
click at [201, 131] on span "Agendados" at bounding box center [201, 130] width 27 height 7
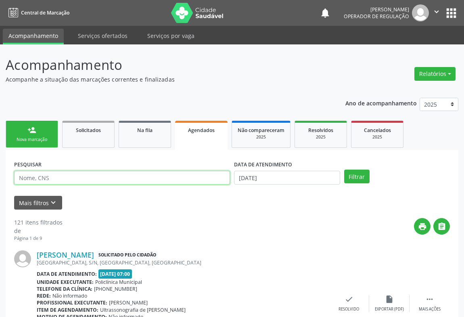
click at [47, 176] on input "text" at bounding box center [122, 178] width 216 height 14
type input "NILMA SALE"
click at [344, 170] on button "Filtrar" at bounding box center [356, 177] width 25 height 14
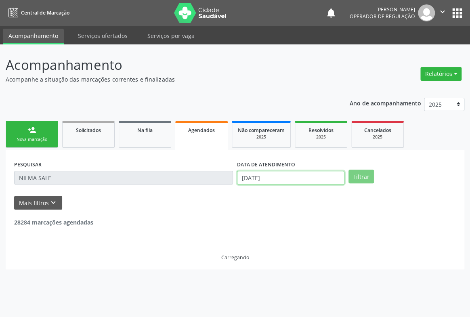
click at [287, 176] on input "[DATE]" at bounding box center [290, 178] width 107 height 14
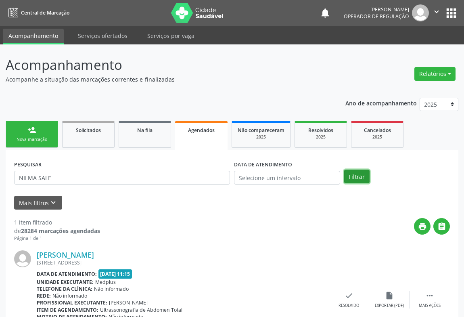
click at [352, 177] on button "Filtrar" at bounding box center [356, 177] width 25 height 14
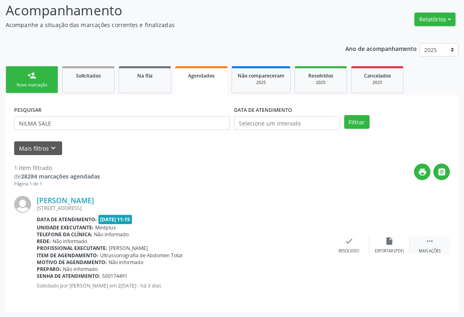
click at [430, 242] on icon "" at bounding box center [429, 241] width 9 height 9
click at [272, 241] on icon "print" at bounding box center [268, 241] width 9 height 9
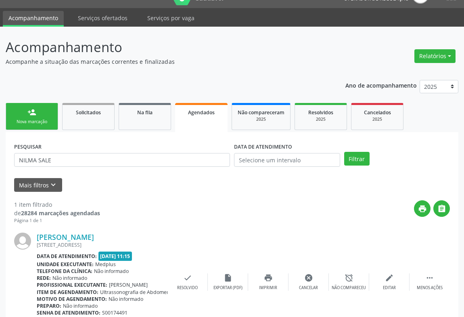
scroll to position [0, 0]
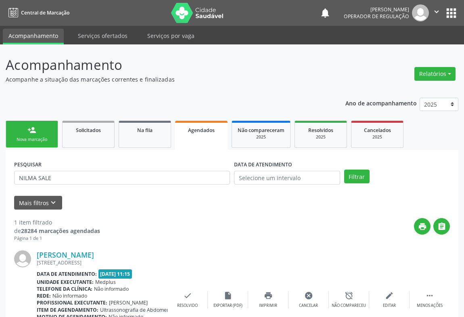
click at [433, 6] on button "" at bounding box center [436, 12] width 15 height 17
click at [402, 50] on link "Sair" at bounding box center [416, 49] width 56 height 11
